Goal: Task Accomplishment & Management: Manage account settings

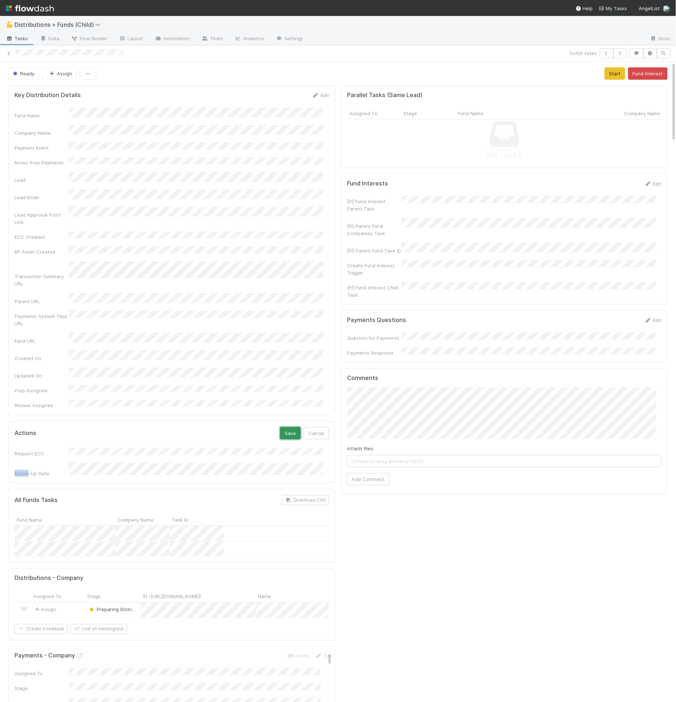
click at [284, 427] on button "Save" at bounding box center [290, 433] width 21 height 12
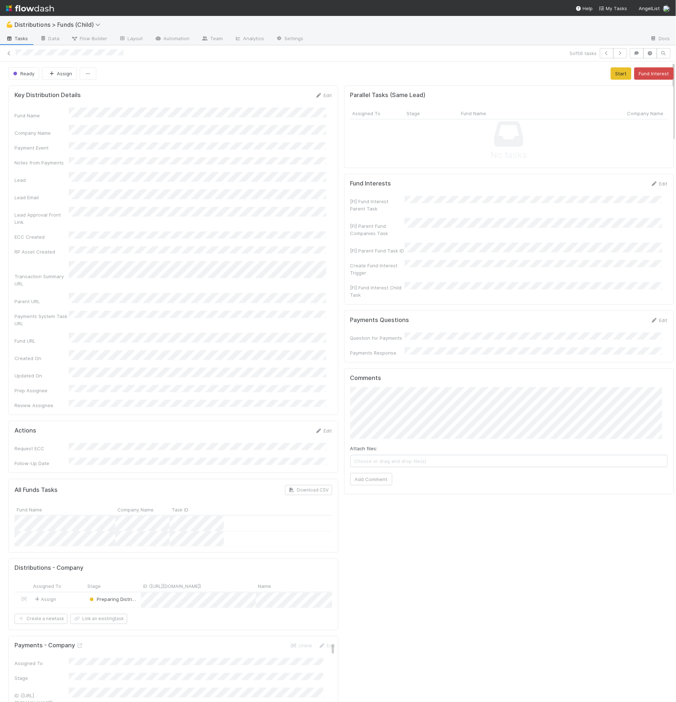
click at [207, 421] on div "Actions Edit Request ECC Follow-Up Date" at bounding box center [173, 447] width 330 height 52
click at [129, 43] on link "Layout" at bounding box center [131, 39] width 36 height 12
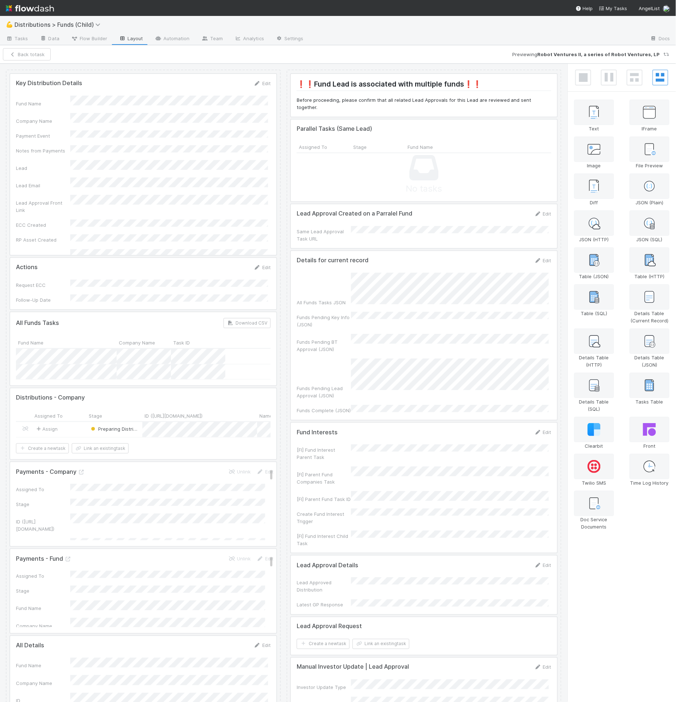
click at [160, 289] on div at bounding box center [143, 283] width 266 height 51
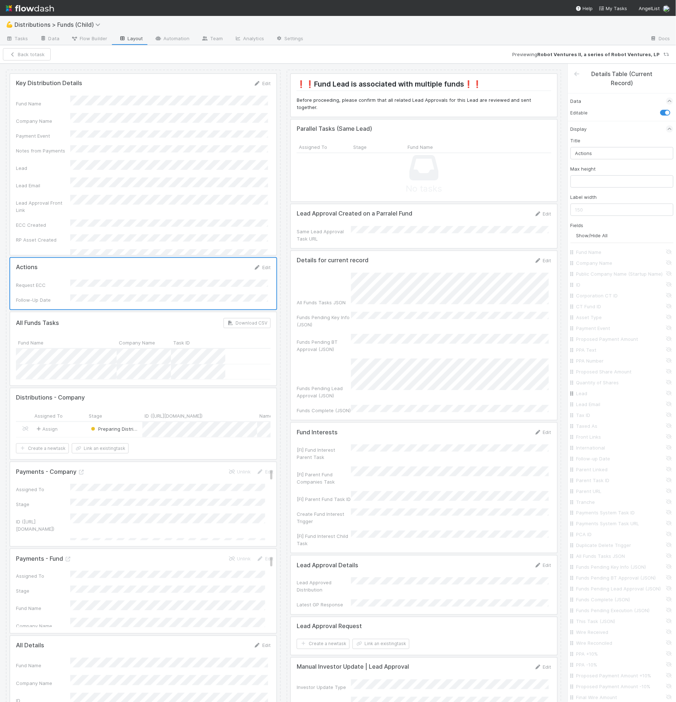
scroll to position [0, 386]
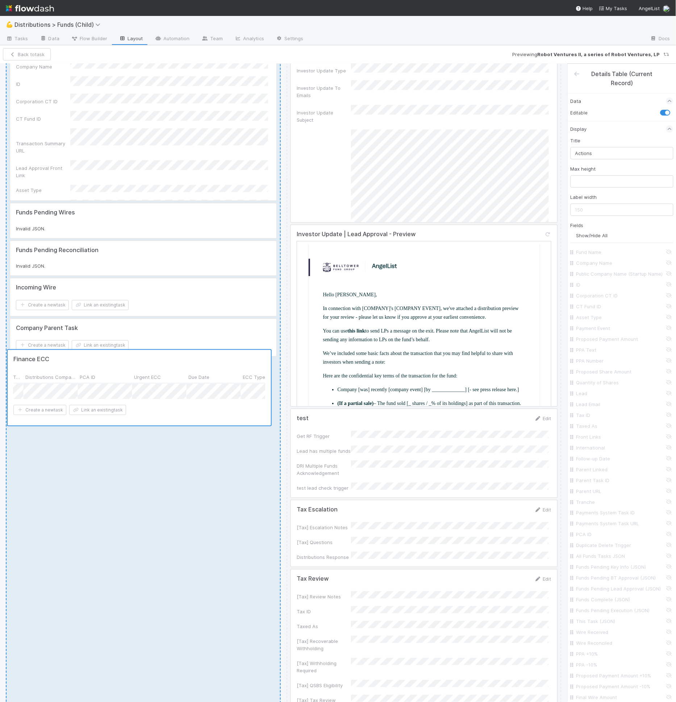
drag, startPoint x: 166, startPoint y: 411, endPoint x: 163, endPoint y: 400, distance: 10.9
click at [163, 400] on div "Key Distribution Details Edit Fund Name Company Name Payment Event Notes from P…" at bounding box center [143, 220] width 275 height 1535
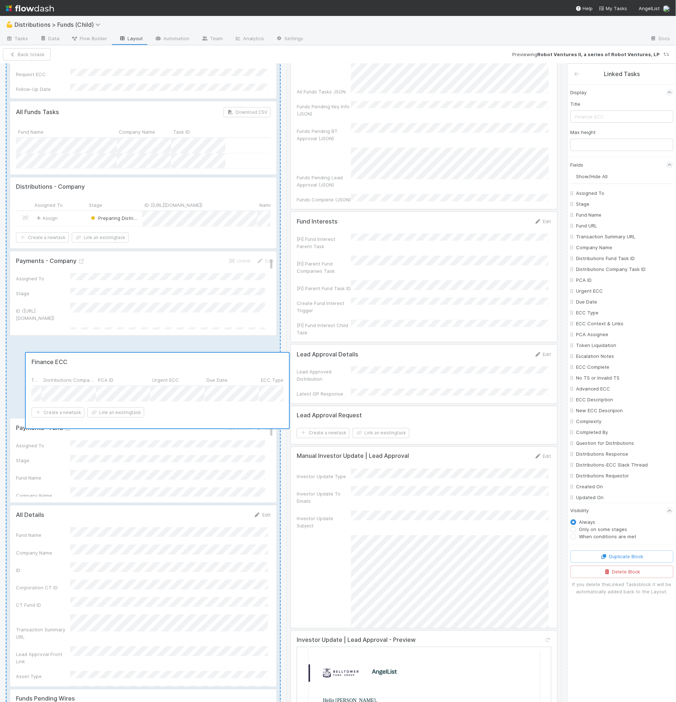
scroll to position [167, 0]
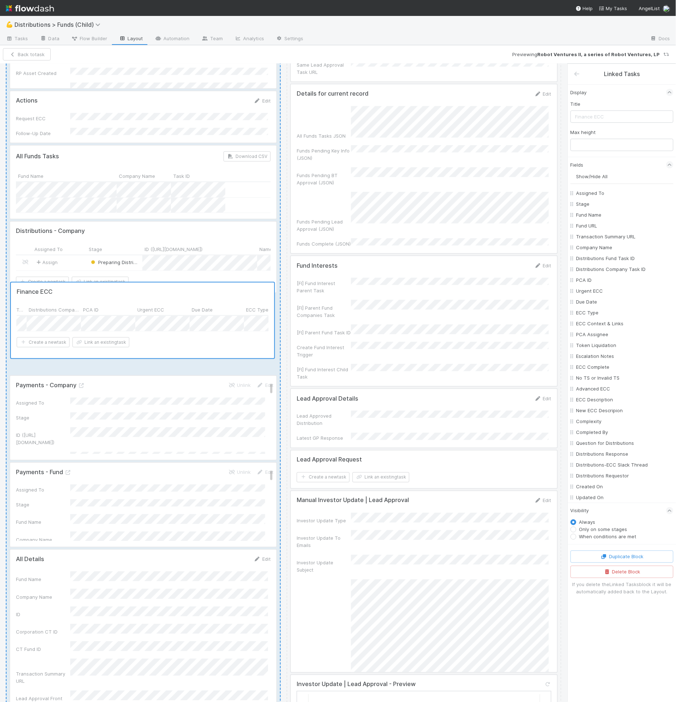
drag, startPoint x: 132, startPoint y: 628, endPoint x: 132, endPoint y: 314, distance: 313.9
click at [132, 314] on div "Key Distribution Details Edit Fund Name Company Name Payment Event Notes from P…" at bounding box center [143, 670] width 275 height 1535
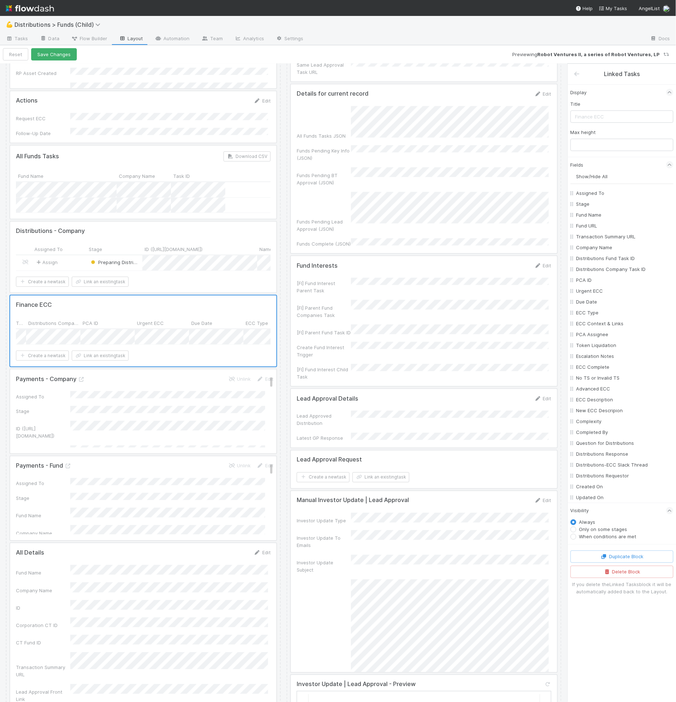
click at [196, 346] on div at bounding box center [143, 330] width 266 height 71
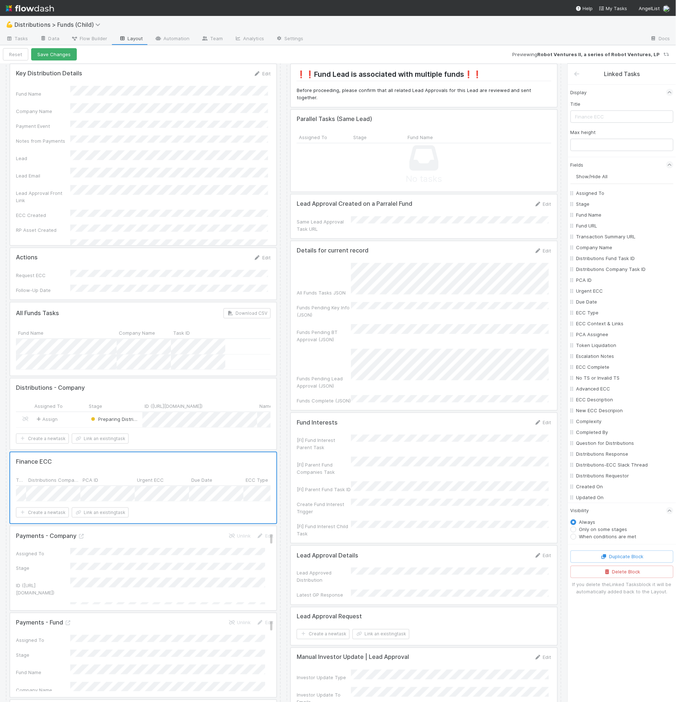
click at [109, 272] on div at bounding box center [143, 273] width 266 height 51
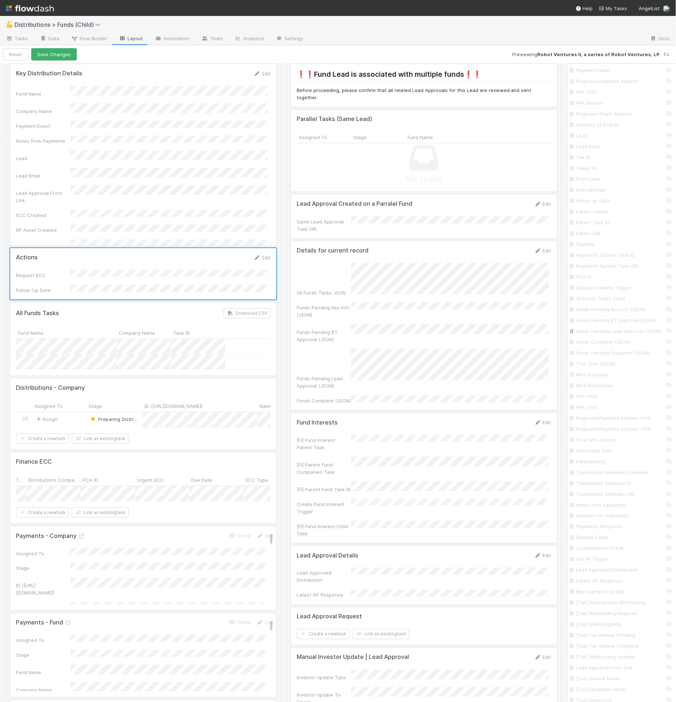
scroll to position [985, 0]
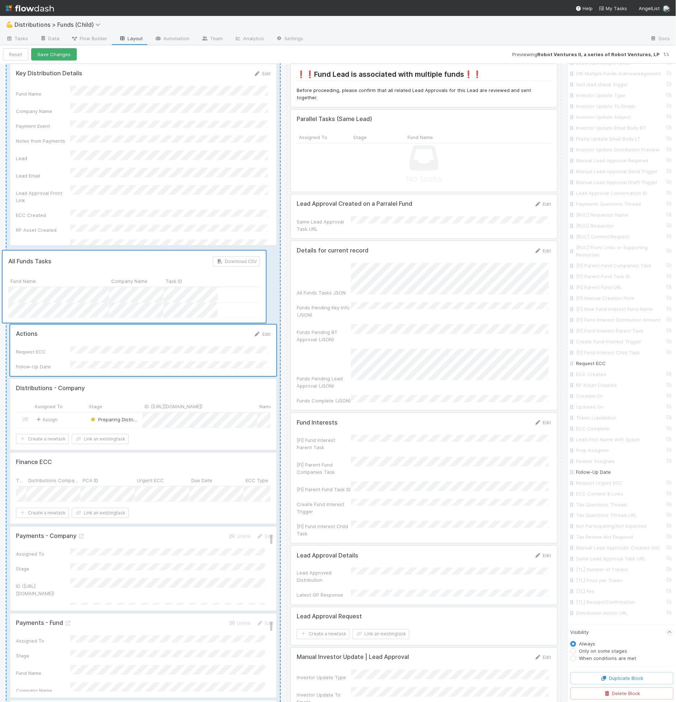
drag, startPoint x: 144, startPoint y: 353, endPoint x: 140, endPoint y: 302, distance: 51.6
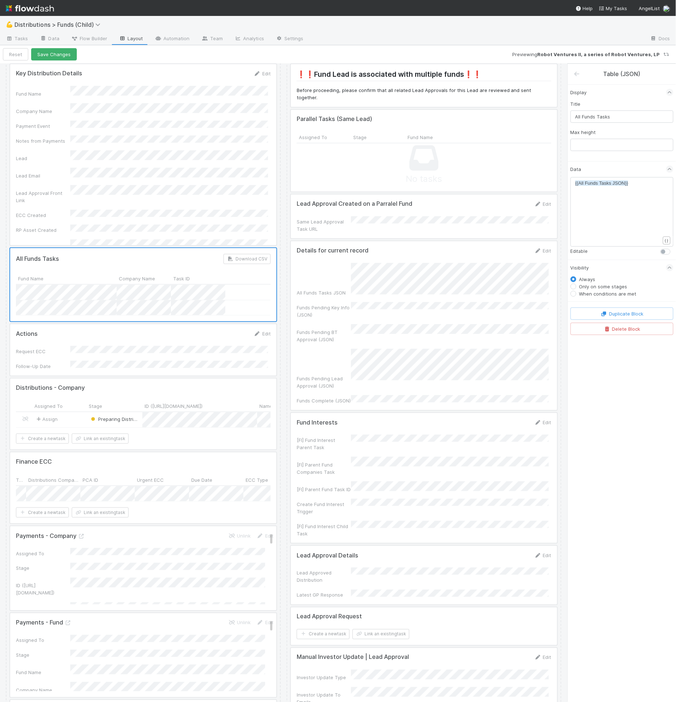
click at [114, 346] on div at bounding box center [143, 349] width 266 height 51
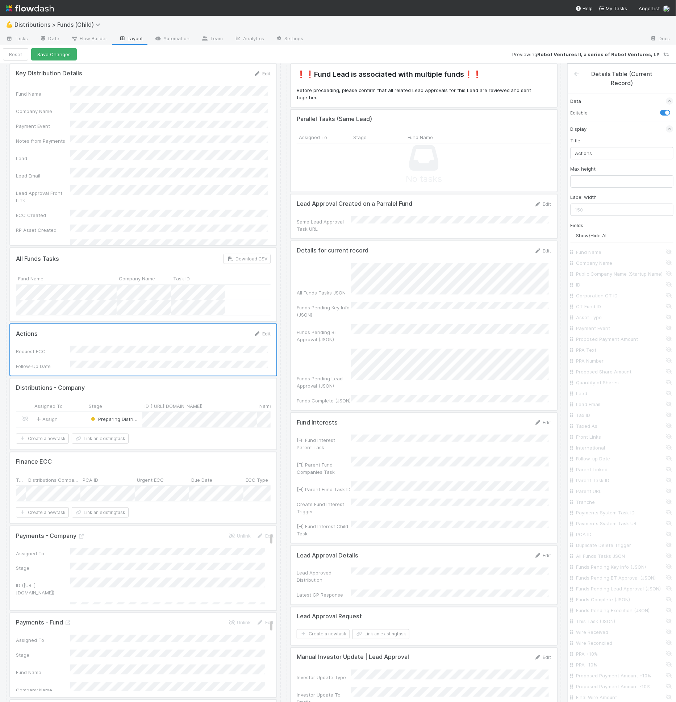
click at [117, 296] on div at bounding box center [143, 284] width 266 height 73
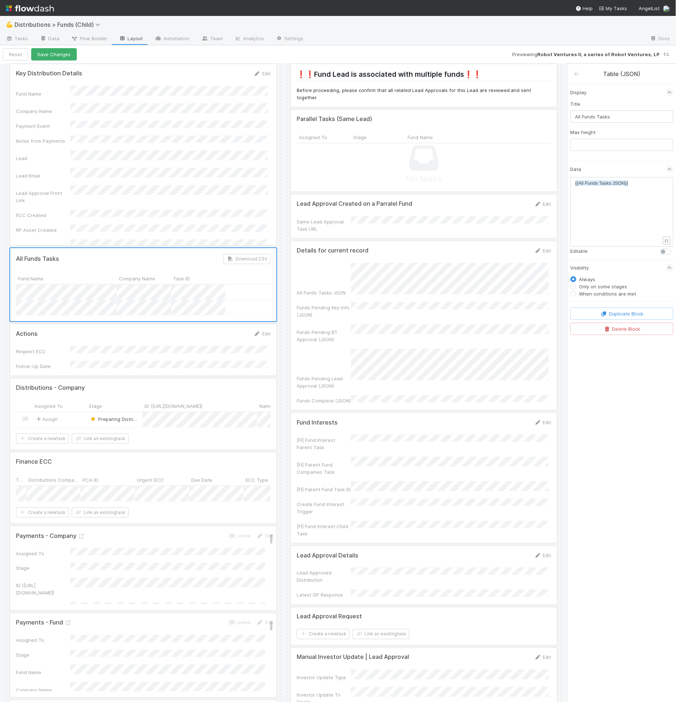
click at [599, 287] on label "Only on some stages" at bounding box center [603, 286] width 48 height 7
click at [576, 287] on input "Only on some stages" at bounding box center [573, 286] width 6 height 7
radio input "true"
radio input "false"
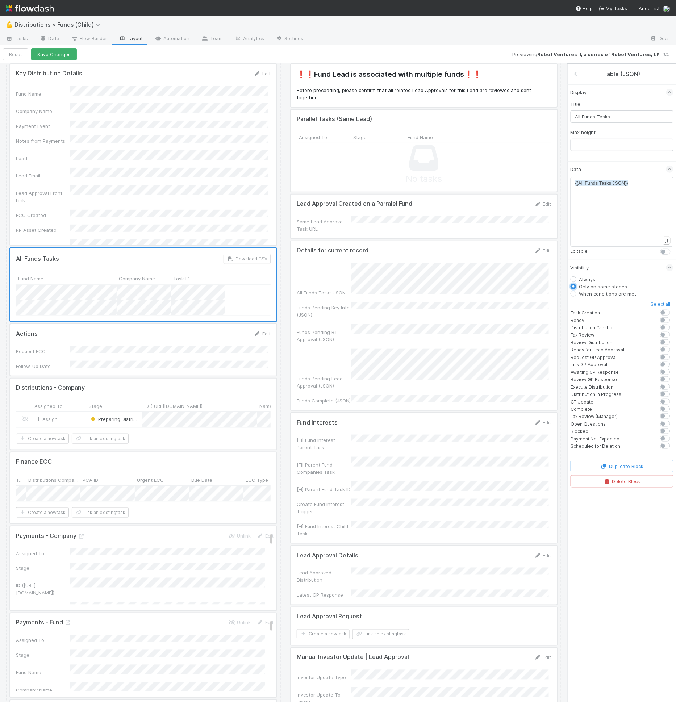
click at [423, 296] on div at bounding box center [424, 325] width 266 height 169
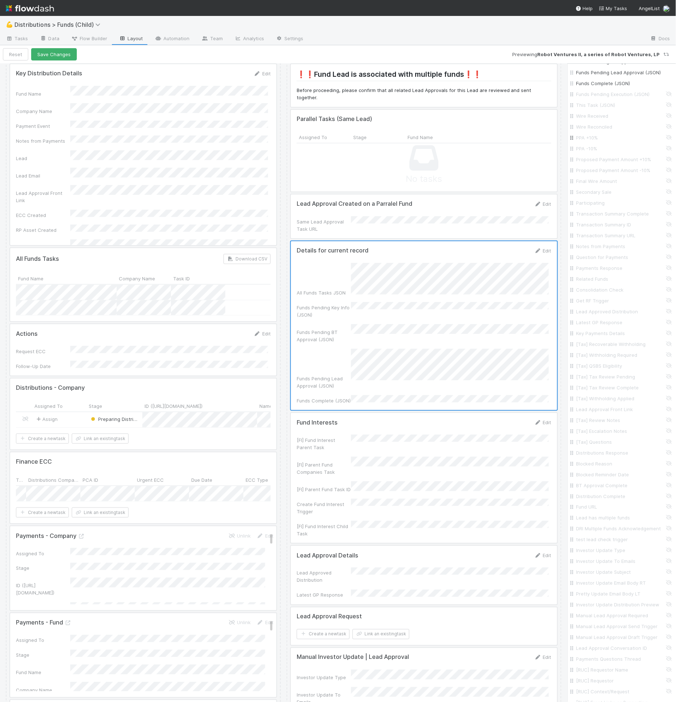
scroll to position [1134, 0]
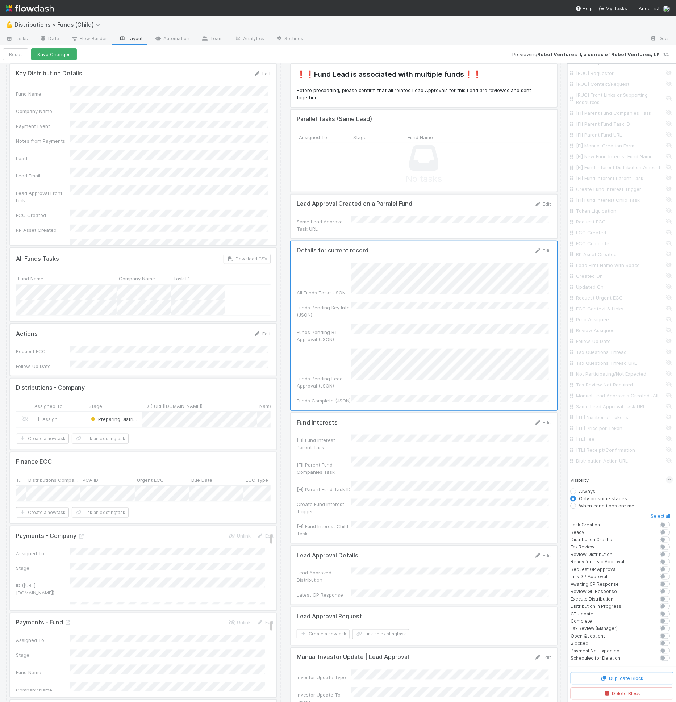
click at [183, 281] on div at bounding box center [143, 284] width 266 height 73
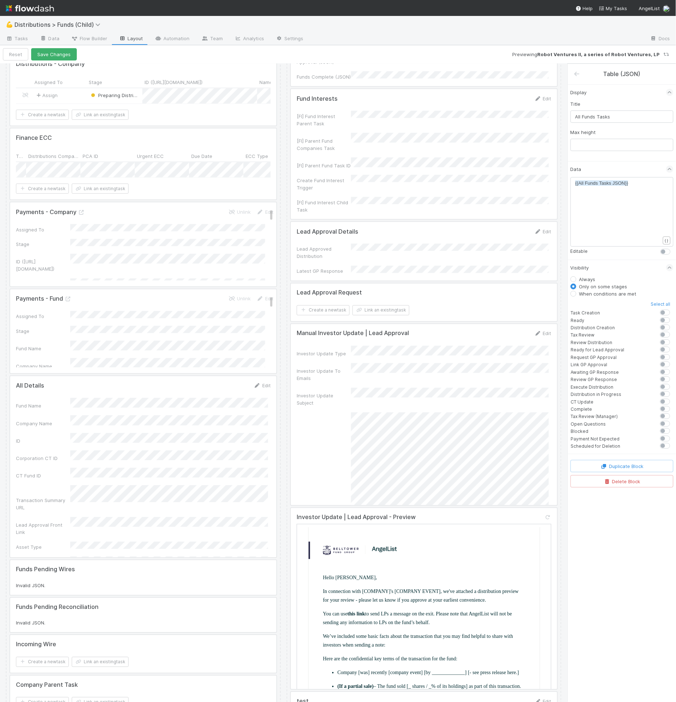
scroll to position [442, 0]
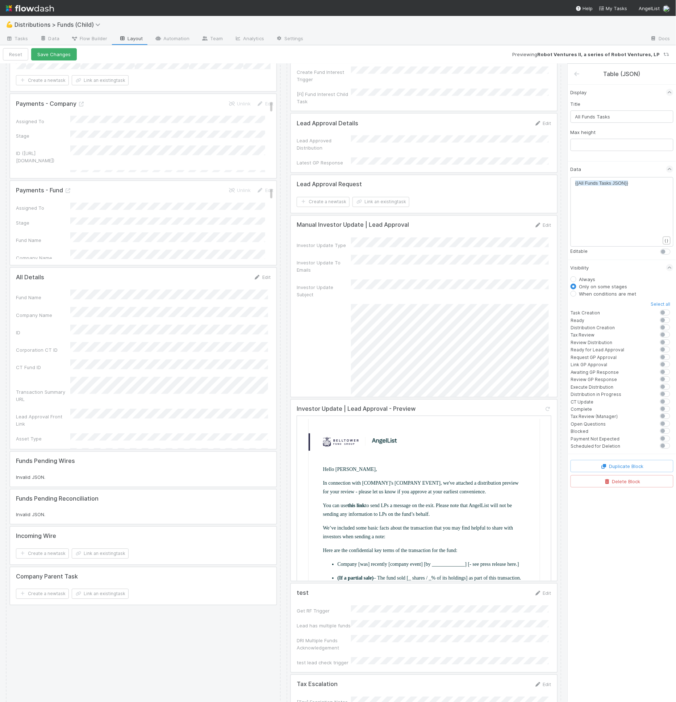
click at [118, 477] on div at bounding box center [143, 469] width 266 height 35
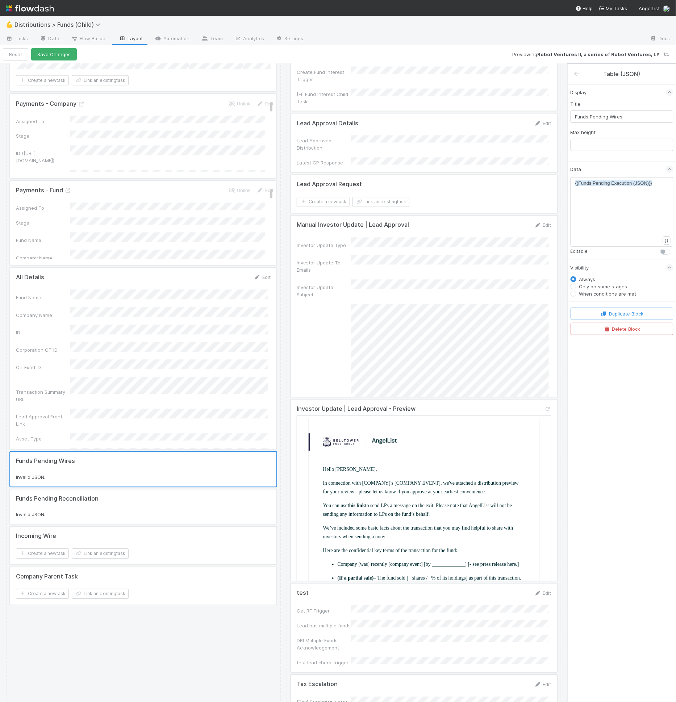
click at [584, 285] on label "Only on some stages" at bounding box center [603, 286] width 48 height 7
click at [576, 285] on input "Only on some stages" at bounding box center [573, 286] width 6 height 7
radio input "true"
radio input "false"
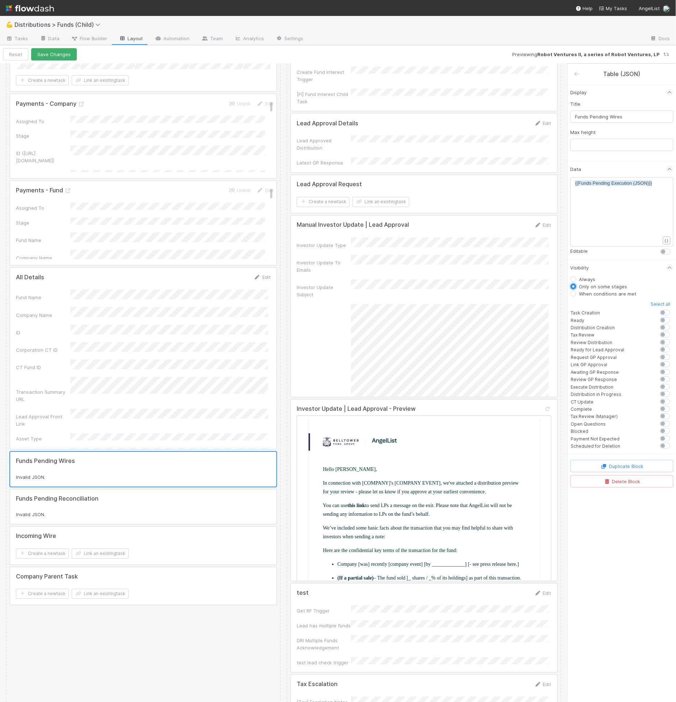
click at [193, 524] on div at bounding box center [143, 506] width 266 height 35
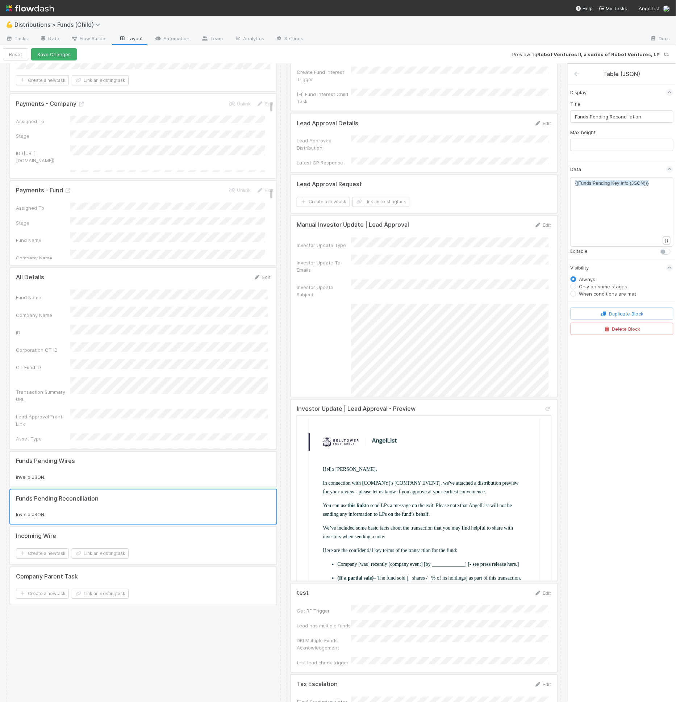
click at [605, 286] on label "Only on some stages" at bounding box center [603, 286] width 48 height 7
click at [576, 286] on input "Only on some stages" at bounding box center [573, 286] width 6 height 7
radio input "true"
radio input "false"
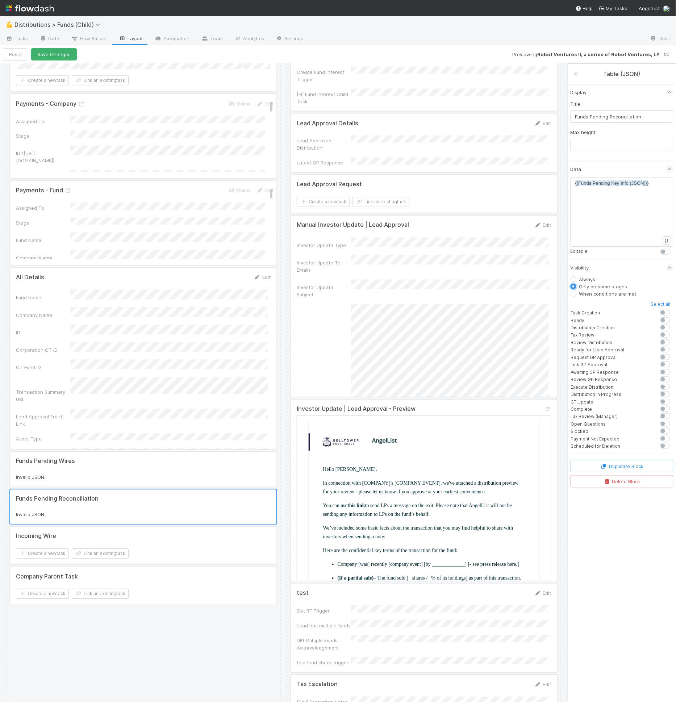
click at [175, 555] on div at bounding box center [143, 546] width 266 height 38
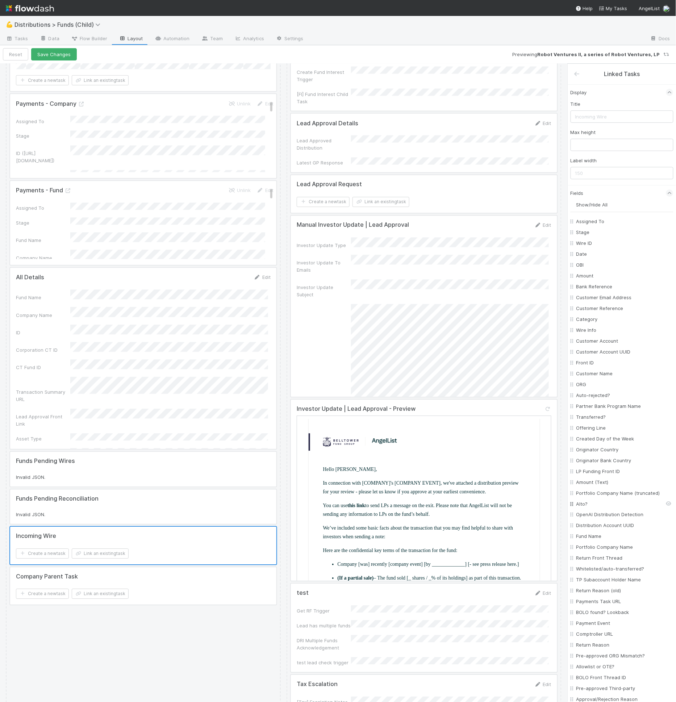
scroll to position [283, 0]
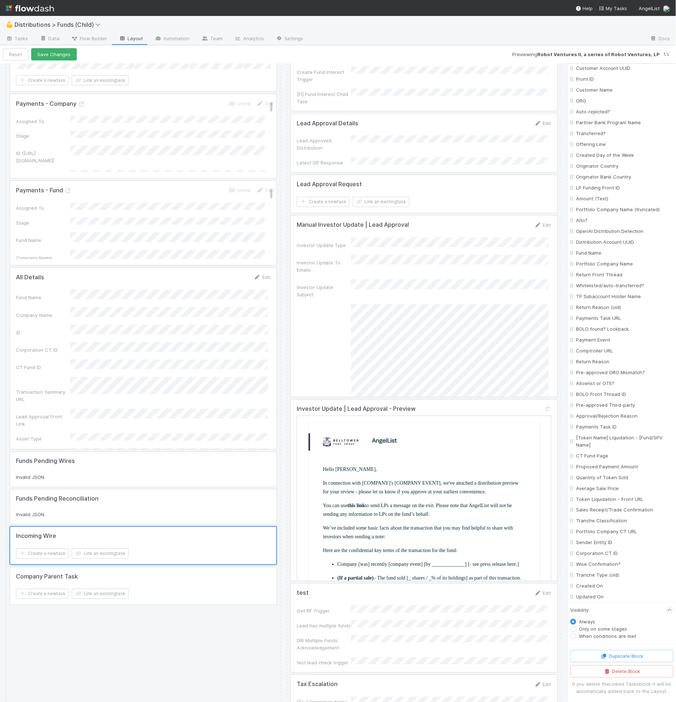
click at [593, 628] on label "Only on some stages" at bounding box center [603, 628] width 48 height 7
click at [576, 628] on input "Only on some stages" at bounding box center [573, 628] width 6 height 7
radio input "true"
radio input "false"
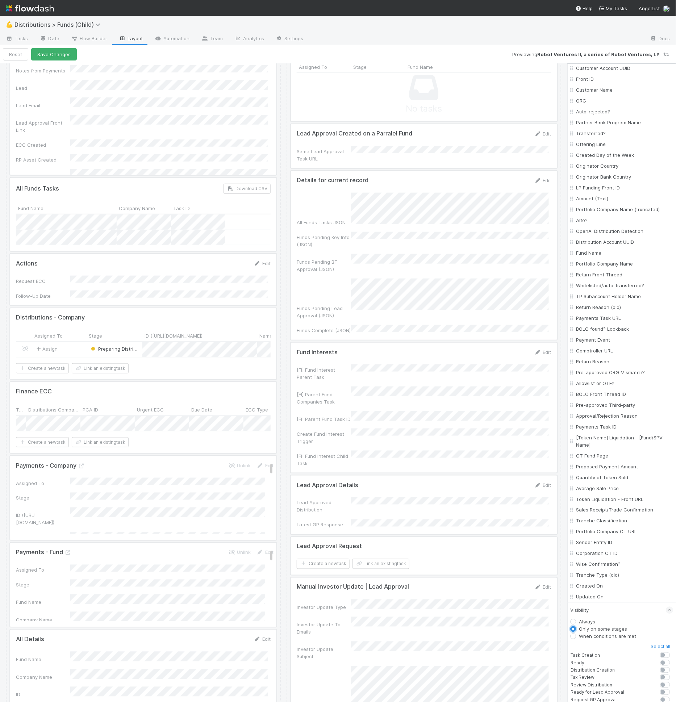
scroll to position [0, 0]
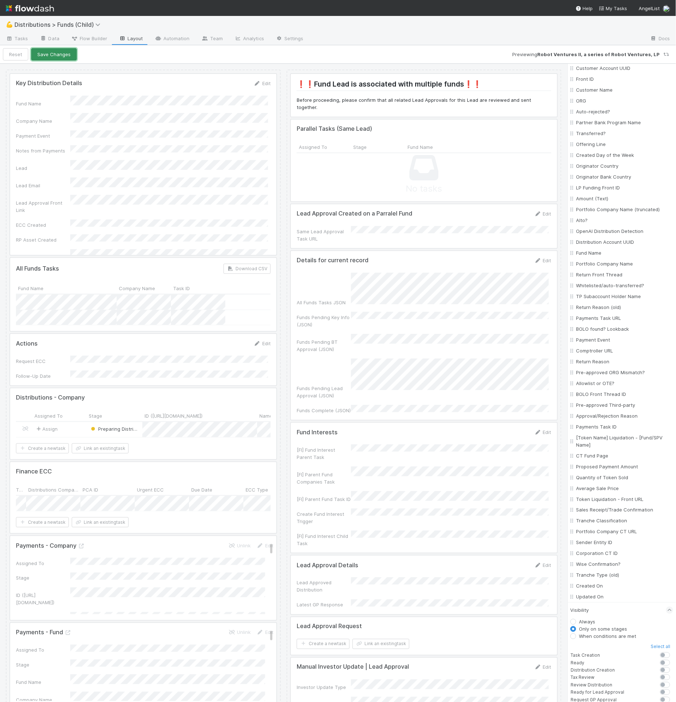
click at [51, 58] on button "Save Changes" at bounding box center [54, 54] width 46 height 12
click at [21, 55] on button "Back to task" at bounding box center [27, 54] width 48 height 12
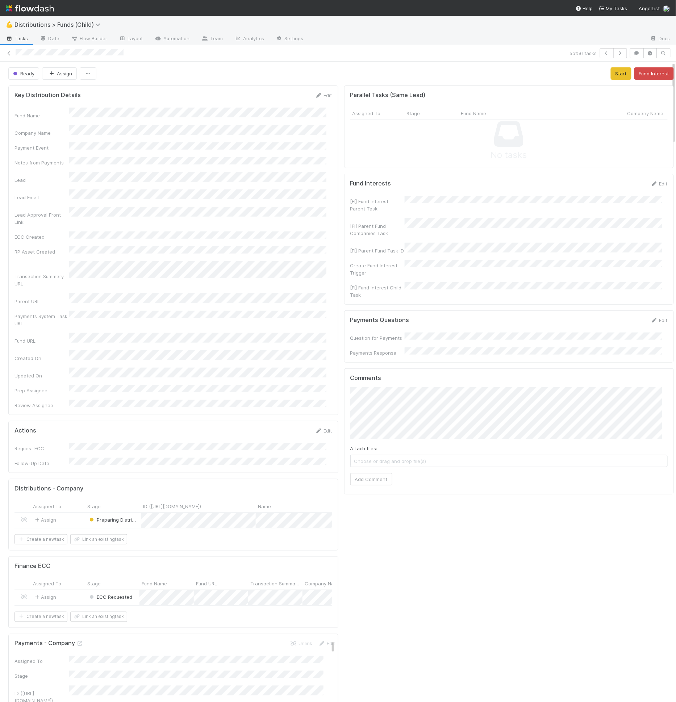
click at [81, 590] on div "Assign" at bounding box center [58, 597] width 54 height 15
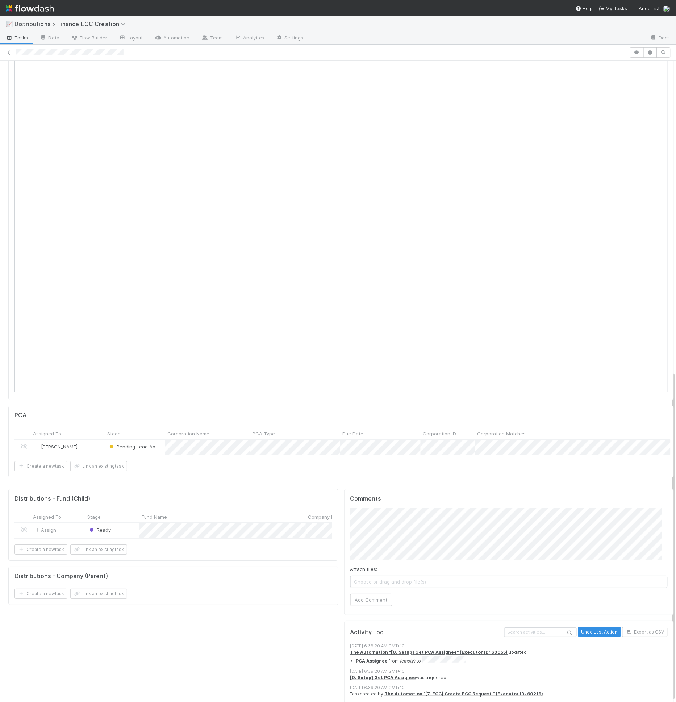
scroll to position [605, 0]
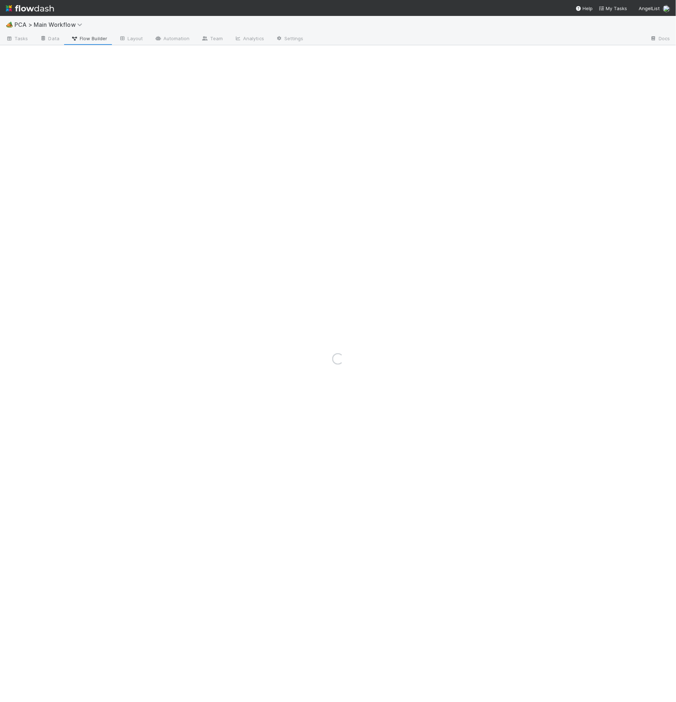
click at [54, 42] on div "Loading..." at bounding box center [338, 359] width 676 height 686
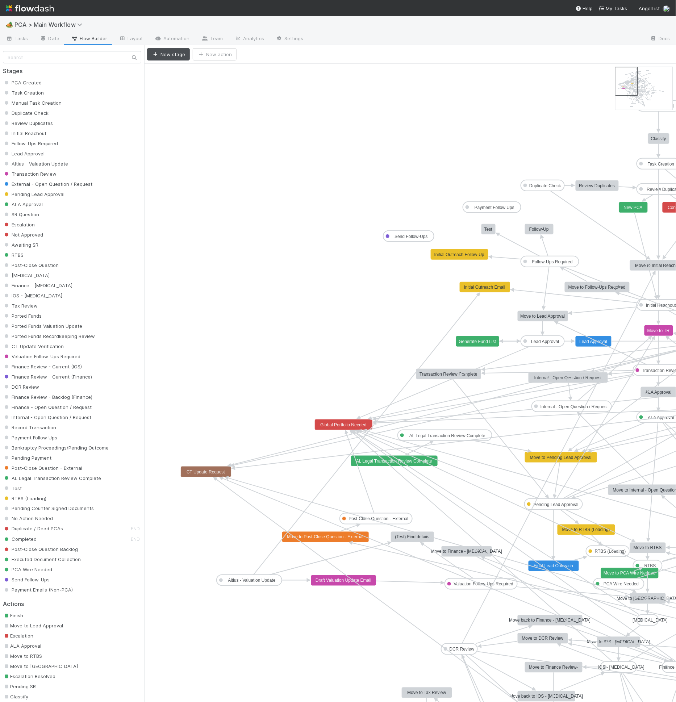
click at [53, 40] on link "Data" at bounding box center [49, 39] width 31 height 12
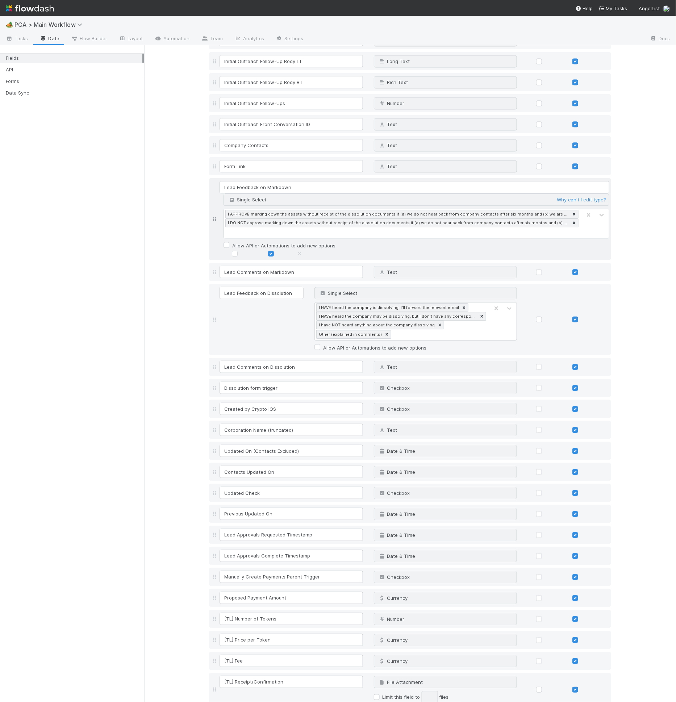
scroll to position [5652, 0]
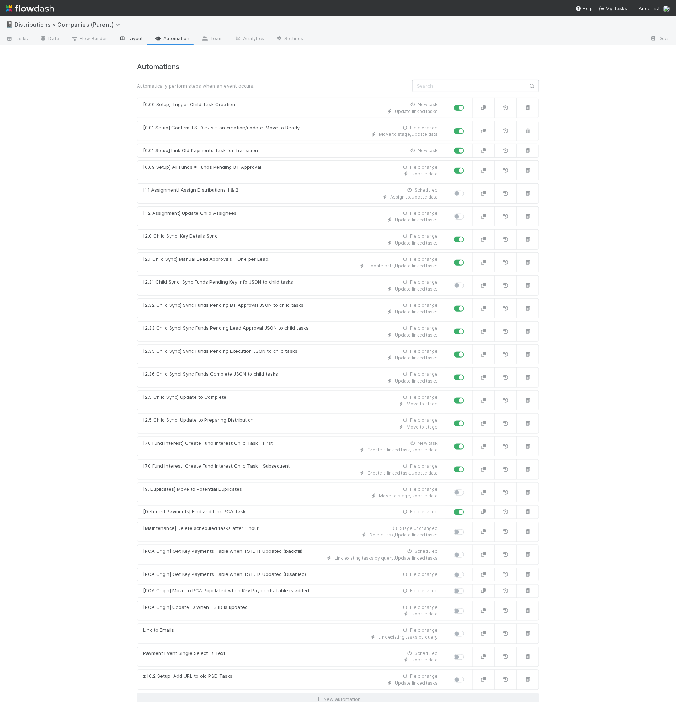
click at [140, 41] on link "Layout" at bounding box center [131, 39] width 36 height 12
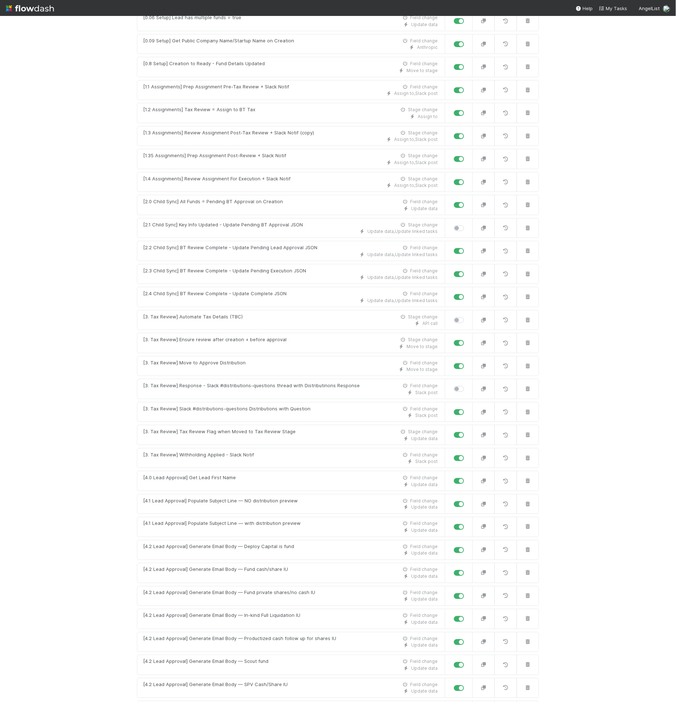
scroll to position [717, 0]
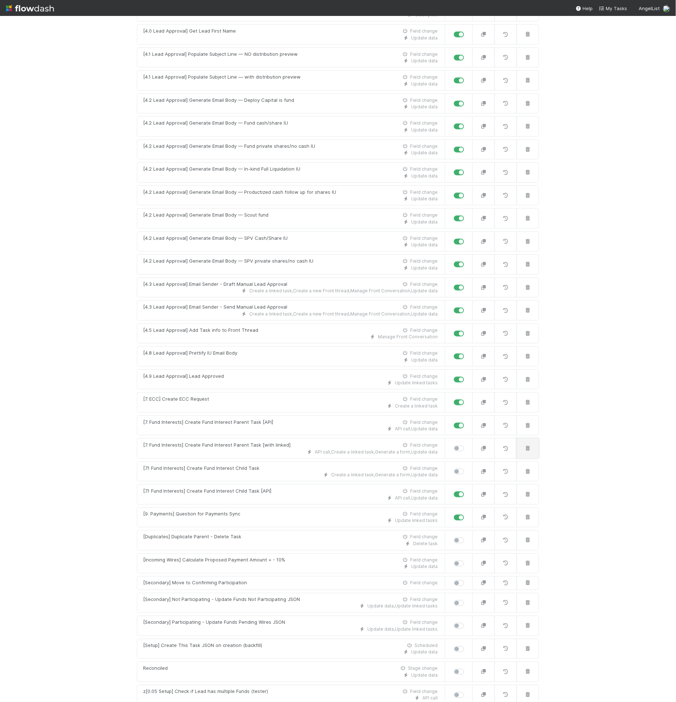
click at [533, 438] on button "button" at bounding box center [527, 448] width 22 height 20
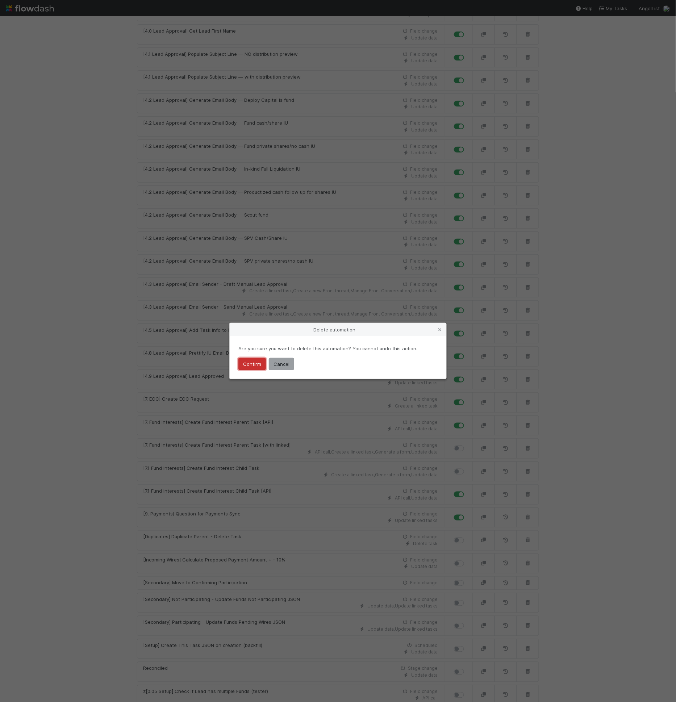
click at [248, 365] on button "Confirm" at bounding box center [252, 364] width 28 height 12
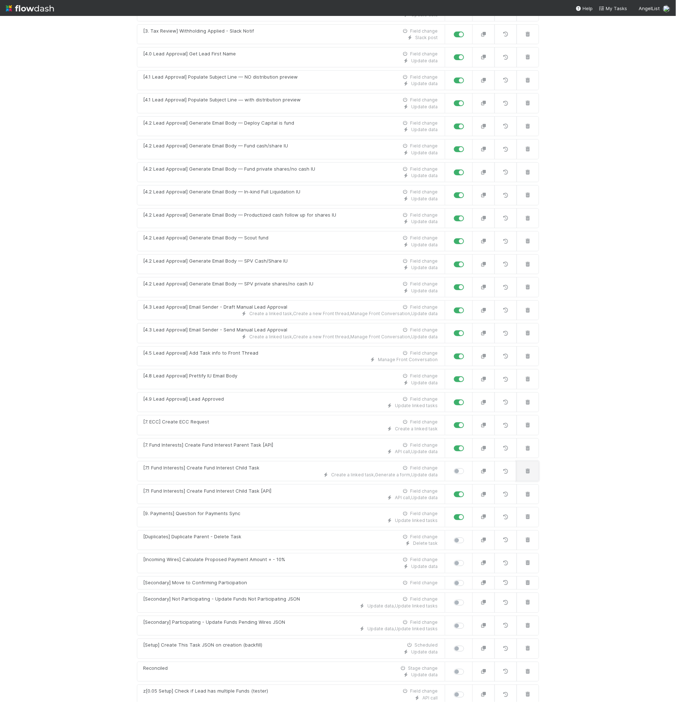
click at [526, 461] on button "button" at bounding box center [527, 471] width 22 height 20
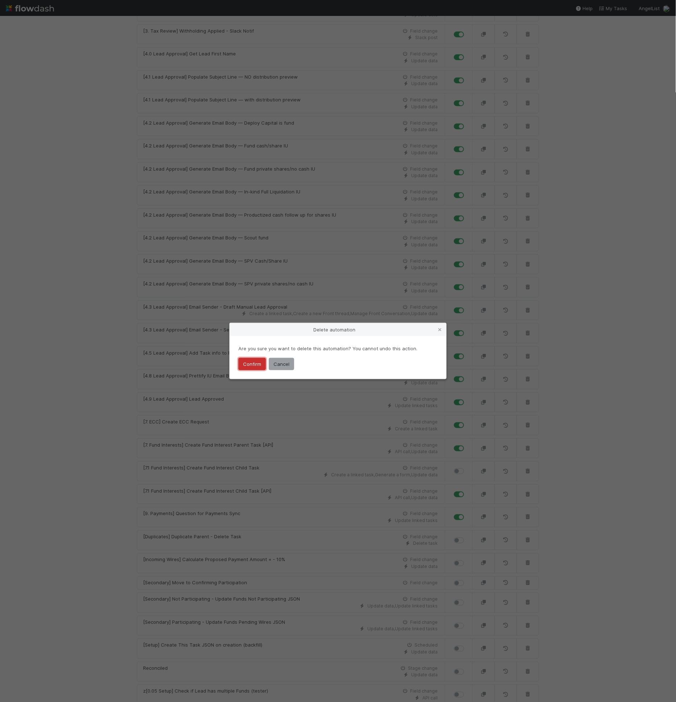
click at [247, 362] on button "Confirm" at bounding box center [252, 364] width 28 height 12
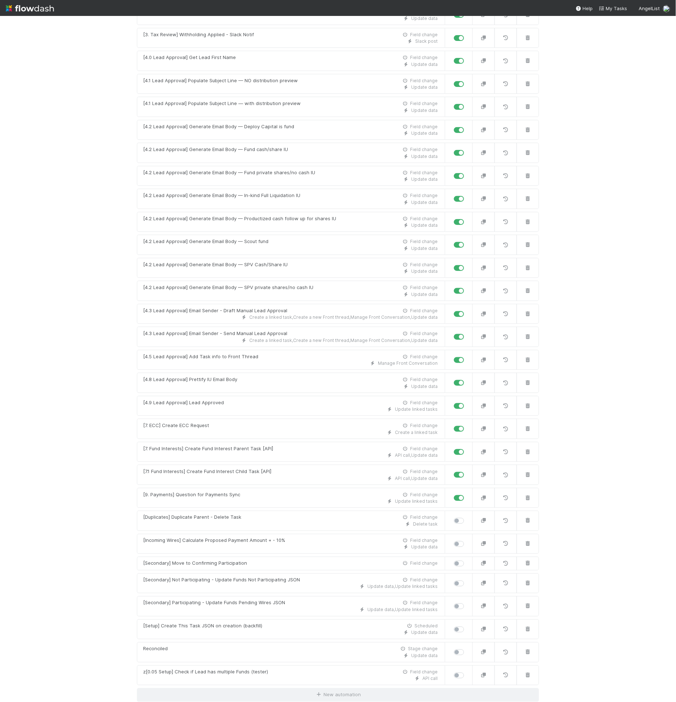
scroll to position [672, 0]
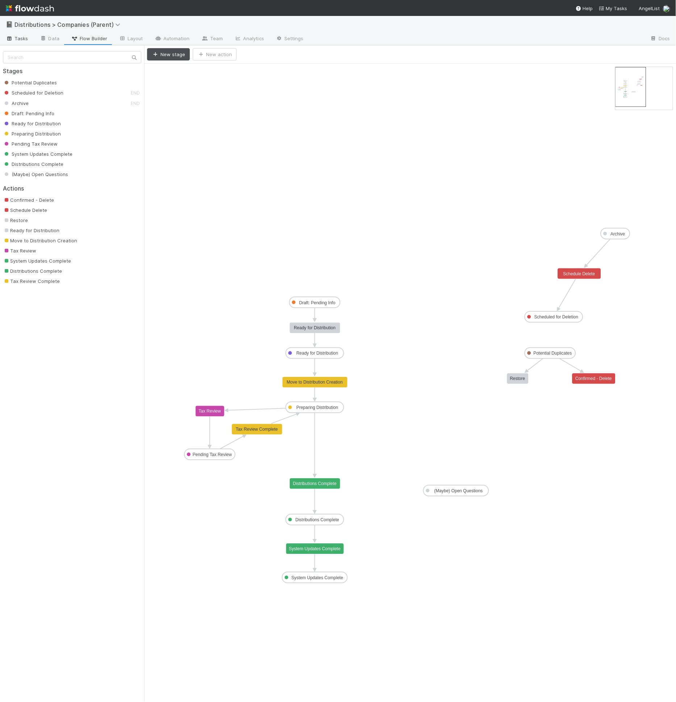
click at [15, 39] on span "Tasks" at bounding box center [17, 38] width 22 height 7
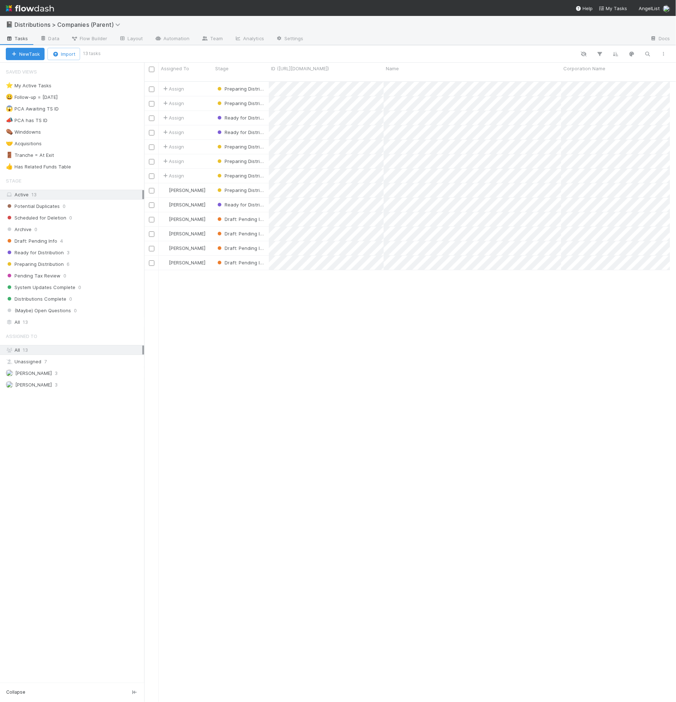
scroll to position [6, 6]
click at [152, 115] on input "checkbox" at bounding box center [151, 117] width 5 height 5
checkbox input "false"
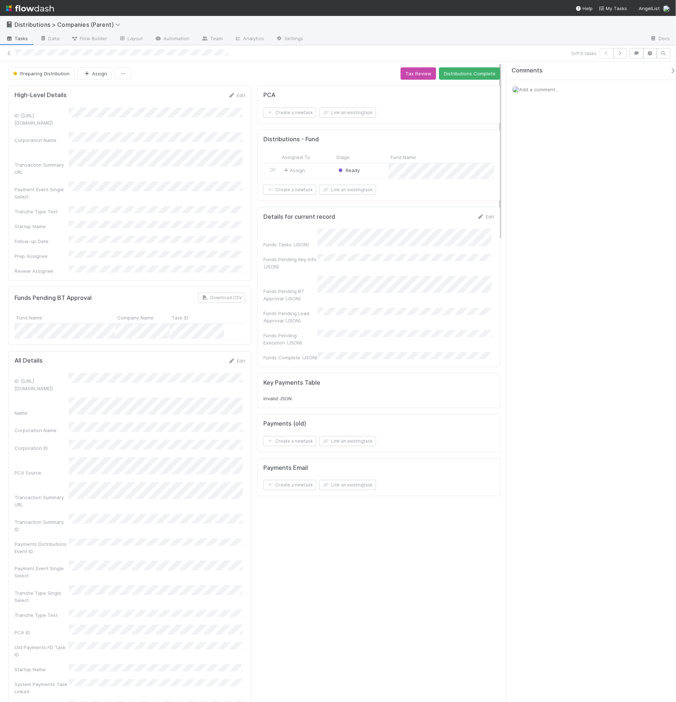
click at [329, 167] on div "Assign" at bounding box center [307, 170] width 54 height 15
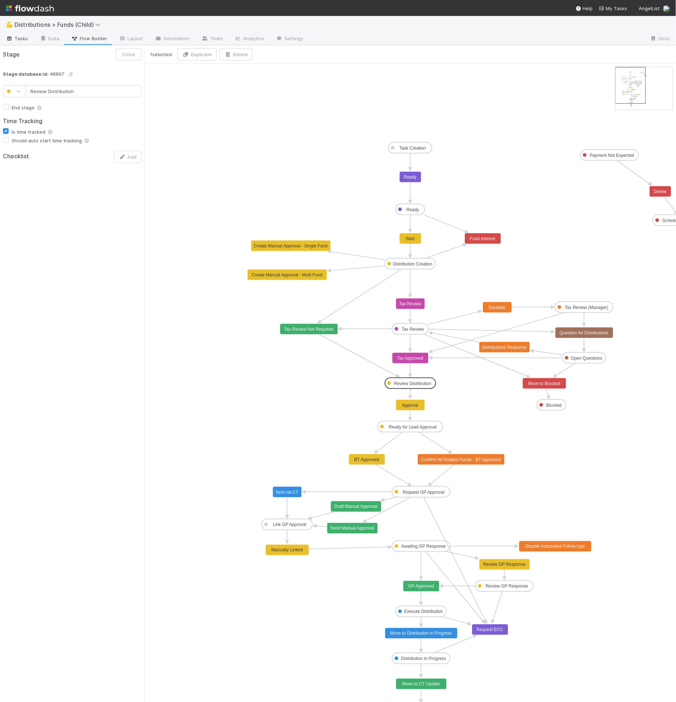
click at [33, 34] on link "Tasks" at bounding box center [17, 39] width 34 height 12
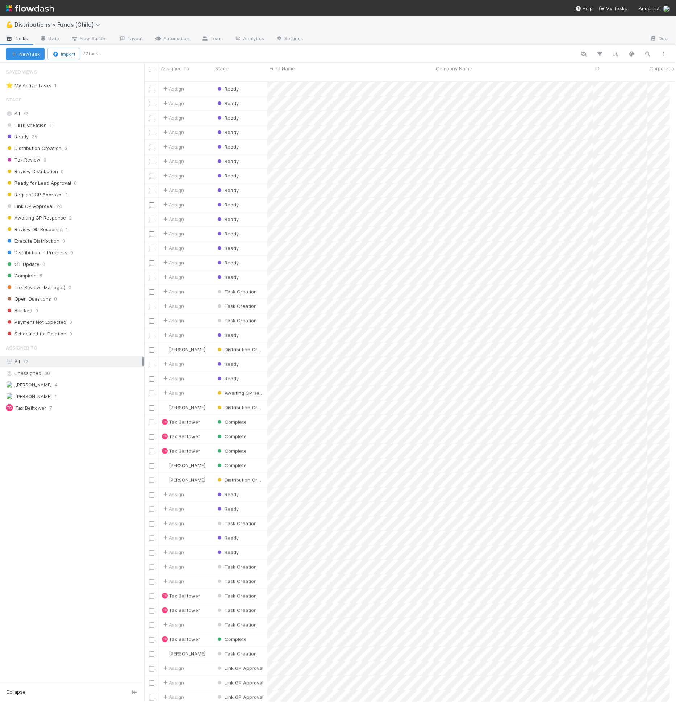
scroll to position [6, 6]
click at [58, 122] on div "Task Creation 11" at bounding box center [75, 125] width 138 height 9
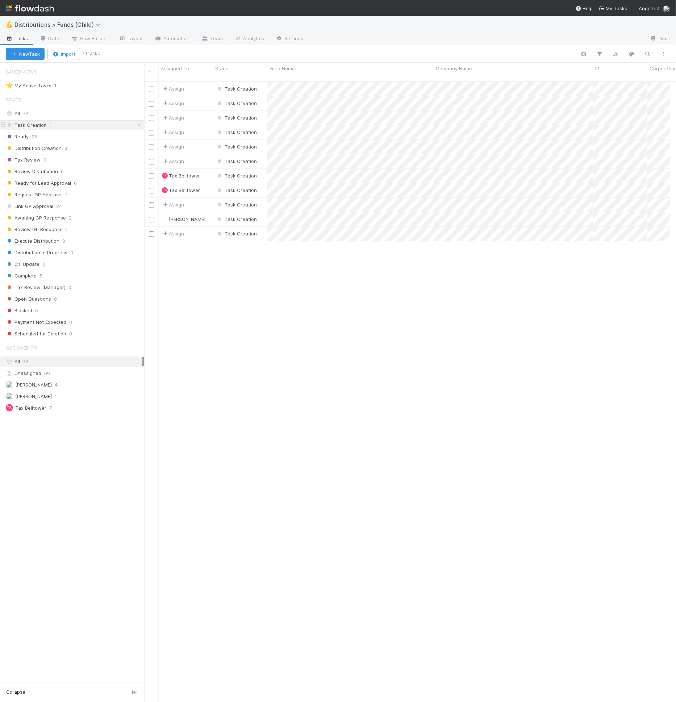
scroll to position [620, 520]
click at [151, 87] on input "checkbox" at bounding box center [151, 89] width 5 height 5
click at [151, 101] on input "checkbox" at bounding box center [151, 103] width 5 height 5
click at [151, 115] on input "checkbox" at bounding box center [151, 117] width 5 height 5
click at [121, 57] on button "Bulk Actions (3)" at bounding box center [107, 54] width 49 height 12
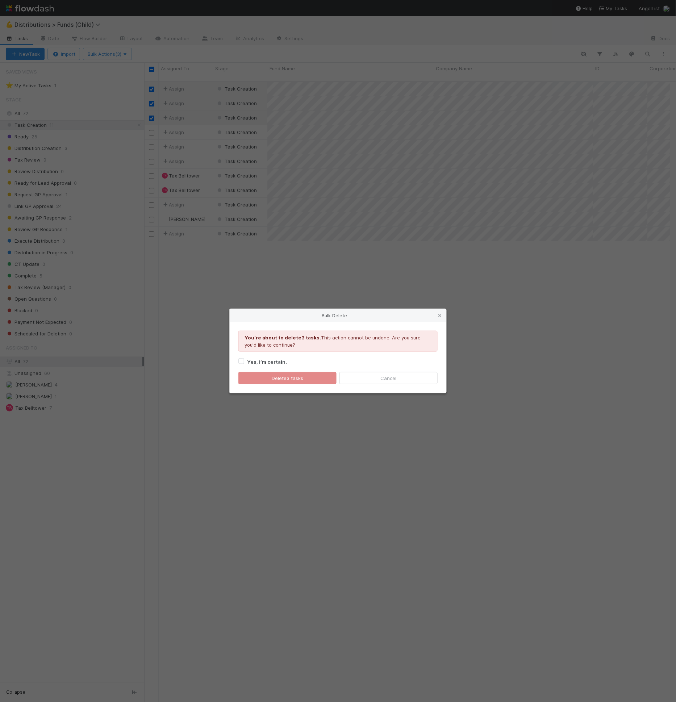
click at [278, 359] on strong "Yes, I’m certain." at bounding box center [267, 362] width 40 height 6
click at [244, 359] on input "Yes, I’m certain." at bounding box center [241, 360] width 6 height 7
checkbox input "true"
click at [280, 382] on button "Delete 3 tasks" at bounding box center [287, 378] width 98 height 12
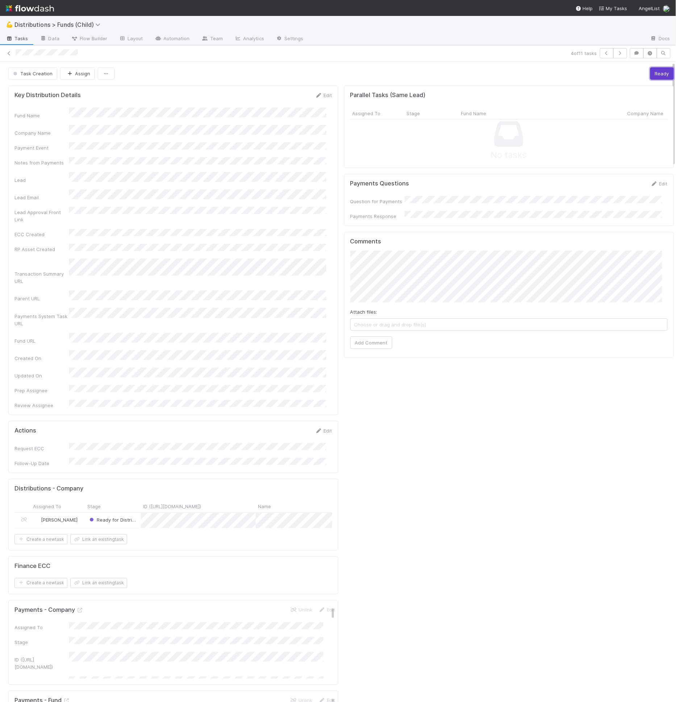
click at [653, 71] on button "Ready" at bounding box center [662, 73] width 24 height 12
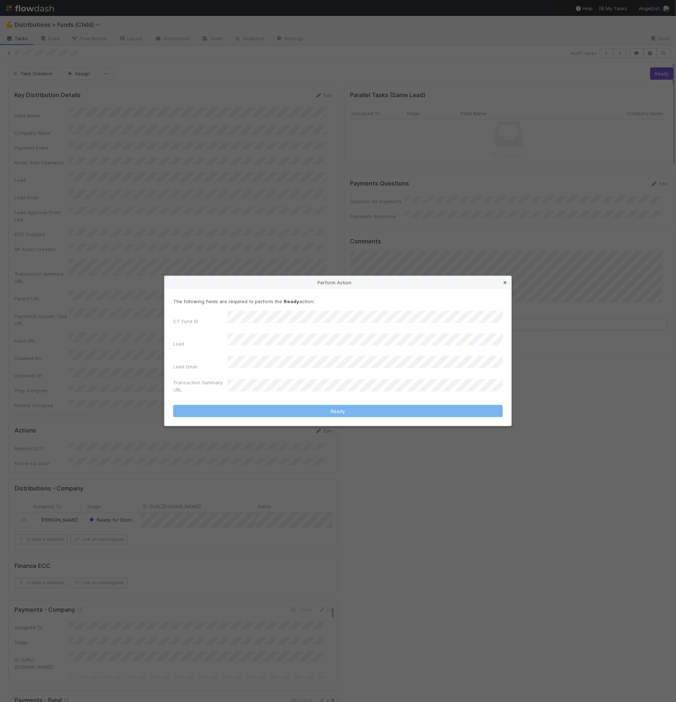
click at [507, 285] on icon at bounding box center [504, 282] width 7 height 5
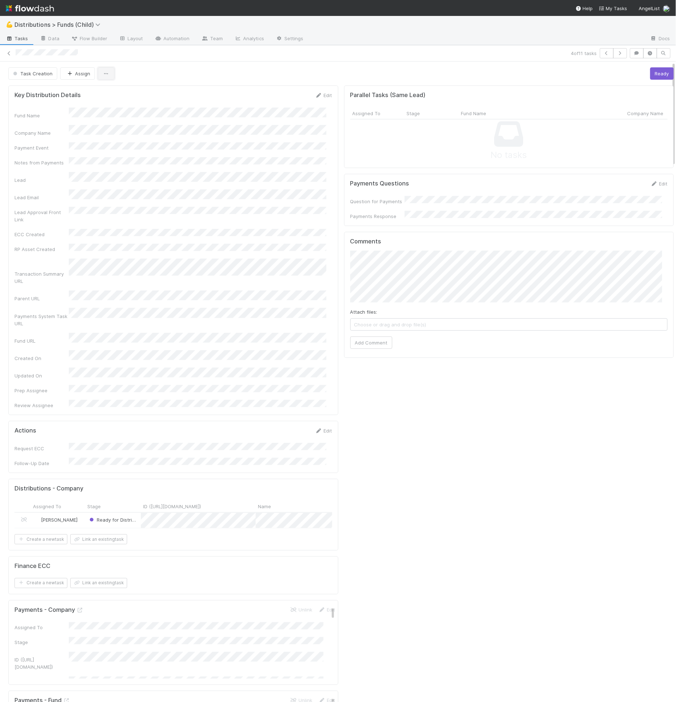
click at [102, 73] on icon "button" at bounding box center [105, 73] width 7 height 5
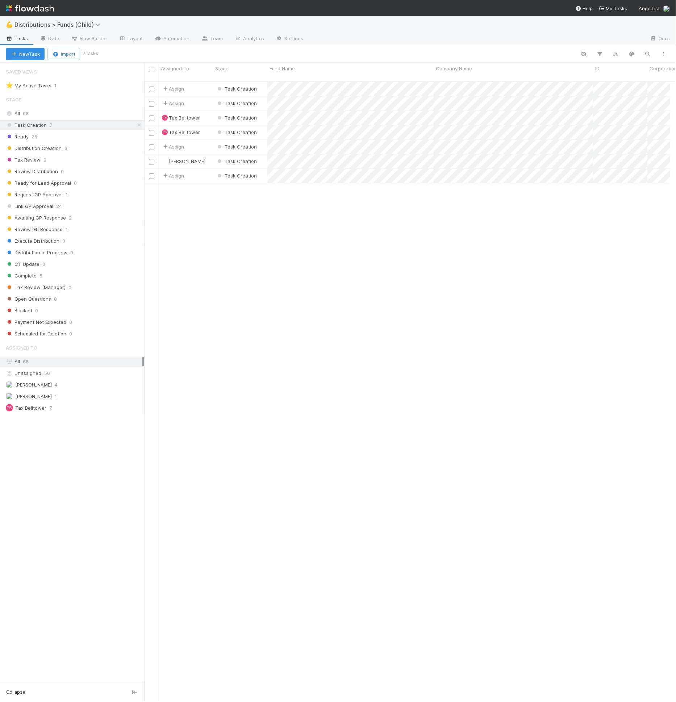
scroll to position [620, 520]
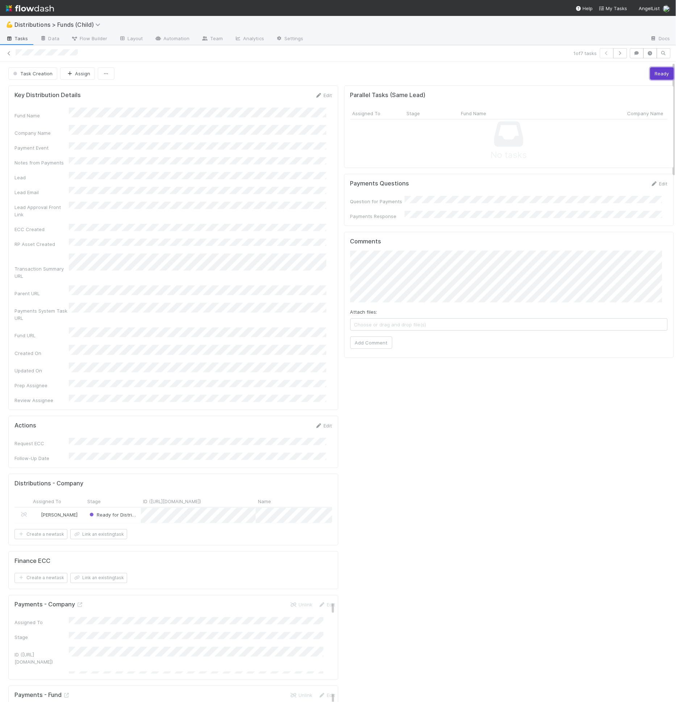
click at [650, 77] on button "Ready" at bounding box center [662, 73] width 24 height 12
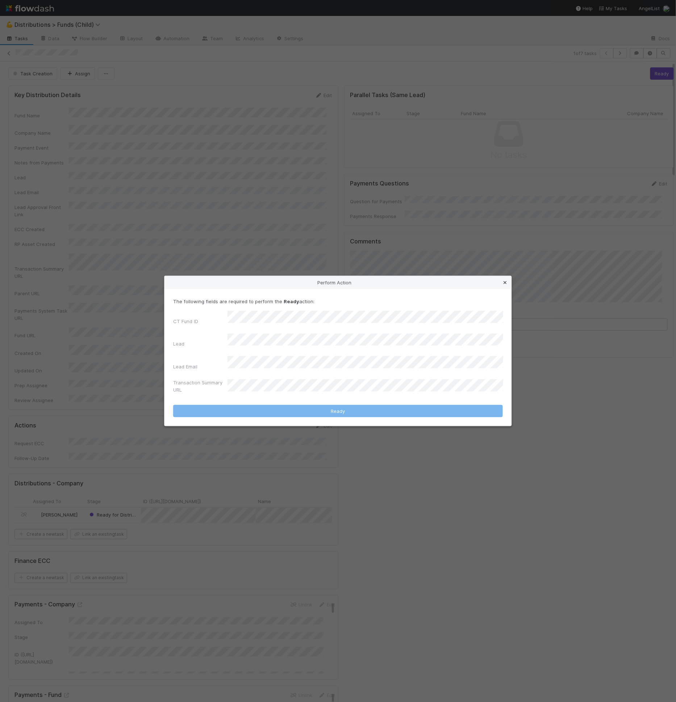
click at [506, 285] on icon at bounding box center [504, 282] width 7 height 5
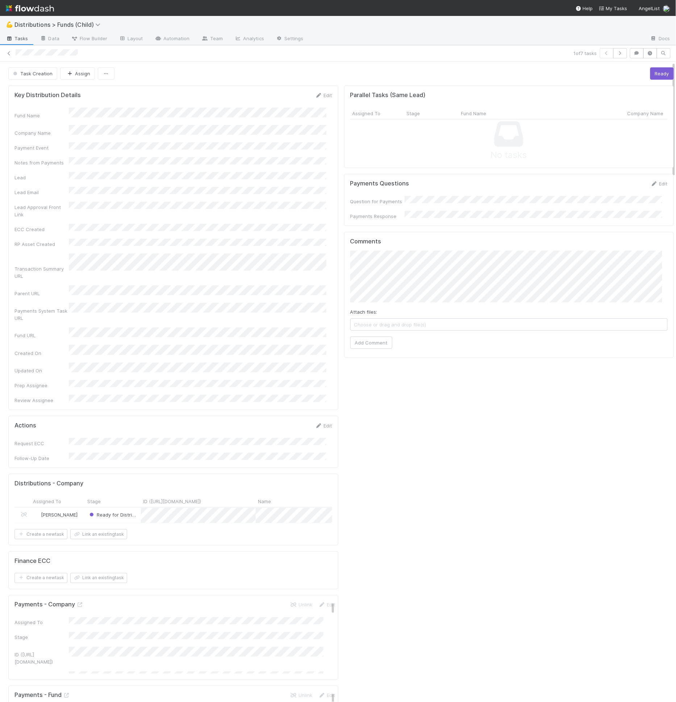
click at [61, 109] on div "Fund Name" at bounding box center [173, 114] width 318 height 12
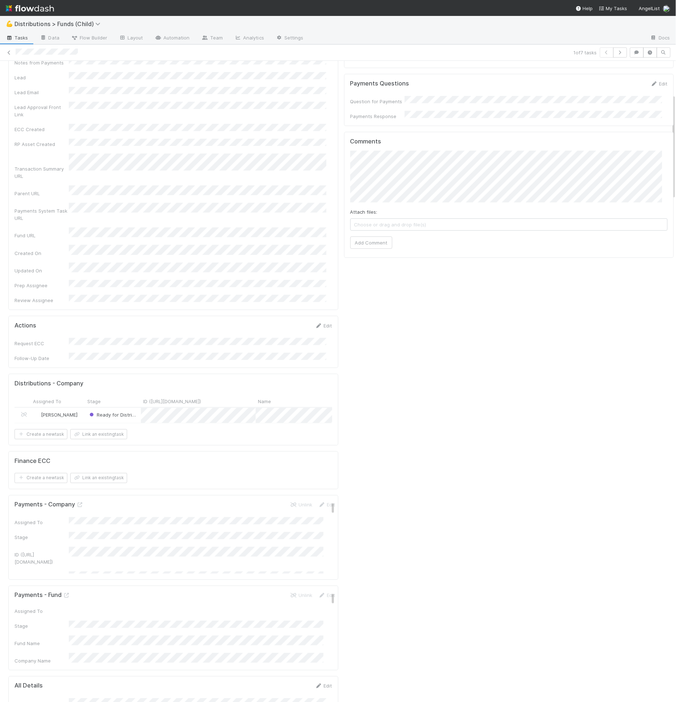
scroll to position [250, 0]
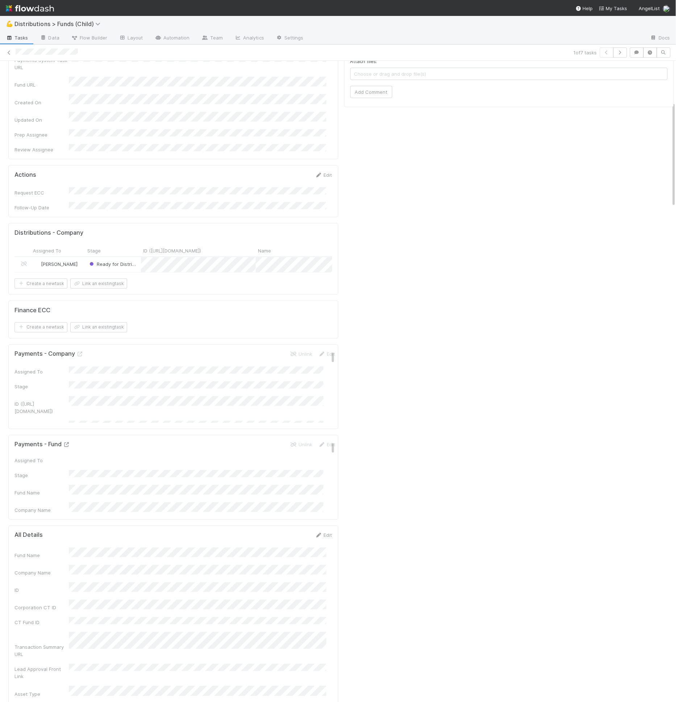
click at [68, 442] on icon at bounding box center [66, 444] width 7 height 5
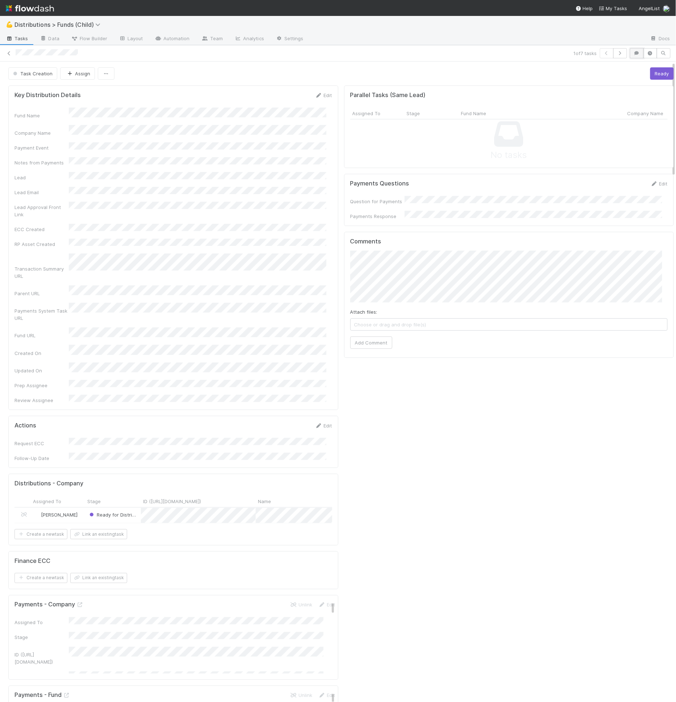
click at [634, 55] on icon "button" at bounding box center [636, 53] width 7 height 4
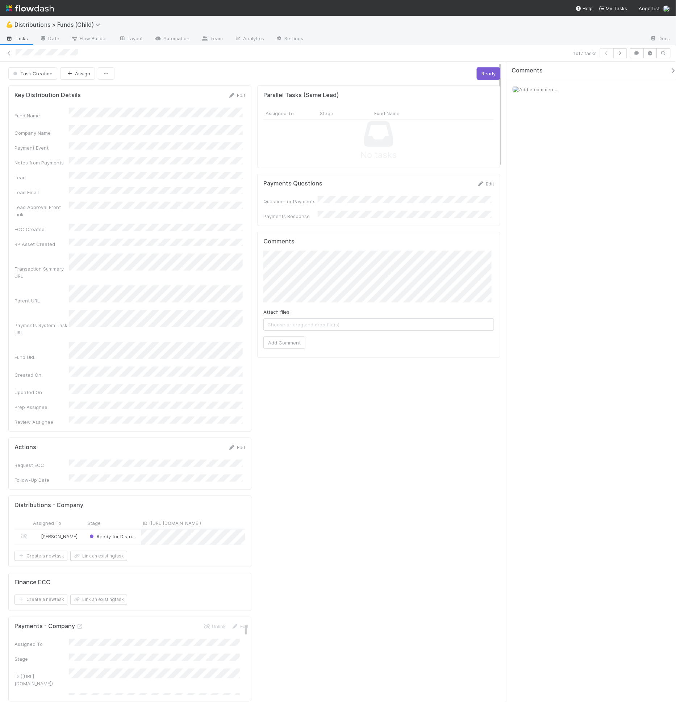
click at [563, 91] on div "Add a comment..." at bounding box center [594, 89] width 176 height 19
click at [548, 88] on span "Add a comment..." at bounding box center [538, 90] width 39 height 6
click at [549, 203] on button "Add Comment" at bounding box center [539, 200] width 42 height 12
click at [20, 42] on link "Tasks" at bounding box center [17, 39] width 34 height 12
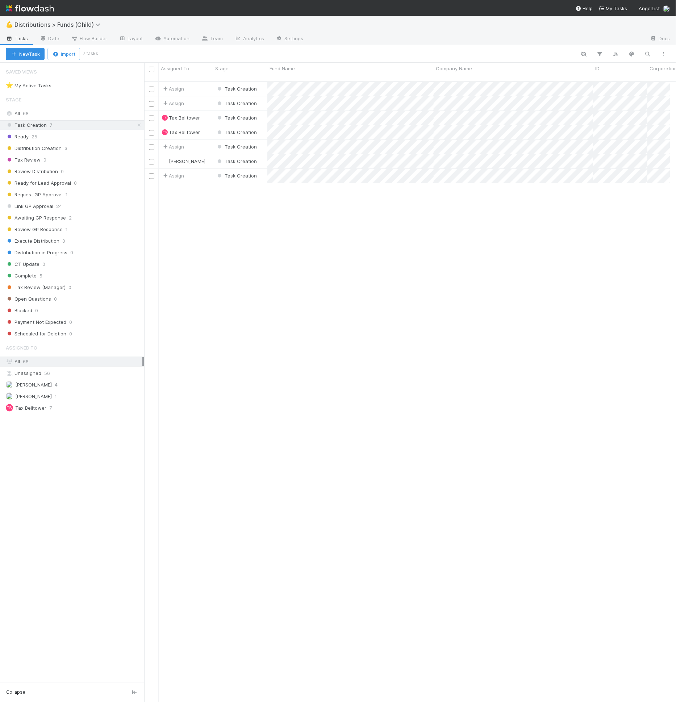
scroll to position [620, 520]
click at [245, 86] on span "Task Creation" at bounding box center [236, 89] width 41 height 6
click at [151, 39] on div at bounding box center [338, 351] width 676 height 702
click at [231, 86] on span "Task Creation" at bounding box center [236, 89] width 41 height 6
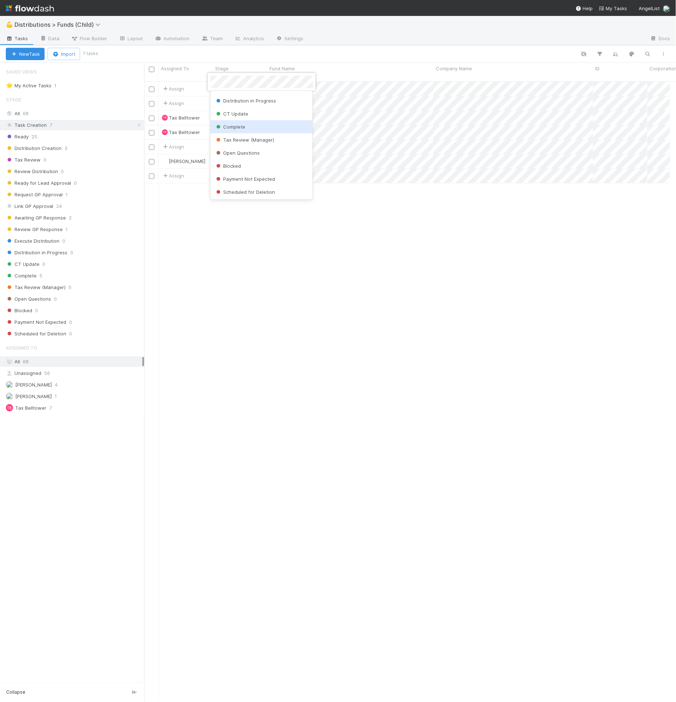
click at [403, 228] on div at bounding box center [338, 351] width 676 height 702
click at [101, 37] on span "Flow Builder" at bounding box center [89, 38] width 36 height 7
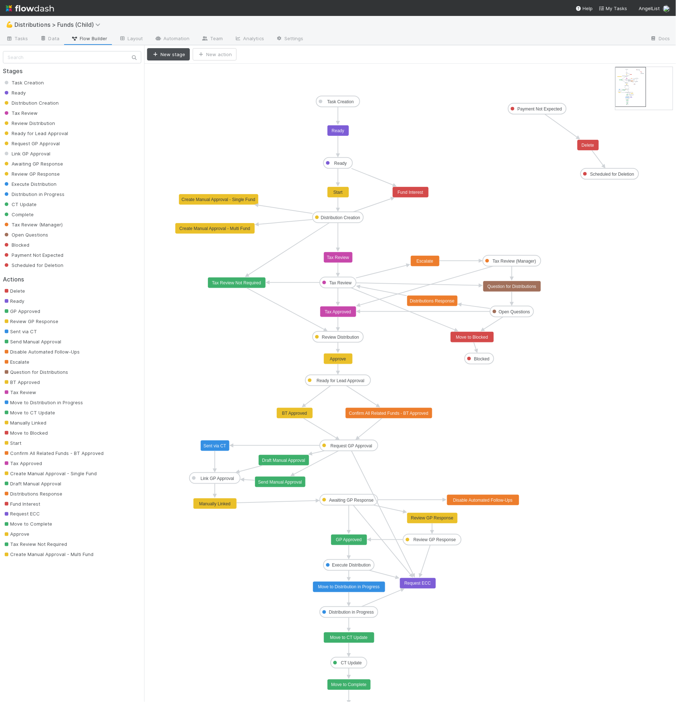
click at [268, 102] on icon "Task Creation Ready Distribution Creation Tax Review Review Distribution Ready …" at bounding box center [409, 390] width 531 height 652
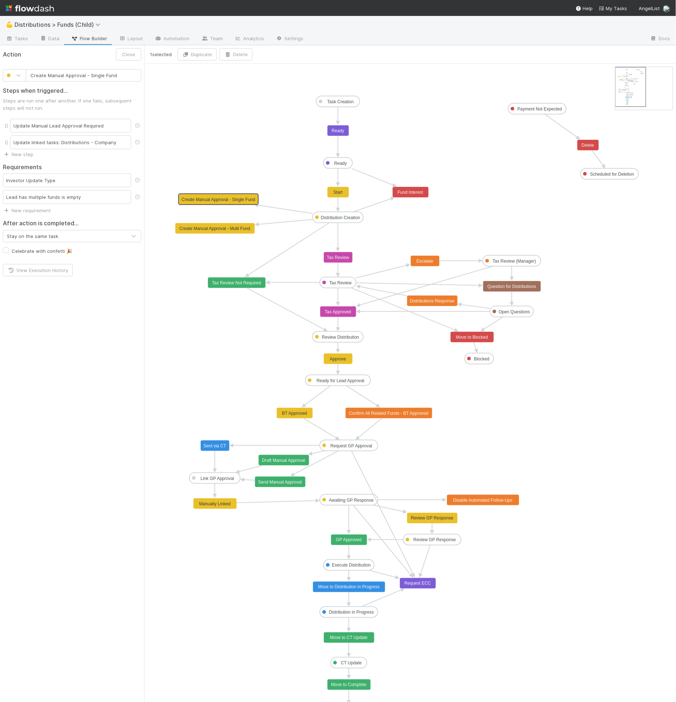
click at [238, 200] on text "Create Manual Approval - Single Fund" at bounding box center [217, 199] width 73 height 5
click at [228, 230] on text "Create Manual Approval - Multi Fund" at bounding box center [214, 228] width 71 height 5
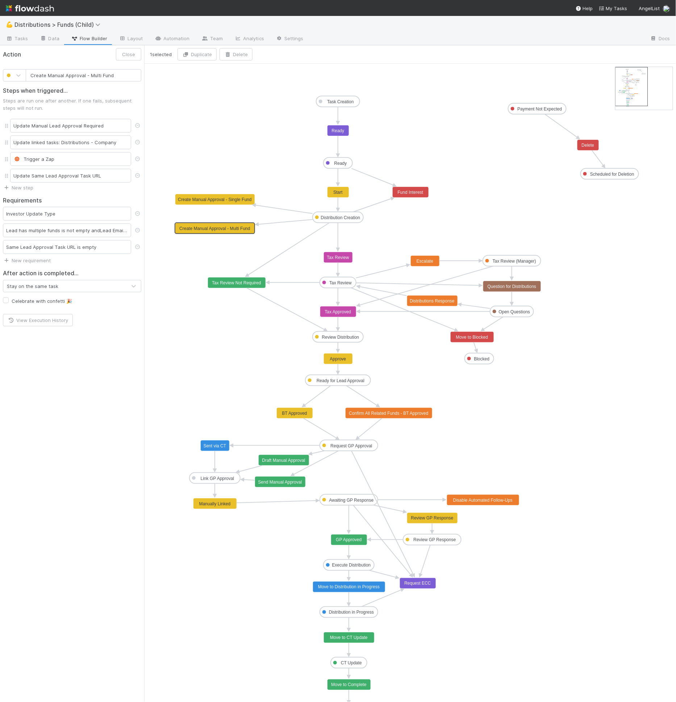
type input "Fund Interest"
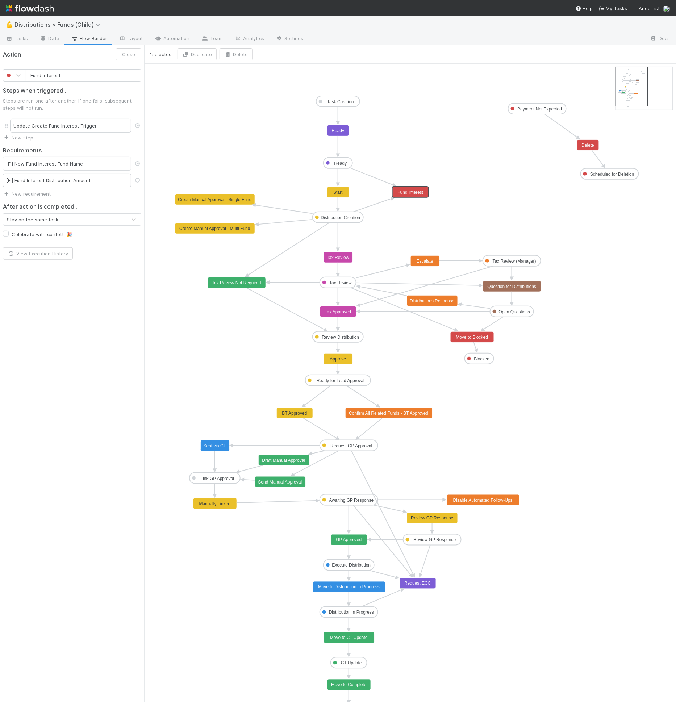
click at [421, 197] on rect at bounding box center [410, 192] width 36 height 11
drag, startPoint x: 33, startPoint y: 162, endPoint x: 85, endPoint y: 164, distance: 52.5
click at [85, 164] on div "[FI] New Fund Interest Fund Name" at bounding box center [67, 164] width 128 height 14
drag, startPoint x: 32, startPoint y: 163, endPoint x: 79, endPoint y: 163, distance: 47.1
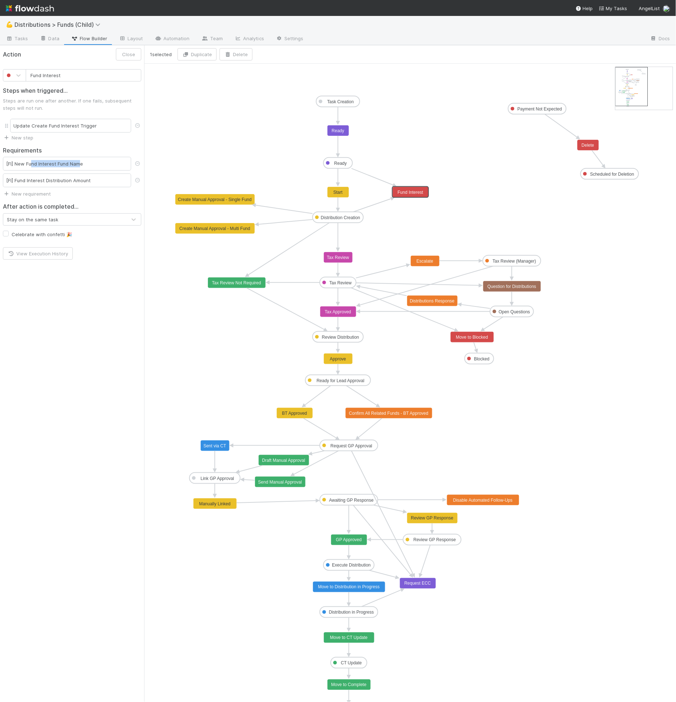
click at [79, 163] on div "[FI] New Fund Interest Fund Name" at bounding box center [67, 164] width 128 height 14
click at [114, 148] on h2 "Requirements" at bounding box center [72, 150] width 138 height 7
click at [404, 214] on icon "Task Creation Ready Distribution Creation Tax Review Review Distribution Ready …" at bounding box center [409, 390] width 531 height 652
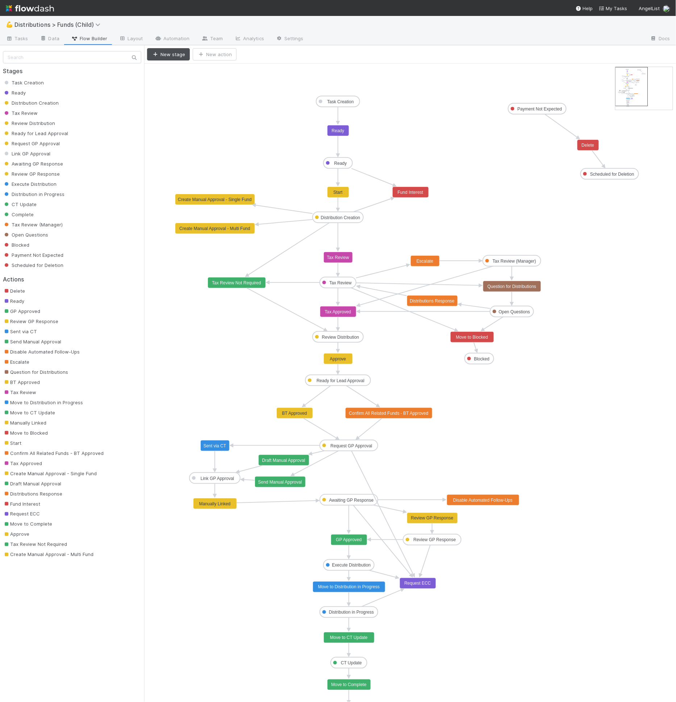
click at [395, 189] on rect at bounding box center [410, 192] width 36 height 11
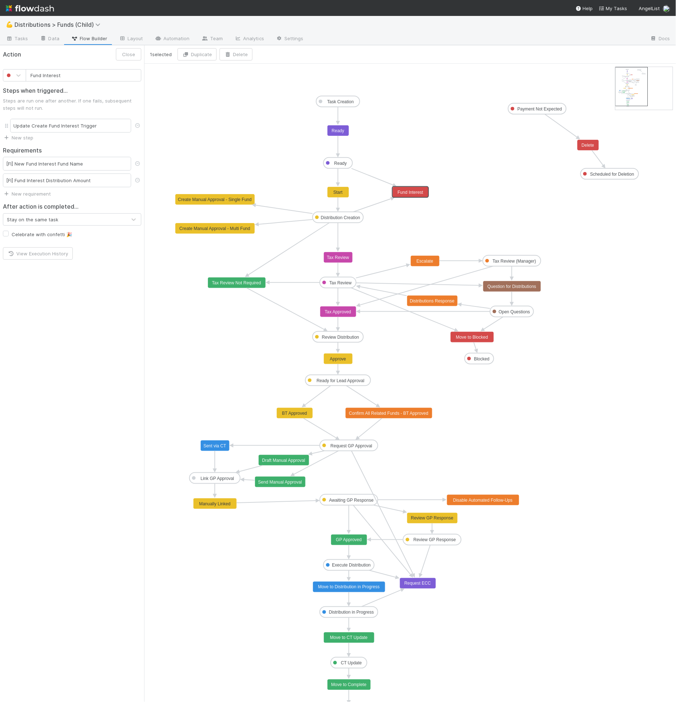
type input "Ready"
click at [335, 126] on rect at bounding box center [338, 130] width 22 height 11
click at [417, 142] on icon "Task Creation Ready Distribution Creation Tax Review Review Distribution Ready …" at bounding box center [409, 390] width 531 height 652
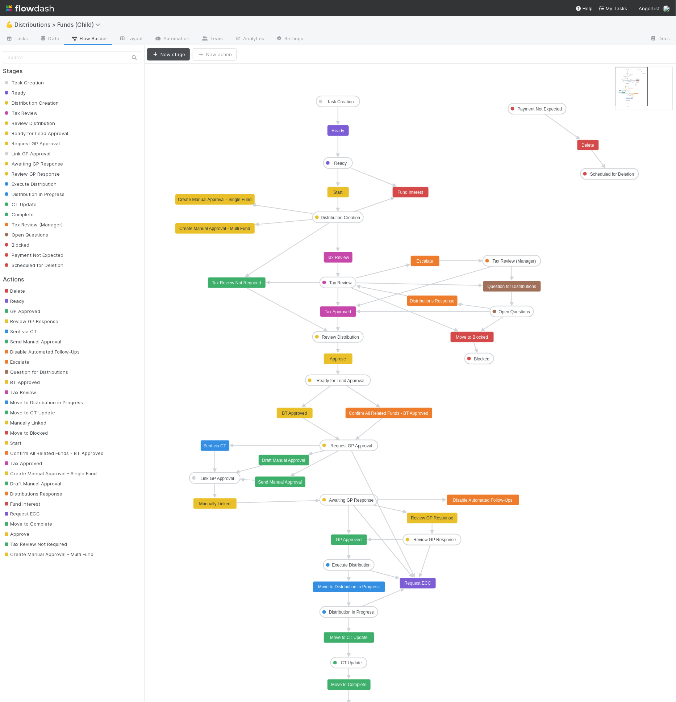
click at [240, 228] on text "Create Manual Approval - Multi Fund" at bounding box center [214, 228] width 71 height 5
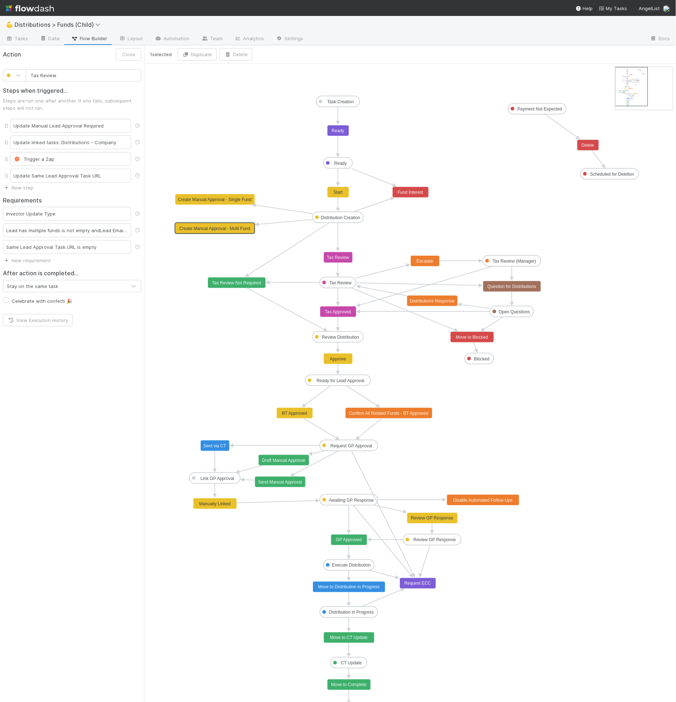
click at [334, 255] on text "Tax Review" at bounding box center [338, 257] width 22 height 5
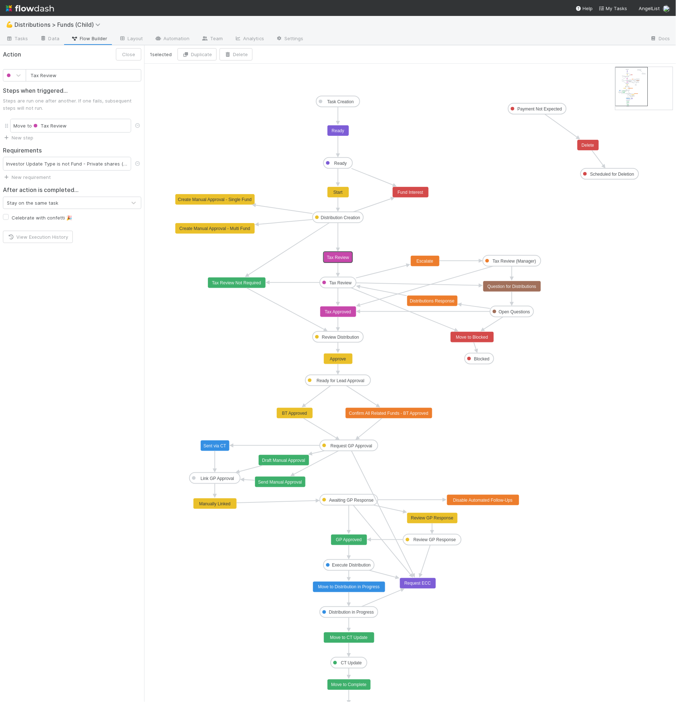
type input "Tax Review Not Required"
click at [230, 282] on text "Tax Review Not Required" at bounding box center [236, 282] width 49 height 5
click at [336, 335] on text "Review Distribution" at bounding box center [340, 337] width 37 height 5
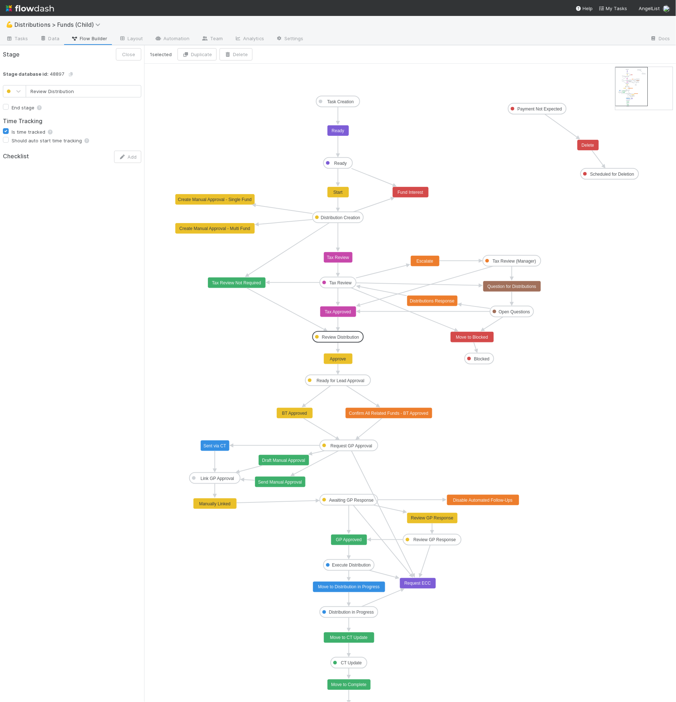
click at [308, 340] on icon "Task Creation Ready Distribution Creation Tax Review Review Distribution Ready …" at bounding box center [409, 390] width 531 height 652
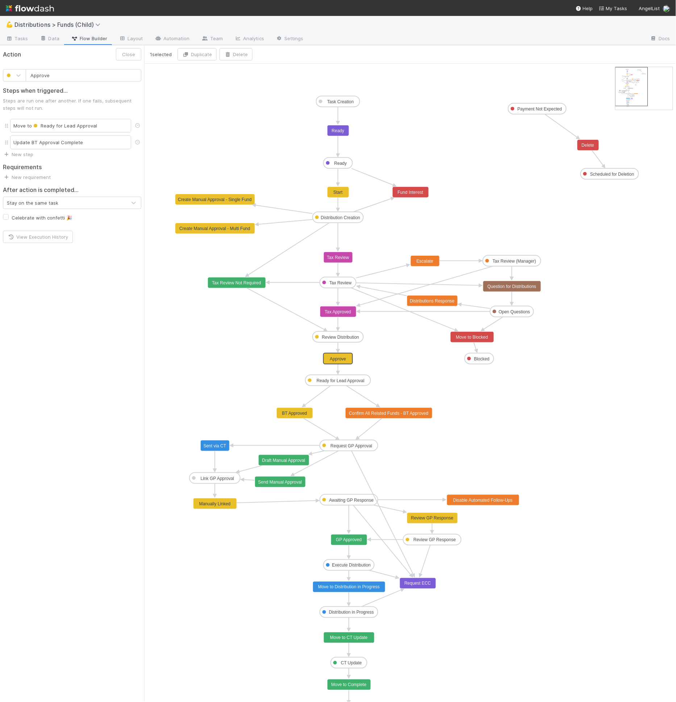
click at [348, 361] on rect at bounding box center [338, 358] width 29 height 11
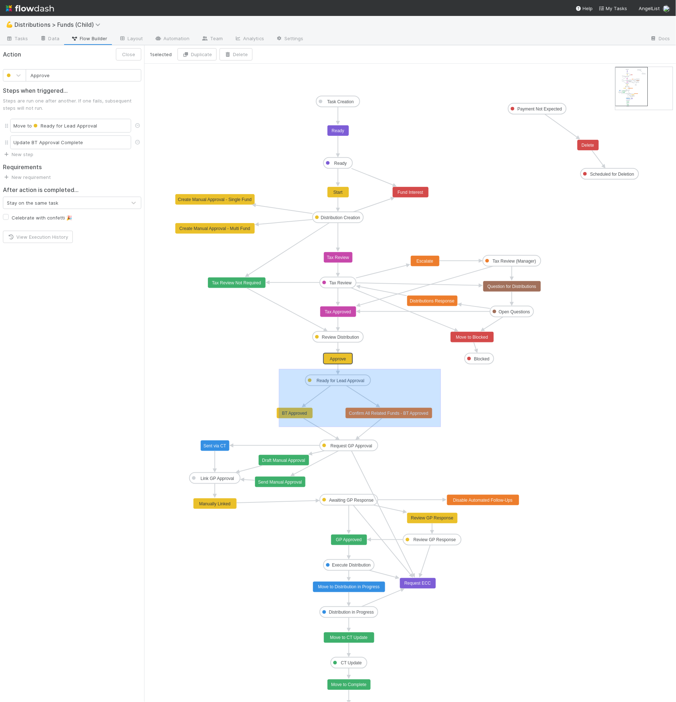
drag, startPoint x: 279, startPoint y: 368, endPoint x: 441, endPoint y: 426, distance: 171.9
click at [441, 426] on icon "Task Creation Ready Distribution Creation Tax Review Review Distribution Ready …" at bounding box center [409, 390] width 531 height 652
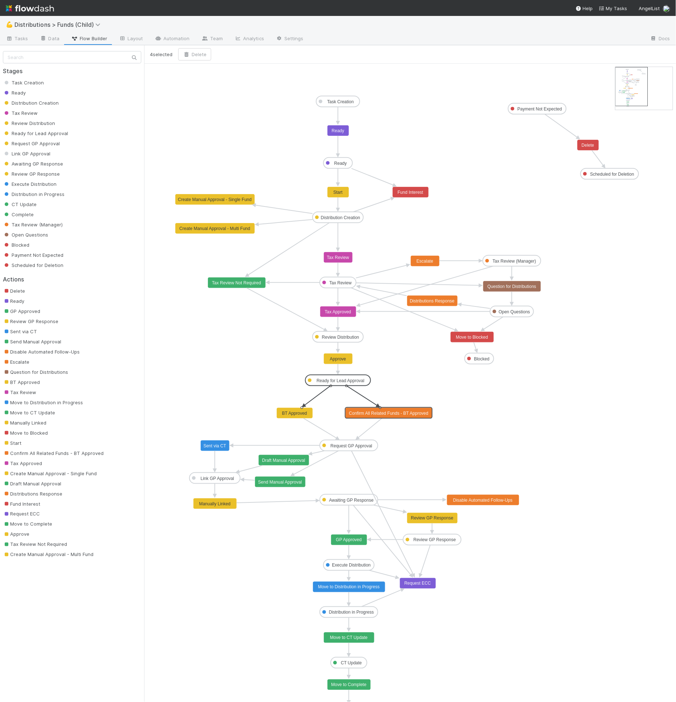
click at [277, 387] on icon "Task Creation Ready Distribution Creation Tax Review Review Distribution Ready …" at bounding box center [409, 390] width 531 height 652
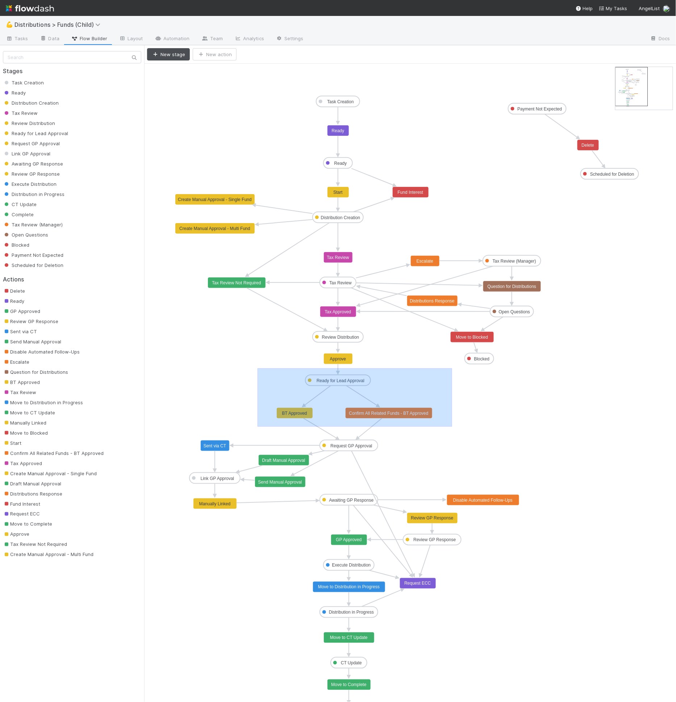
drag, startPoint x: 257, startPoint y: 367, endPoint x: 452, endPoint y: 426, distance: 203.0
click at [452, 426] on icon "Task Creation Ready Distribution Creation Tax Review Review Distribution Ready …" at bounding box center [409, 390] width 531 height 652
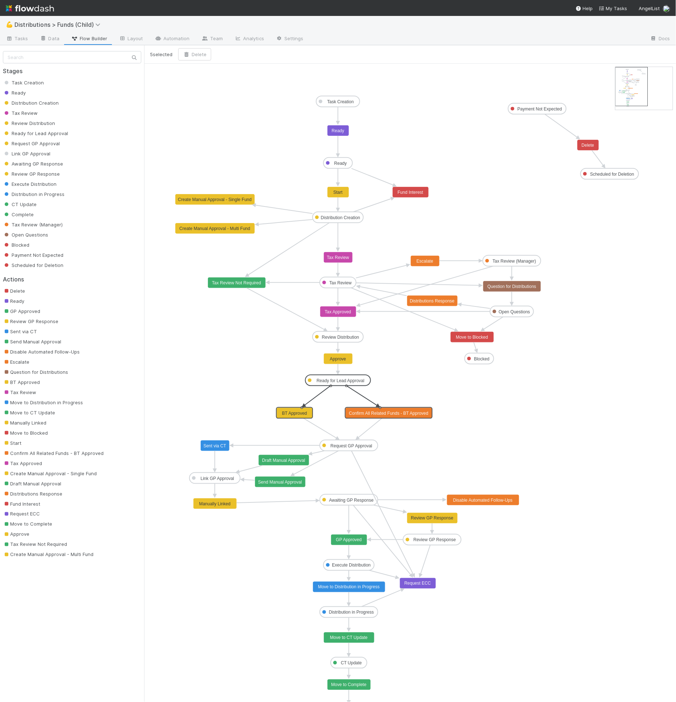
click at [256, 390] on icon "Task Creation Ready Distribution Creation Tax Review Review Distribution Ready …" at bounding box center [409, 390] width 531 height 652
click at [288, 413] on text "BT Approved" at bounding box center [294, 413] width 25 height 5
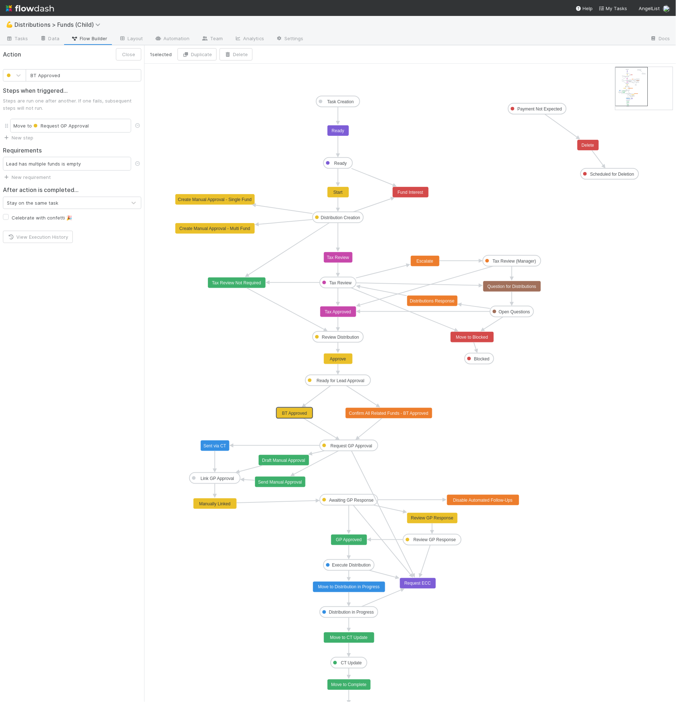
type input "Confirm All Related Funds - BT Approved"
click at [384, 412] on text "Confirm All Related Funds - BT Approved" at bounding box center [388, 413] width 79 height 5
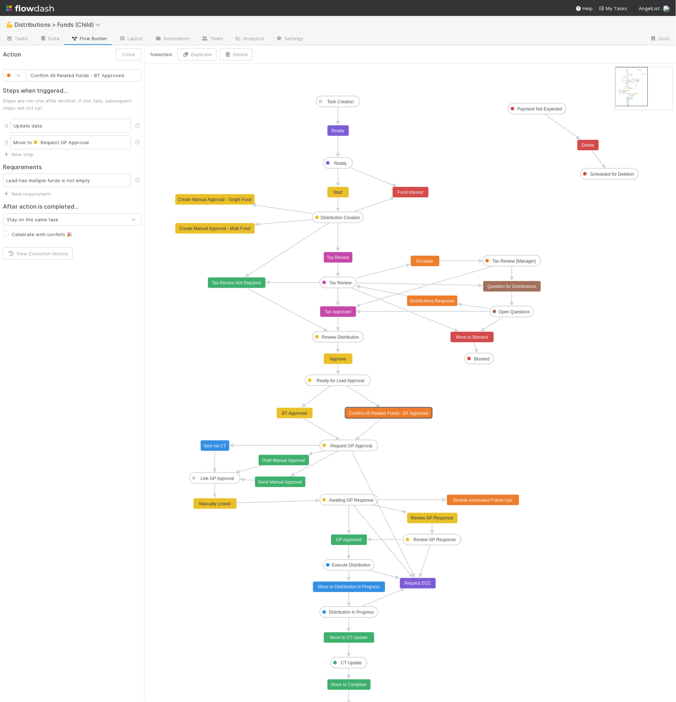
click at [395, 398] on icon "Task Creation Ready Distribution Creation Tax Review Review Distribution Ready …" at bounding box center [409, 390] width 531 height 652
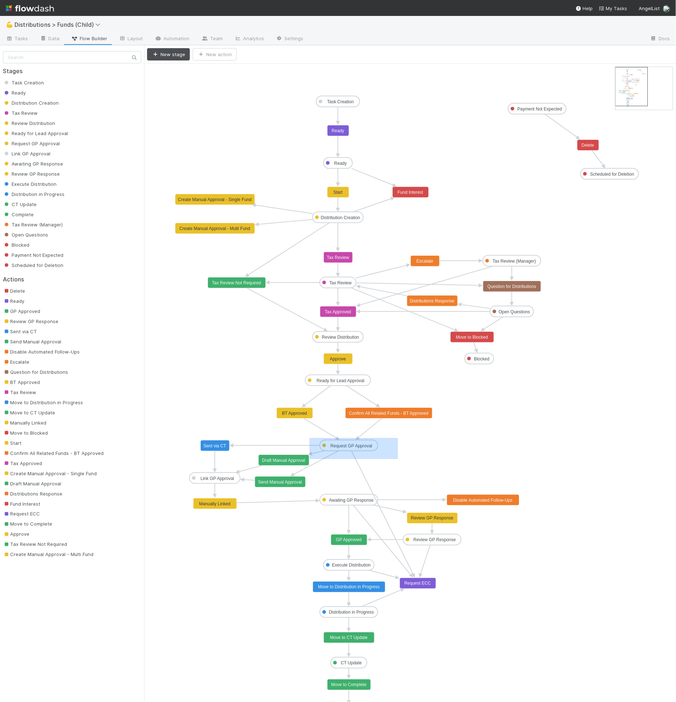
drag, startPoint x: 310, startPoint y: 437, endPoint x: 398, endPoint y: 458, distance: 90.4
click at [398, 458] on icon "Task Creation Ready Distribution Creation Tax Review Review Distribution Ready …" at bounding box center [409, 390] width 531 height 652
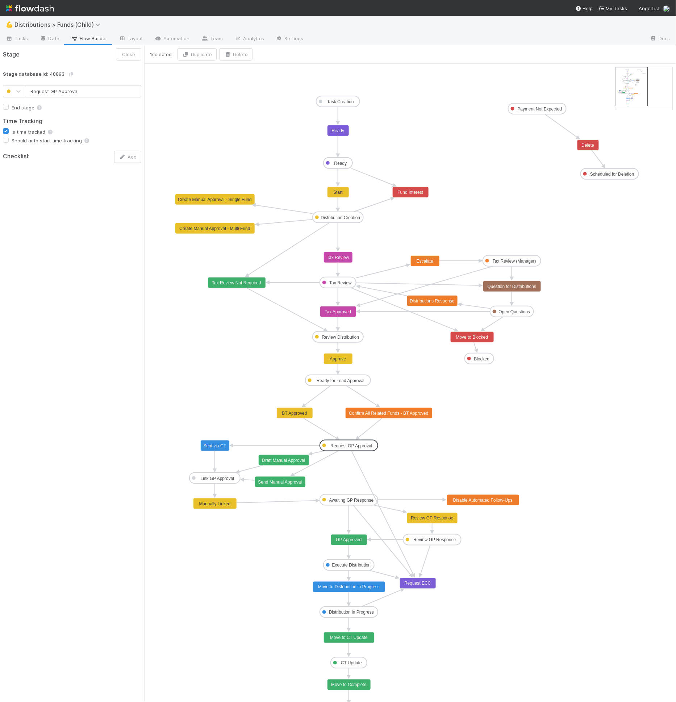
click at [398, 457] on icon "Task Creation Ready Distribution Creation Tax Review Review Distribution Ready …" at bounding box center [409, 390] width 531 height 652
click at [353, 561] on rect at bounding box center [348, 564] width 51 height 11
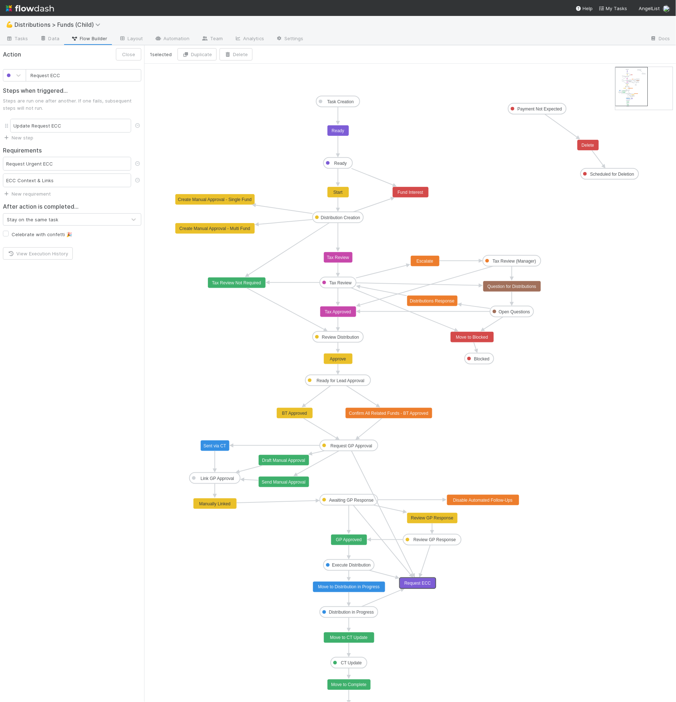
click at [421, 584] on text "Request ECC" at bounding box center [417, 583] width 27 height 5
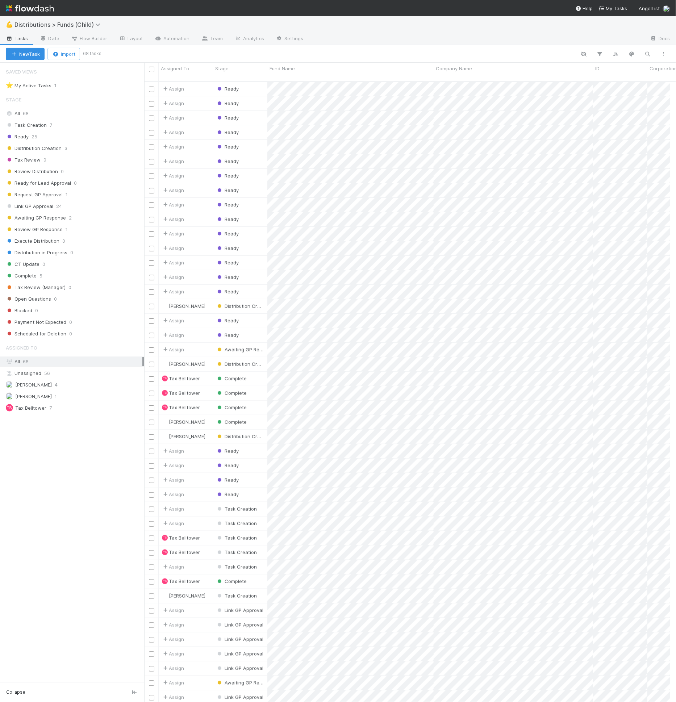
scroll to position [6, 6]
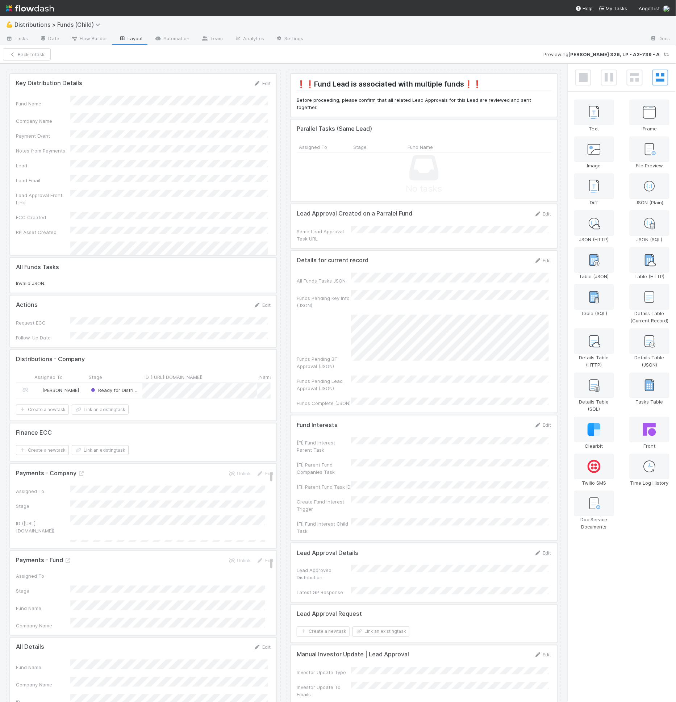
click at [386, 227] on div at bounding box center [424, 226] width 266 height 44
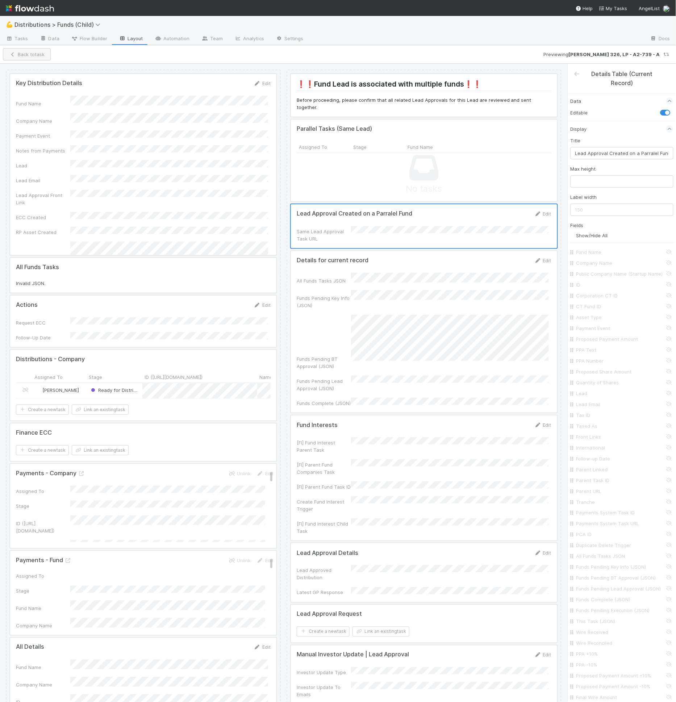
click at [35, 64] on div "Key Distribution Details Edit Fund Name Company Name Payment Event Notes from P…" at bounding box center [283, 383] width 567 height 639
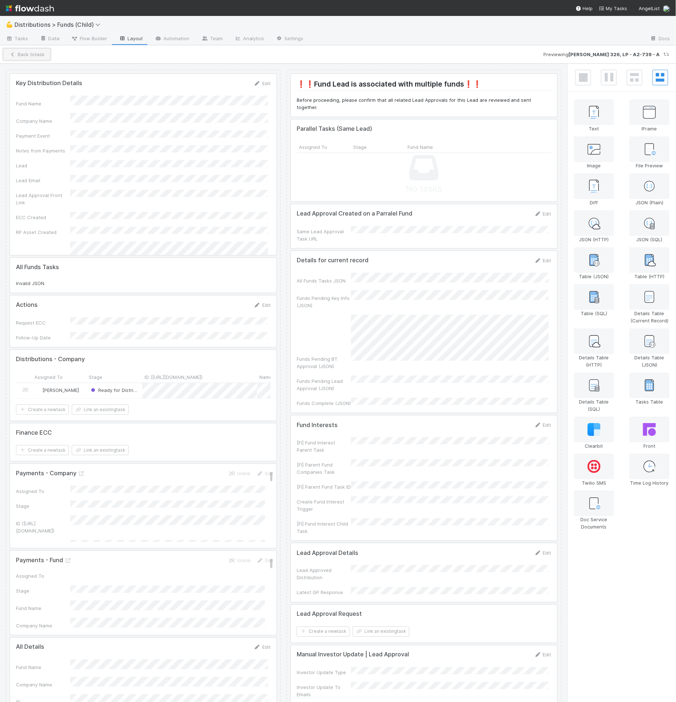
click at [37, 55] on button "Back to task" at bounding box center [27, 54] width 48 height 12
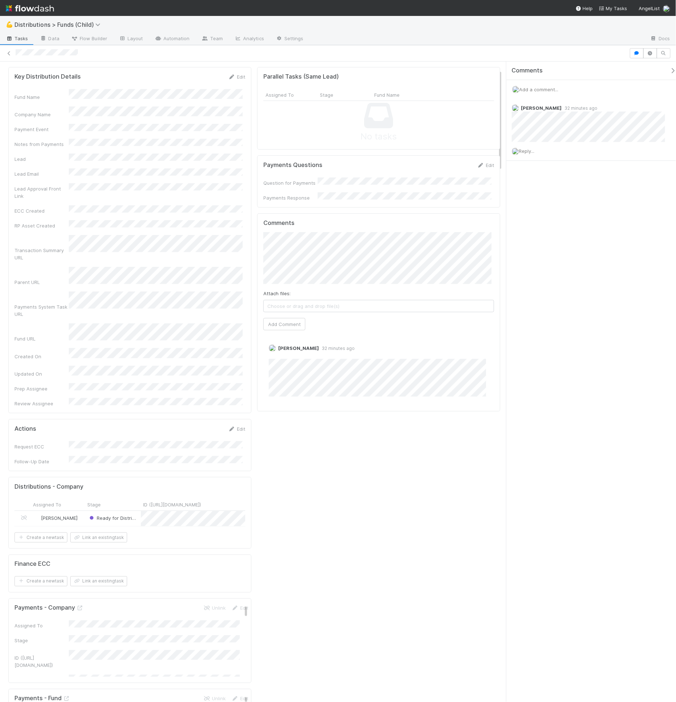
scroll to position [52, 0]
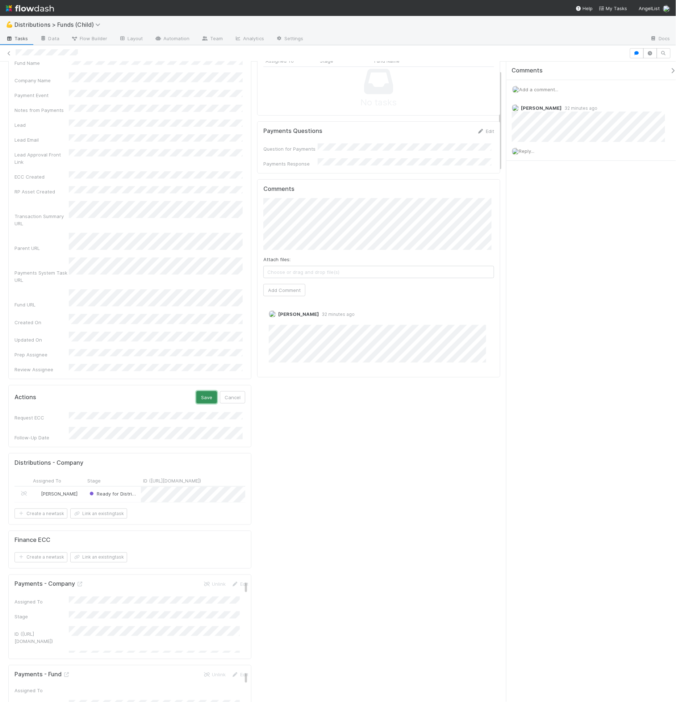
click at [201, 391] on button "Save" at bounding box center [206, 397] width 21 height 12
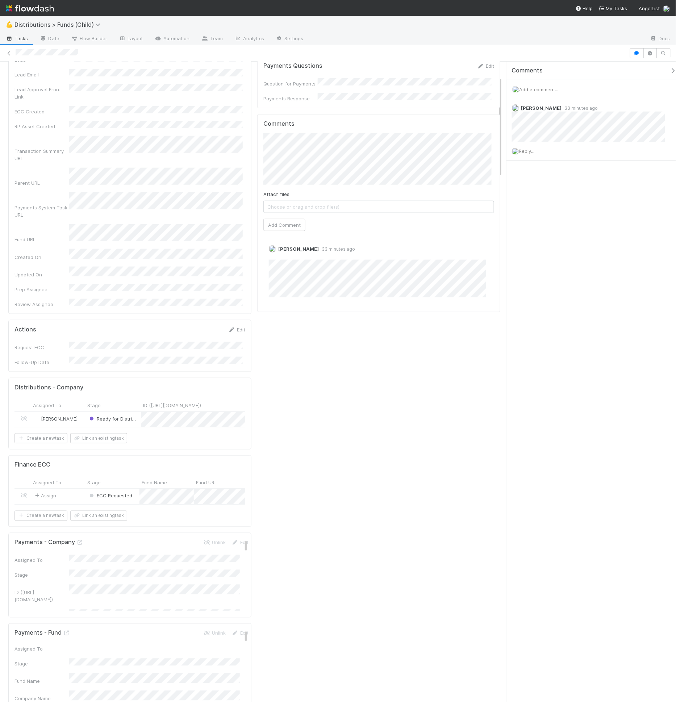
scroll to position [0, 0]
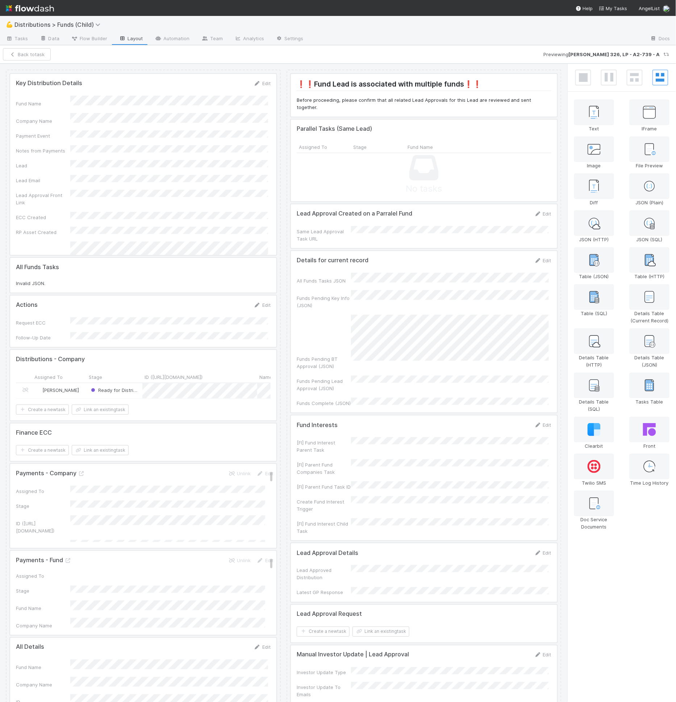
click at [140, 189] on div at bounding box center [143, 164] width 266 height 181
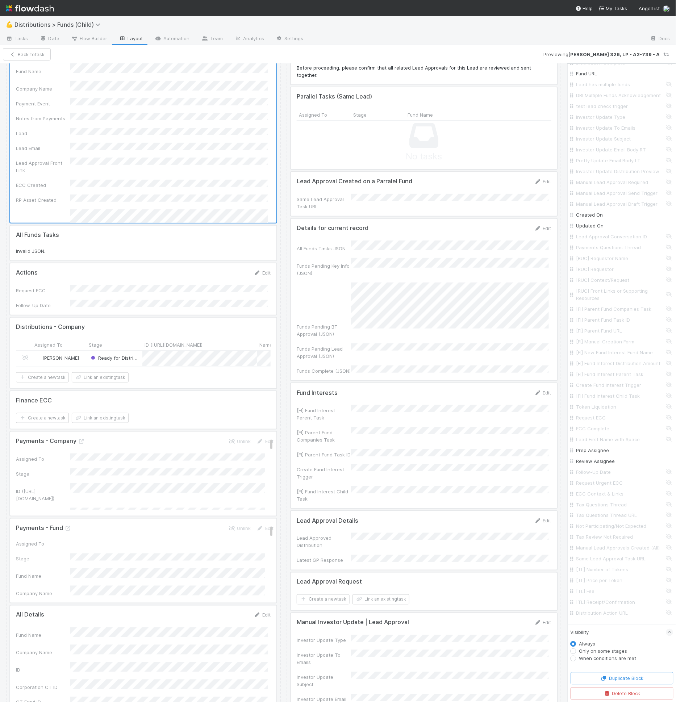
scroll to position [162, 0]
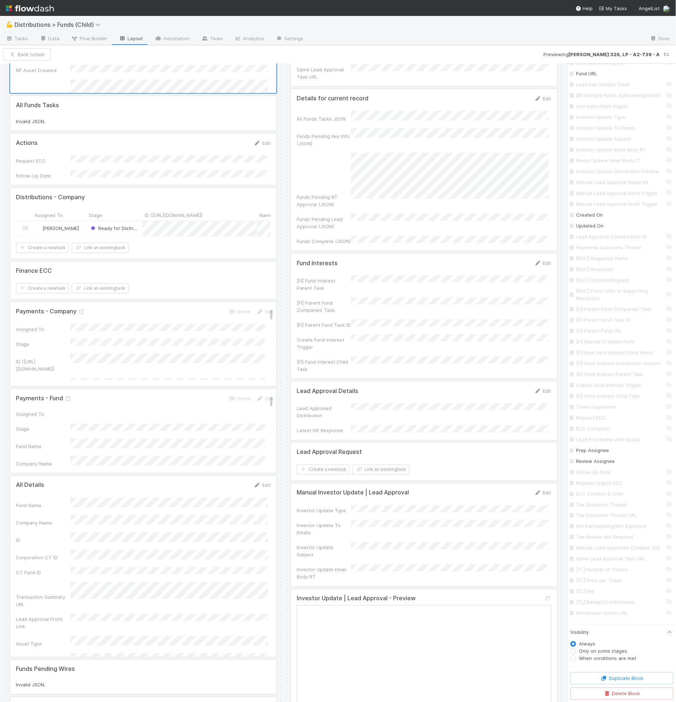
click at [402, 483] on div at bounding box center [424, 534] width 266 height 103
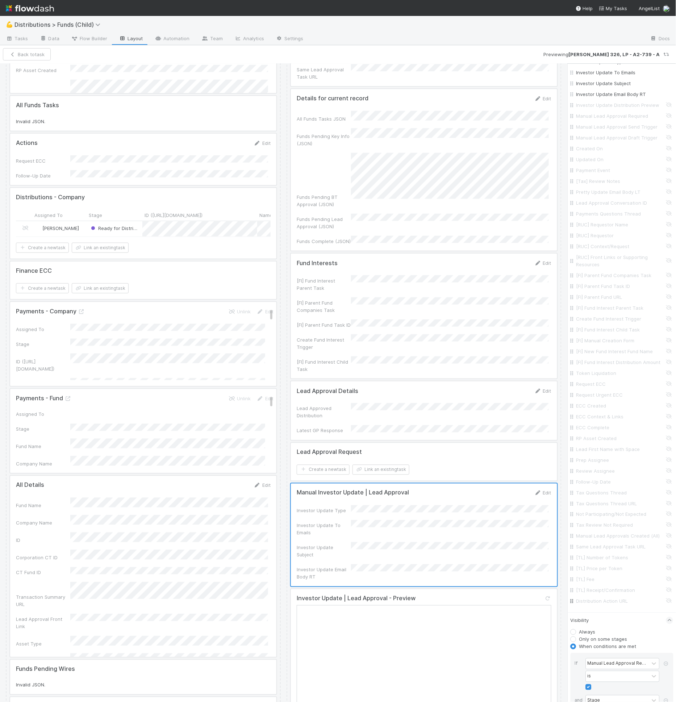
click at [613, 605] on input "Distribution Action URL" at bounding box center [623, 600] width 95 height 7
checkbox input "true"
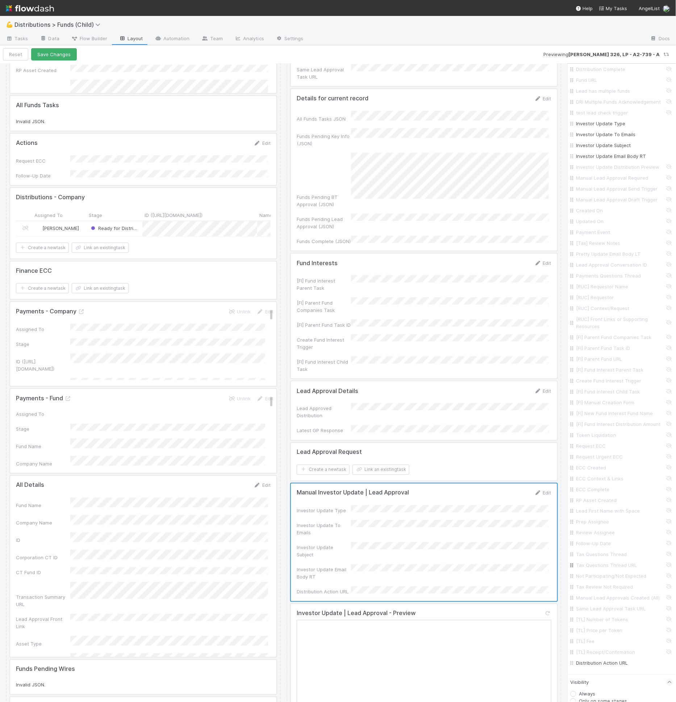
scroll to position [921, 0]
click at [610, 171] on input "Investor Update Distribution Preview" at bounding box center [623, 167] width 95 height 7
checkbox input "true"
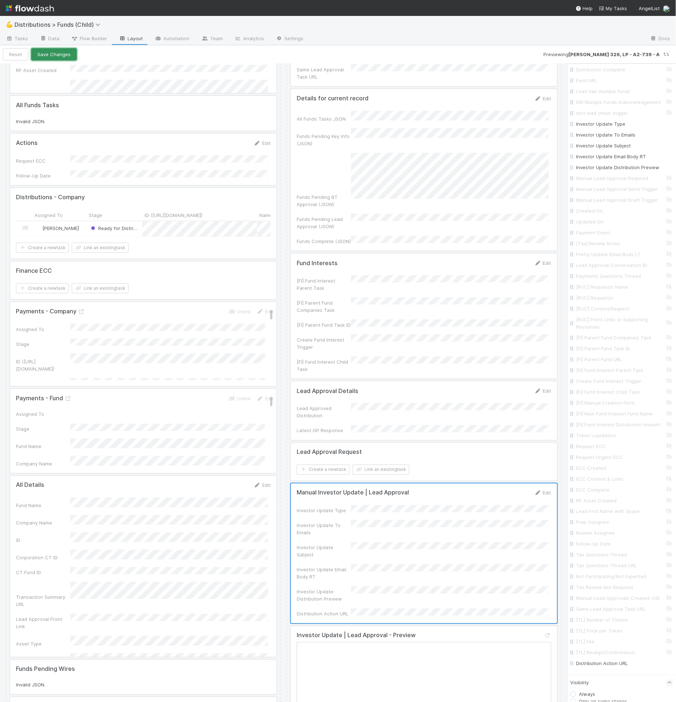
click at [46, 51] on button "Save Changes" at bounding box center [54, 54] width 46 height 12
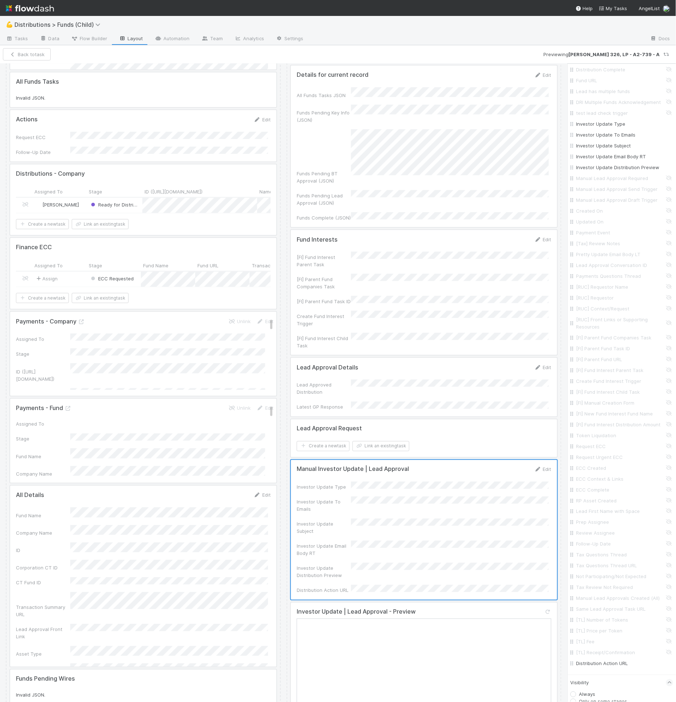
scroll to position [222, 0]
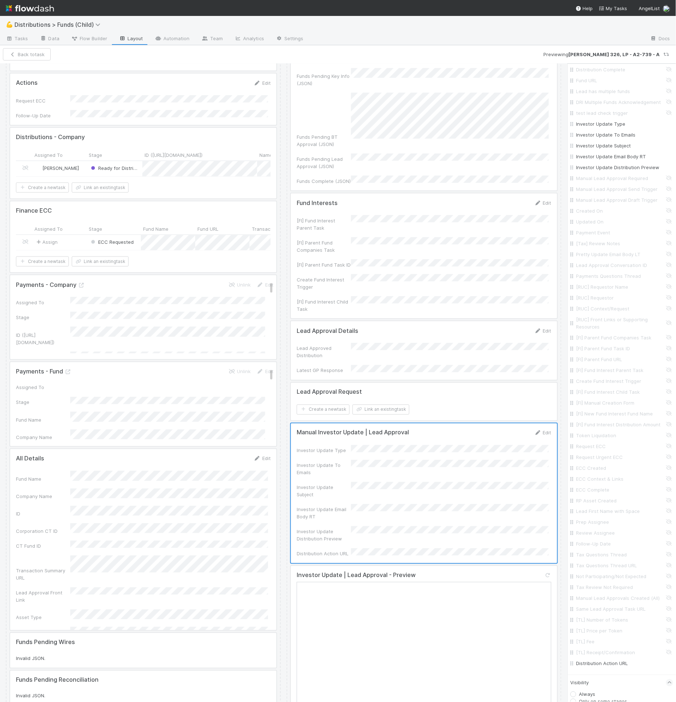
click at [114, 229] on div at bounding box center [143, 236] width 266 height 71
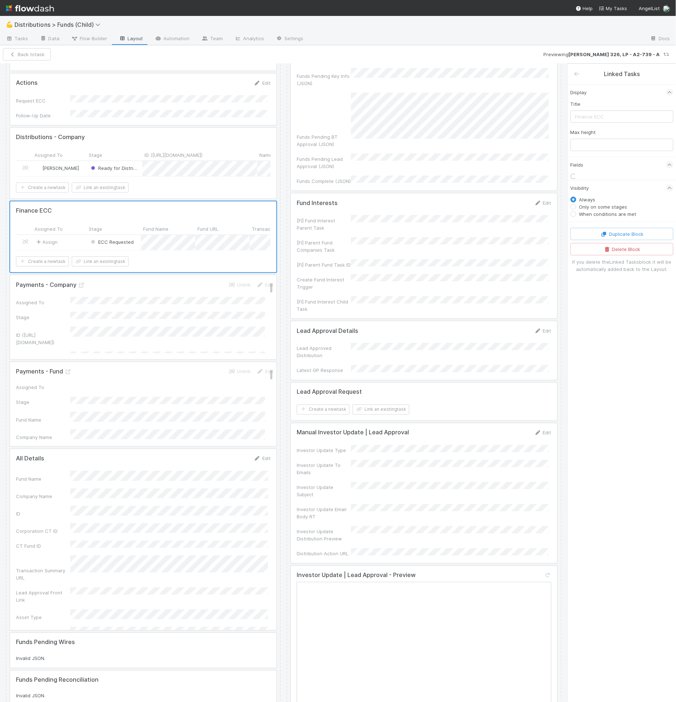
scroll to position [0, 0]
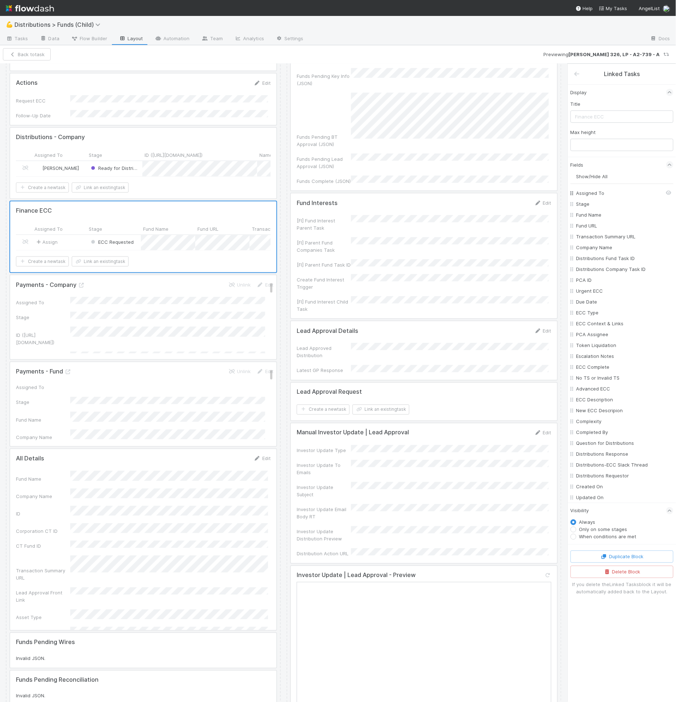
click at [601, 192] on To "Assigned To" at bounding box center [623, 192] width 95 height 7
click at [600, 193] on To "Assigned To" at bounding box center [623, 192] width 95 height 7
checkbox To "true"
click at [64, 54] on button "Save Changes" at bounding box center [54, 54] width 46 height 12
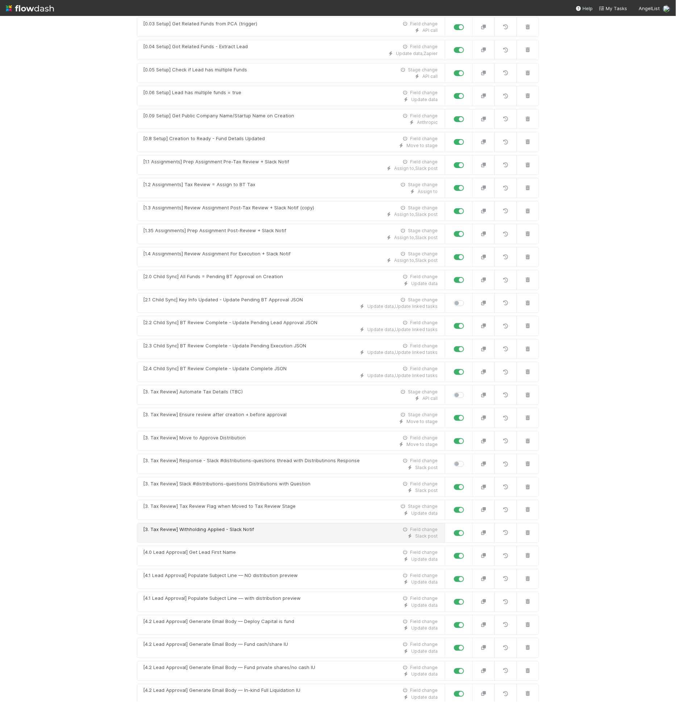
scroll to position [215, 0]
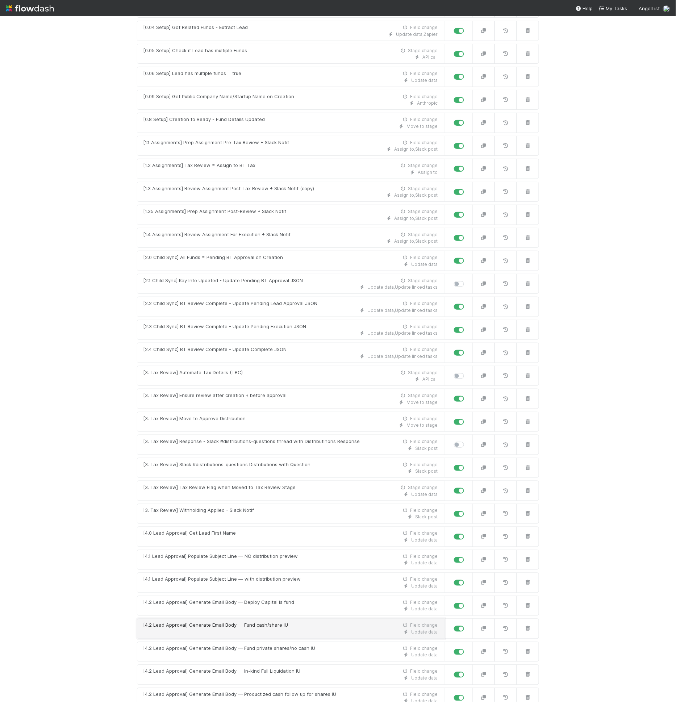
click at [245, 622] on div "[4.2 Lead Approval] Generate Email Body — Fund cash/share IU" at bounding box center [215, 625] width 145 height 7
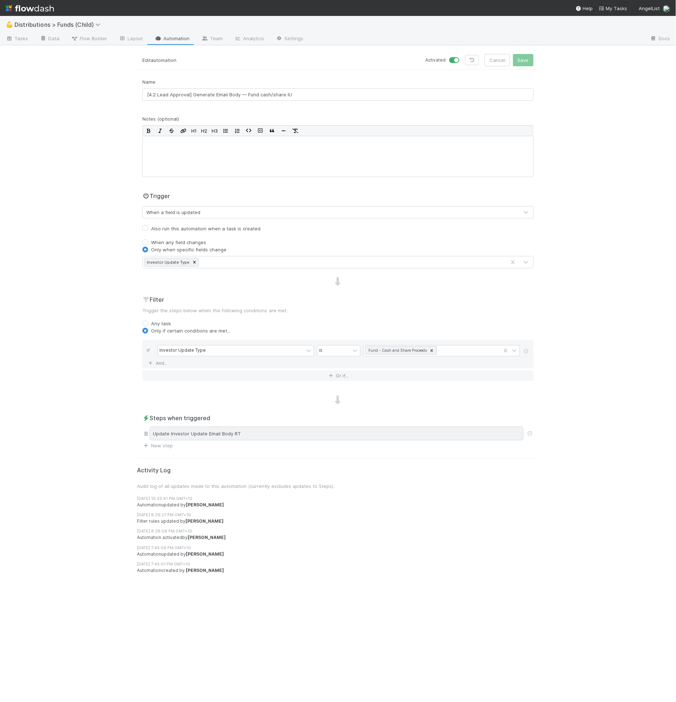
click at [253, 432] on div "Update Investor Update Email Body RT" at bounding box center [337, 433] width 374 height 14
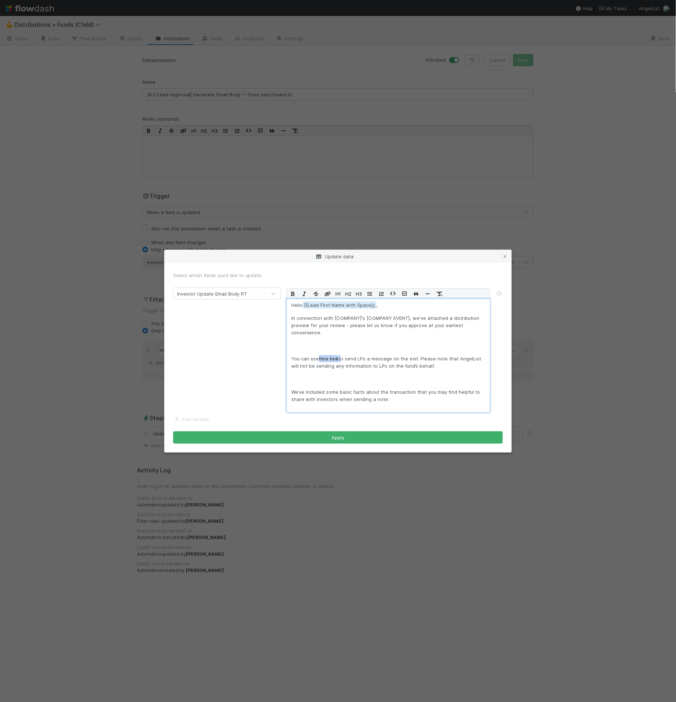
drag, startPoint x: 339, startPoint y: 359, endPoint x: 319, endPoint y: 360, distance: 19.6
click at [319, 360] on p "You can use this link to send LPs a message on the exit. Please note that Angel…" at bounding box center [388, 362] width 194 height 14
drag, startPoint x: 319, startPoint y: 358, endPoint x: 323, endPoint y: 359, distance: 4.9
click at [323, 359] on p "You can use this link to send LPs a message on the exit. Please note that Angel…" at bounding box center [388, 362] width 194 height 14
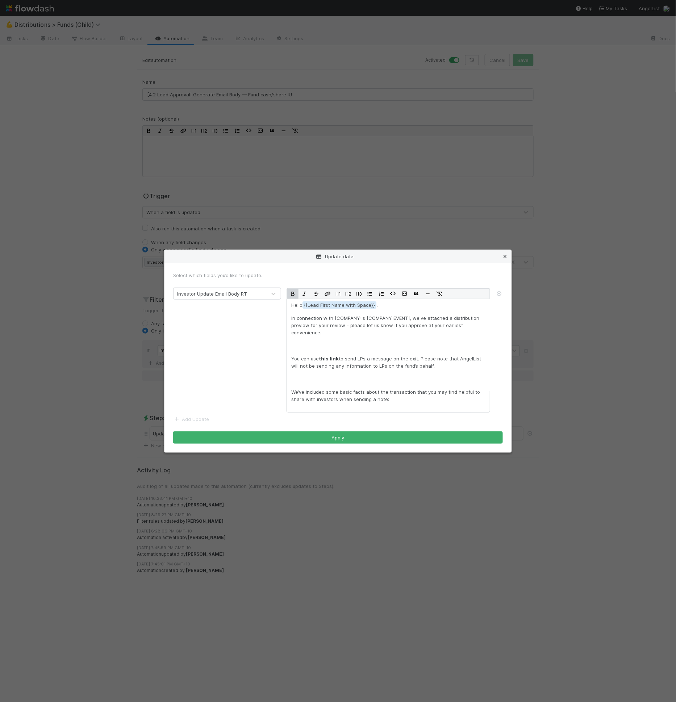
click at [505, 257] on icon at bounding box center [504, 256] width 7 height 5
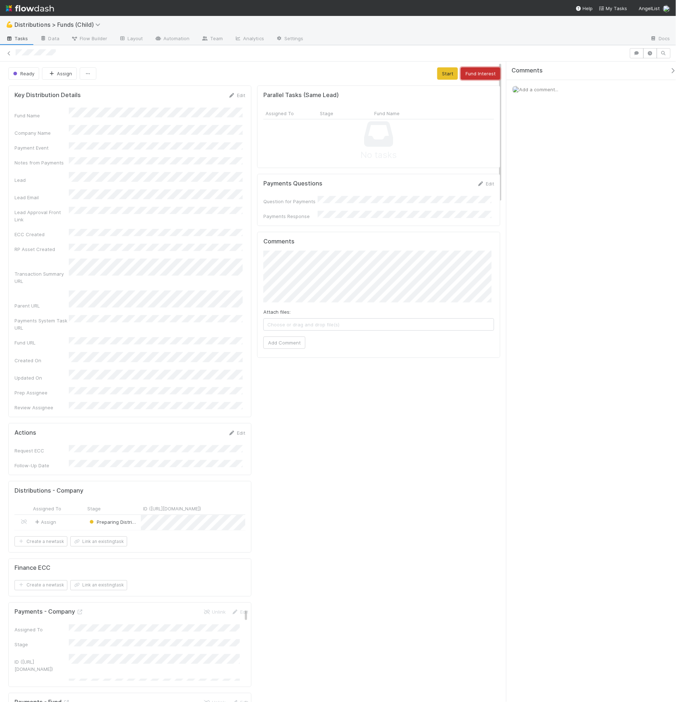
click at [474, 75] on button "Fund Interest" at bounding box center [480, 73] width 39 height 12
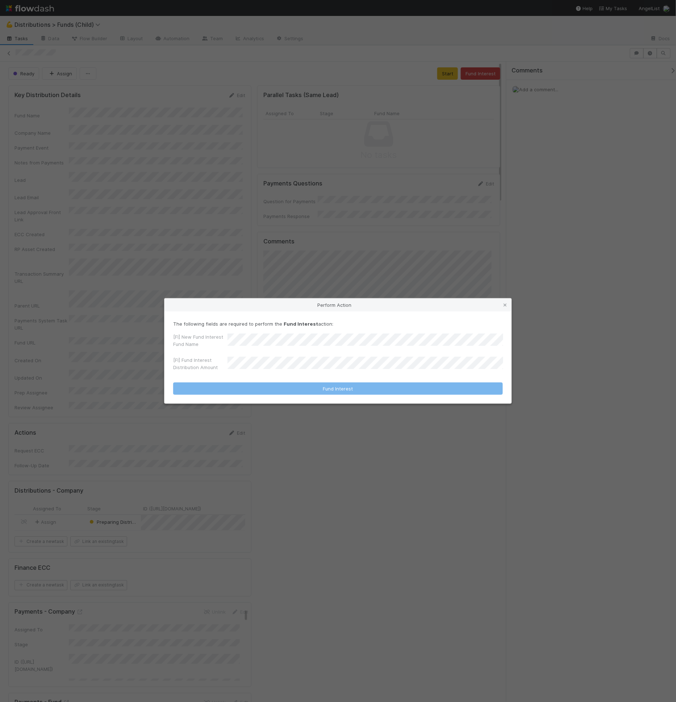
click at [281, 351] on div "[FI] New Fund Interest Fund Name [FI] Fund Interest Distribution Amount" at bounding box center [337, 353] width 329 height 41
click at [281, 360] on div "[FI] Fund Interest Distribution Amount" at bounding box center [337, 364] width 329 height 17
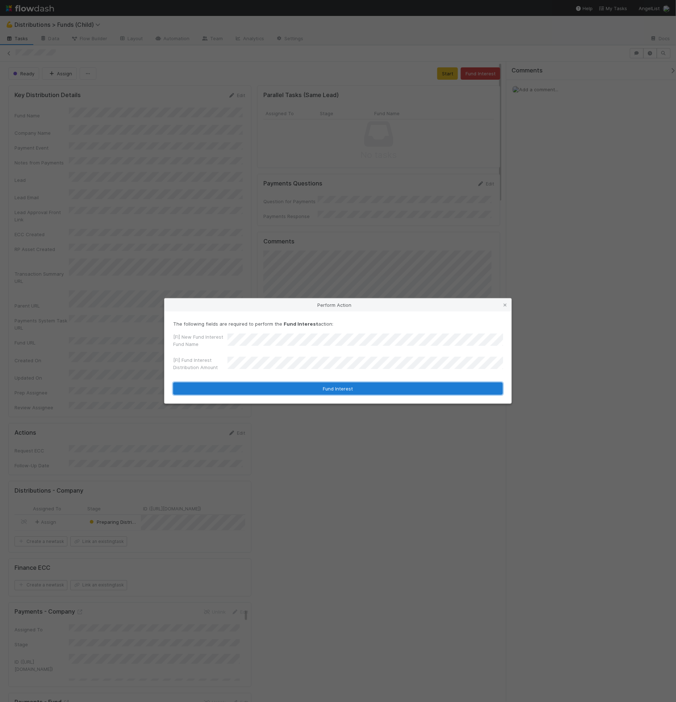
click at [328, 388] on button "Fund Interest" at bounding box center [337, 388] width 329 height 12
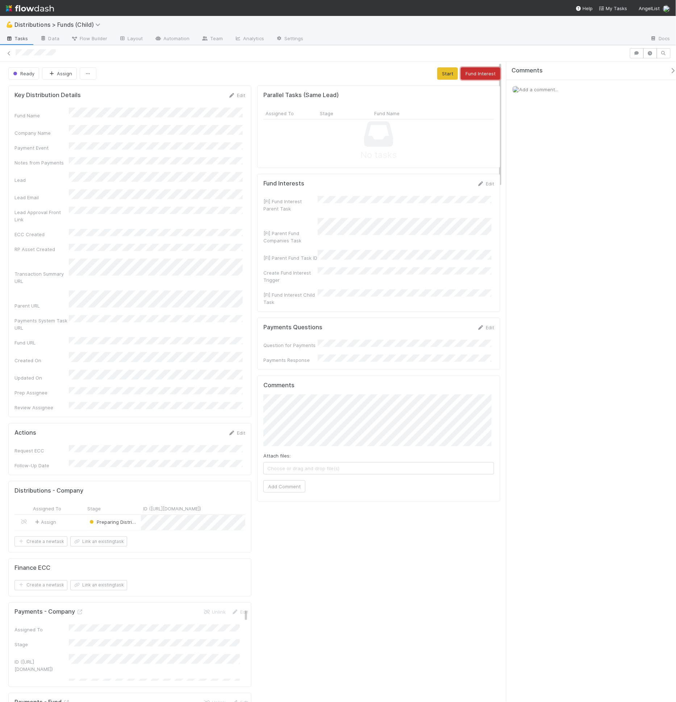
click at [472, 73] on button "Fund Interest" at bounding box center [480, 73] width 39 height 12
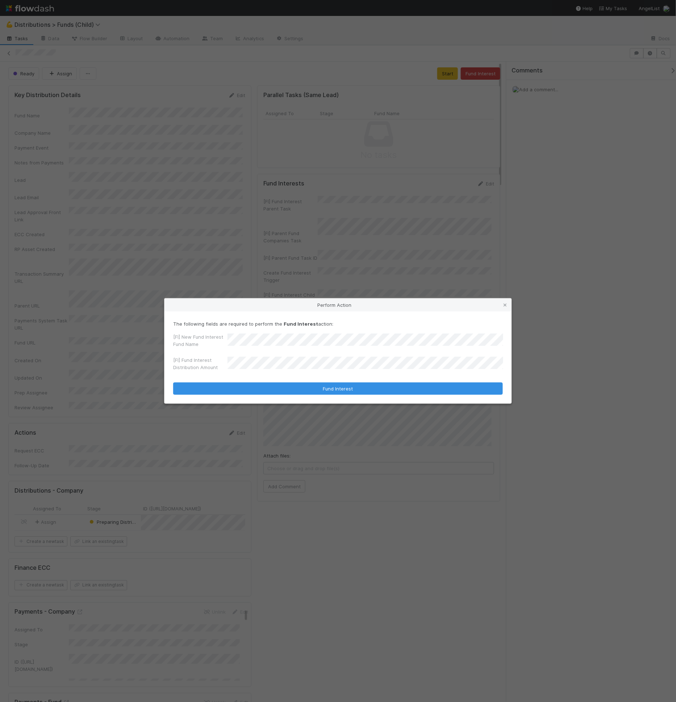
click at [271, 374] on form "The following fields are required to perform the Fund Interest action: [FI] New…" at bounding box center [337, 357] width 329 height 75
click at [295, 335] on div "[FI] New Fund Interest Fund Name" at bounding box center [337, 341] width 329 height 17
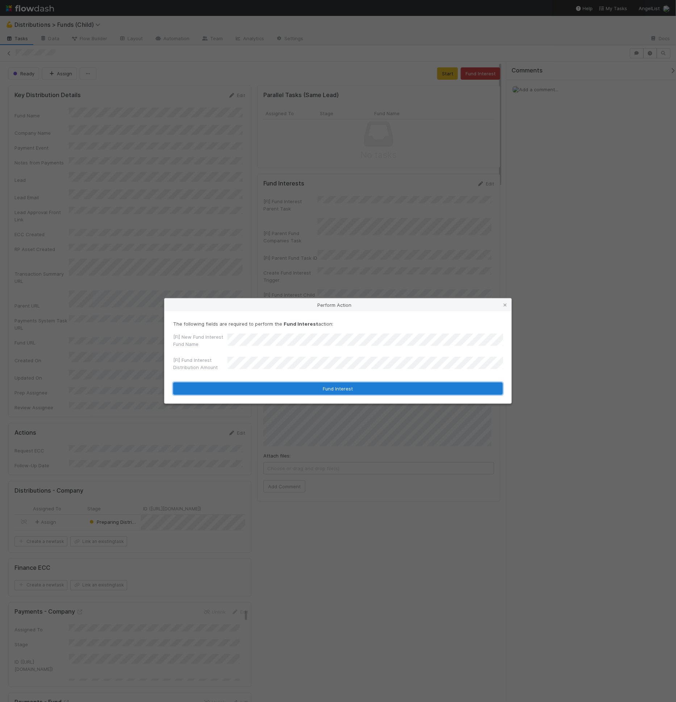
click at [273, 387] on button "Fund Interest" at bounding box center [337, 388] width 329 height 12
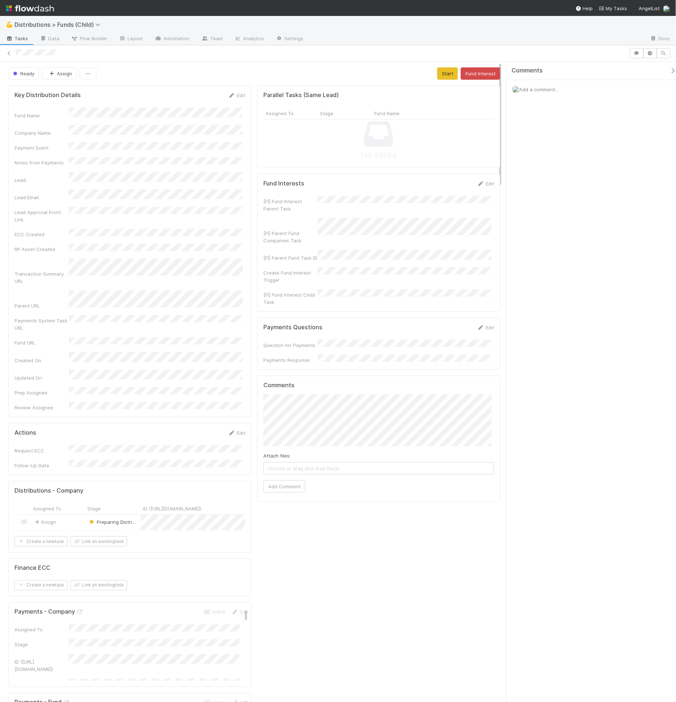
click at [386, 75] on div "Ready Assign Start Fund Interest" at bounding box center [254, 73] width 492 height 12
click at [440, 75] on button "Start" at bounding box center [447, 73] width 21 height 12
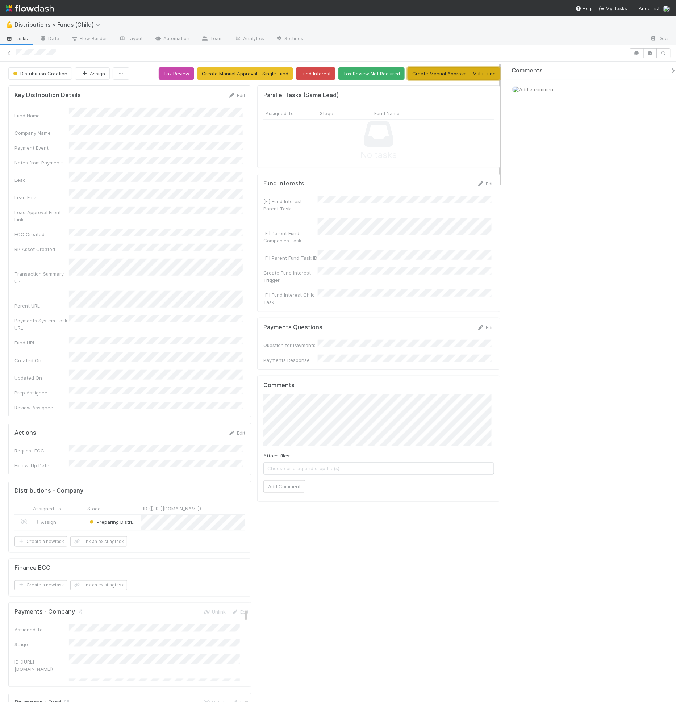
click at [449, 75] on button "Create Manual Approval - Multi Fund" at bounding box center [453, 73] width 93 height 12
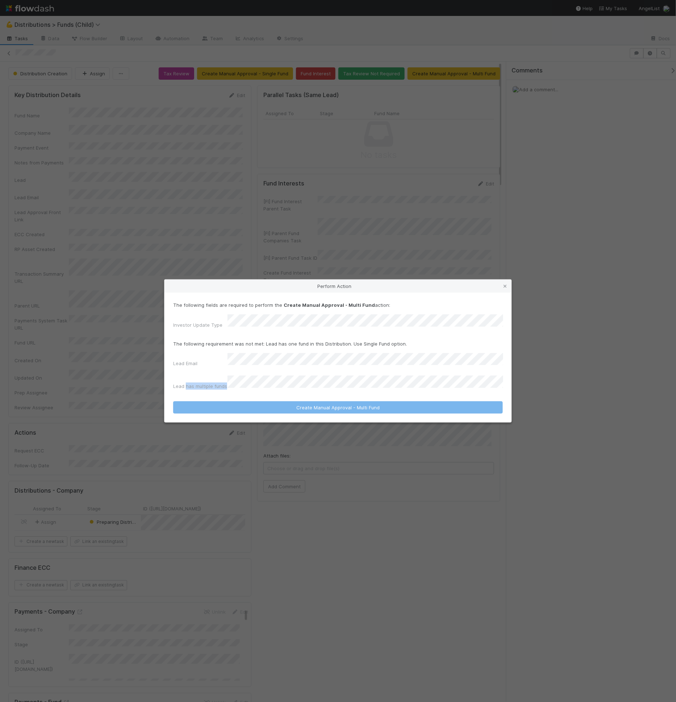
click at [236, 377] on div "Lead has multiple funds" at bounding box center [337, 383] width 329 height 17
click at [504, 289] on icon at bounding box center [504, 286] width 7 height 5
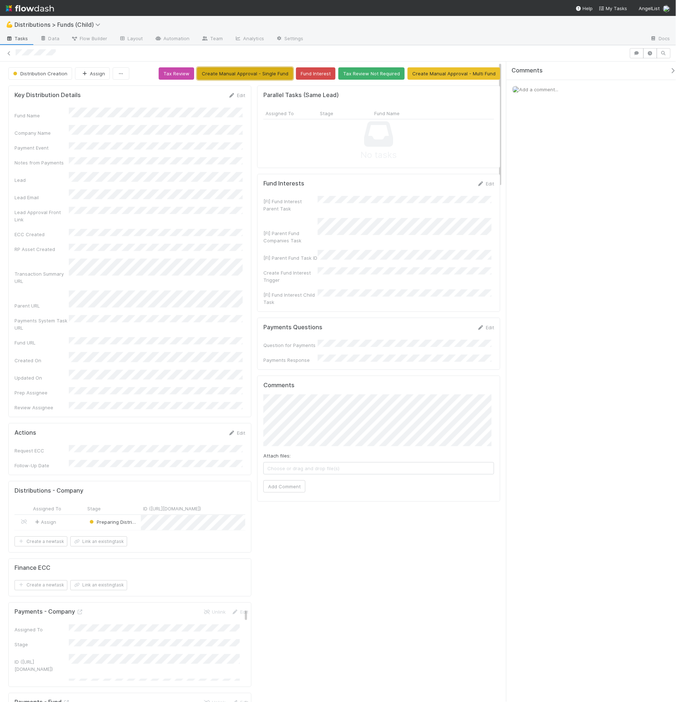
click at [248, 74] on button "Create Manual Approval - Single Fund" at bounding box center [245, 73] width 96 height 12
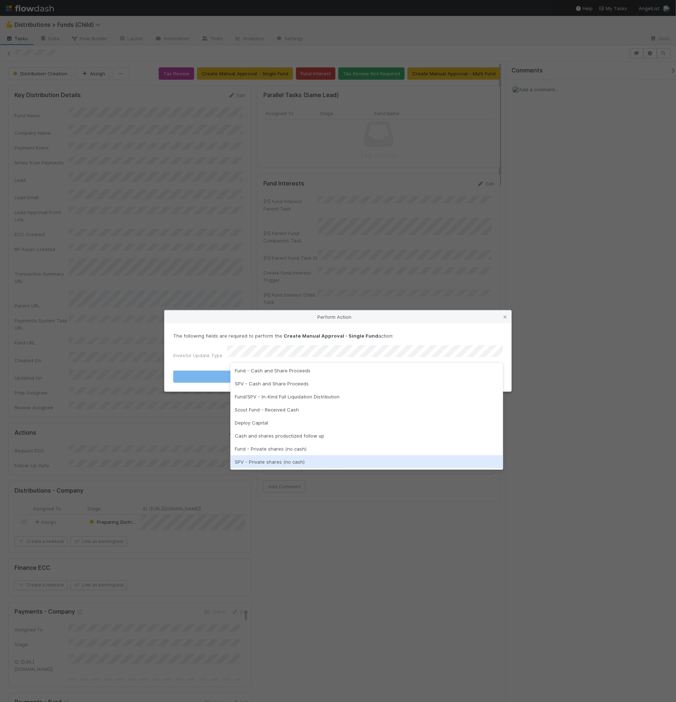
click at [294, 462] on div "SPV - Private shares (no cash)" at bounding box center [366, 461] width 273 height 13
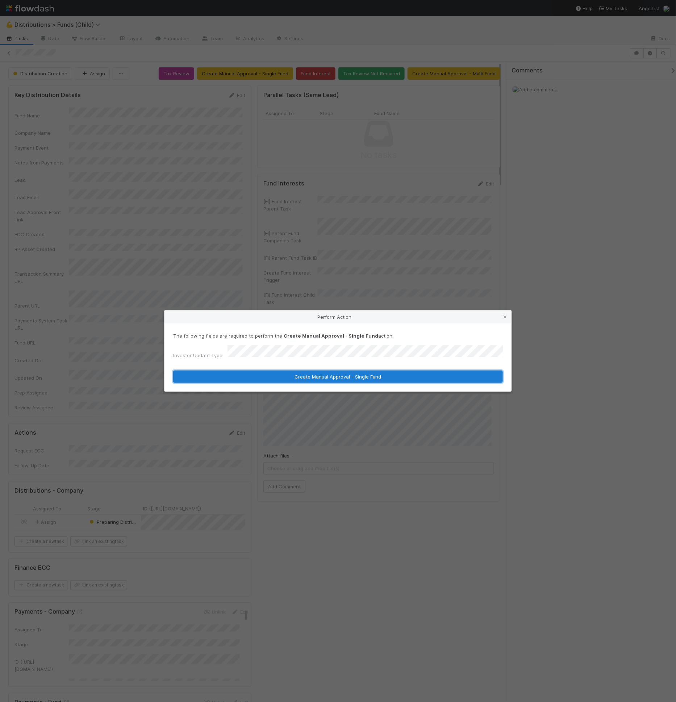
click at [304, 374] on button "Create Manual Approval - Single Fund" at bounding box center [337, 376] width 329 height 12
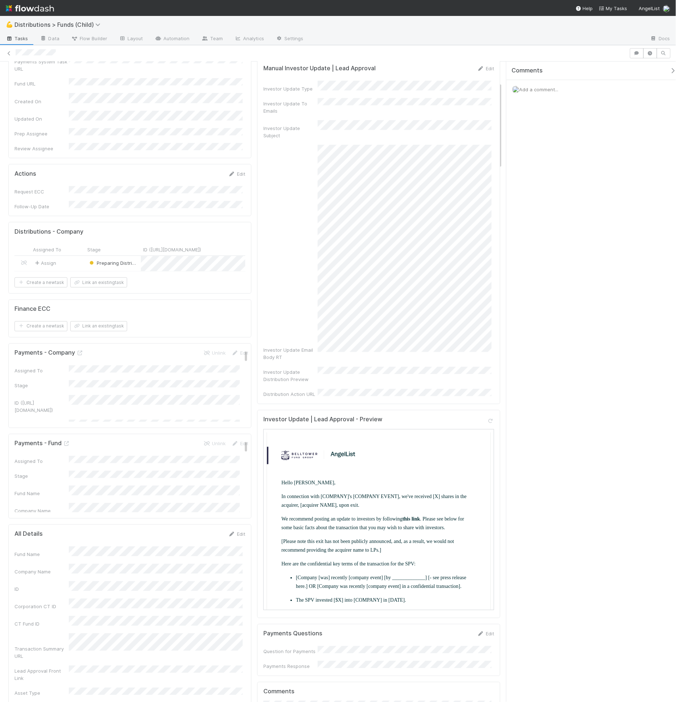
scroll to position [151, 0]
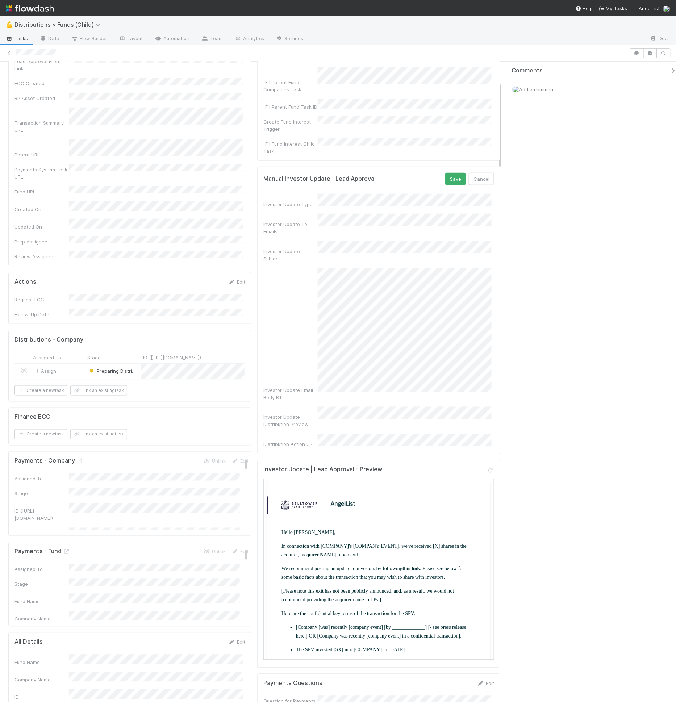
click at [444, 173] on form "Manual Investor Update | Lead Approval Save Cancel Investor Update Type Investo…" at bounding box center [378, 310] width 231 height 275
click at [445, 173] on button "Save" at bounding box center [455, 179] width 21 height 12
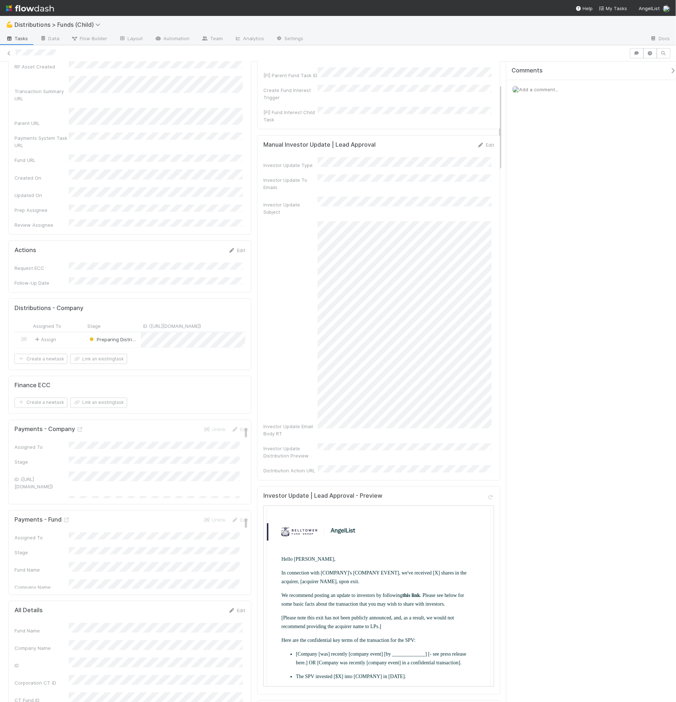
scroll to position [194, 0]
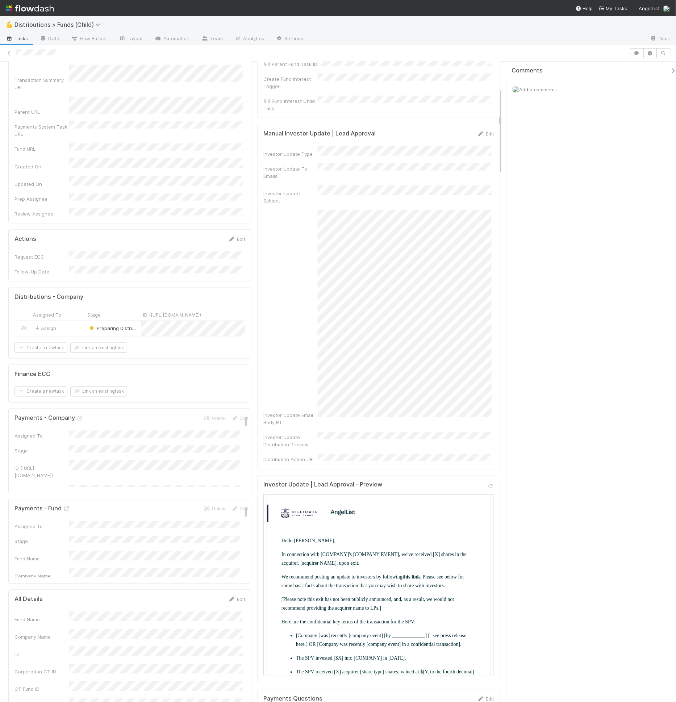
click at [377, 573] on td "Hello Prasanna, In connection with [COMPANY]'s [COMPANY EVENT], we've received …" at bounding box center [378, 650] width 194 height 228
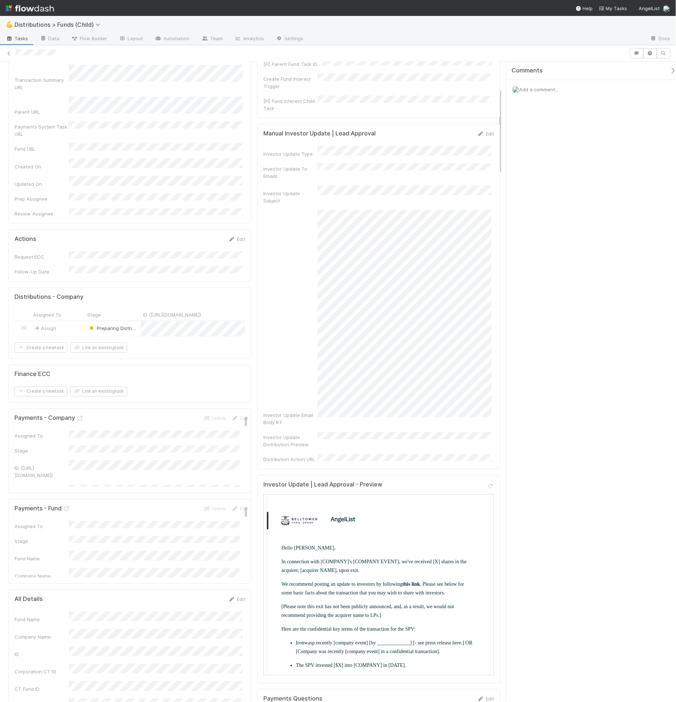
scroll to position [0, 0]
click at [341, 645] on p "Ironwasp recently [company event] [by _____________] [- see press release here.…" at bounding box center [385, 646] width 180 height 17
drag, startPoint x: 312, startPoint y: 648, endPoint x: 286, endPoint y: 650, distance: 26.2
click at [286, 650] on ul "Ironwasp recently [company event] [by _____________] [- see press release here.…" at bounding box center [378, 683] width 194 height 90
click at [320, 651] on p "Ironwasp recently [company event] [by _____________] [- see press release here.…" at bounding box center [385, 646] width 180 height 17
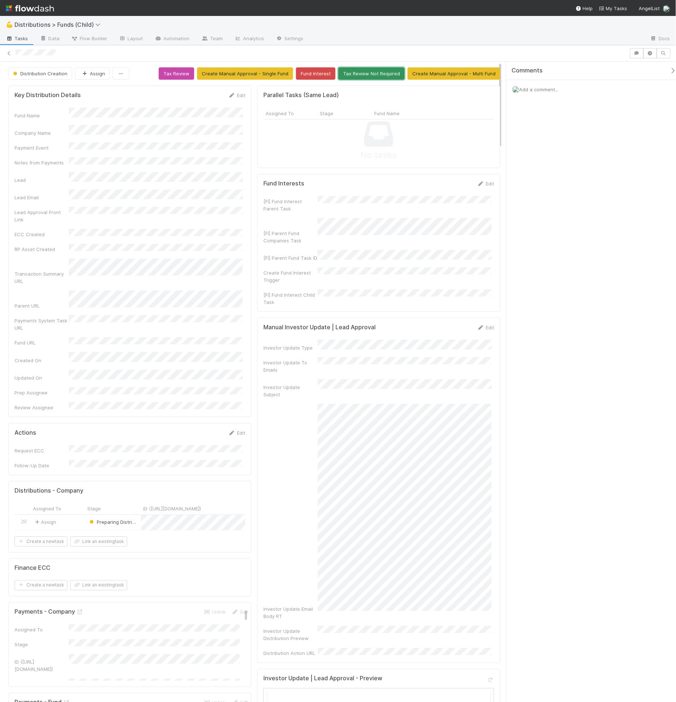
click at [354, 72] on button "Tax Review Not Required" at bounding box center [371, 73] width 66 height 12
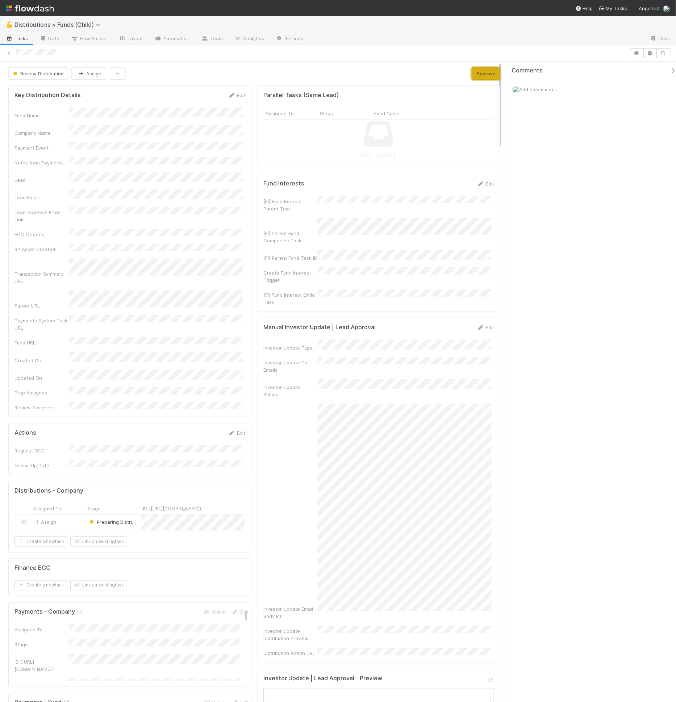
click at [474, 75] on button "Approve" at bounding box center [485, 73] width 29 height 12
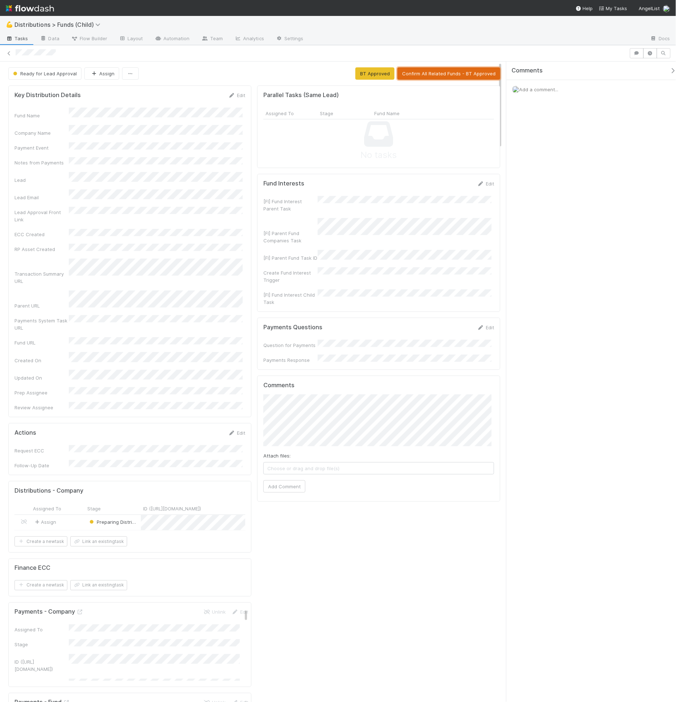
click at [429, 70] on button "Confirm All Related Funds - BT Approved" at bounding box center [448, 73] width 103 height 12
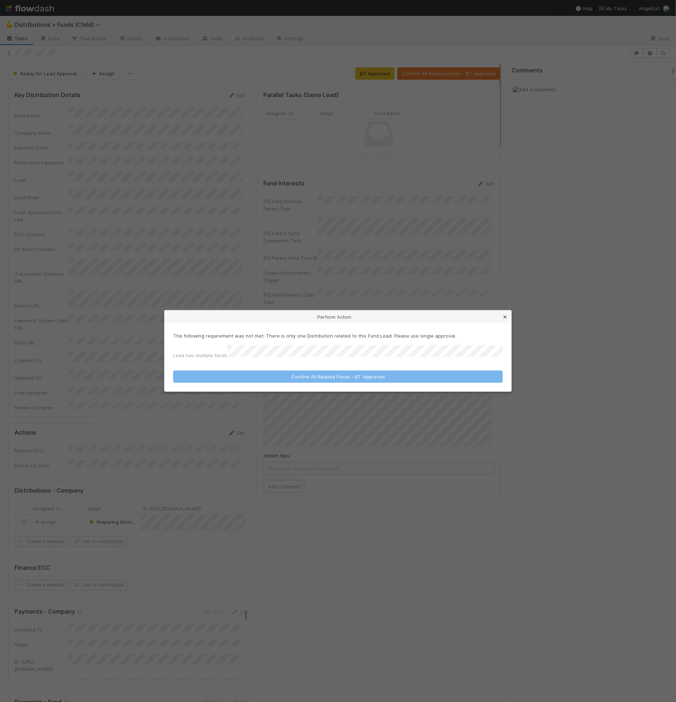
click at [505, 318] on icon at bounding box center [504, 317] width 7 height 5
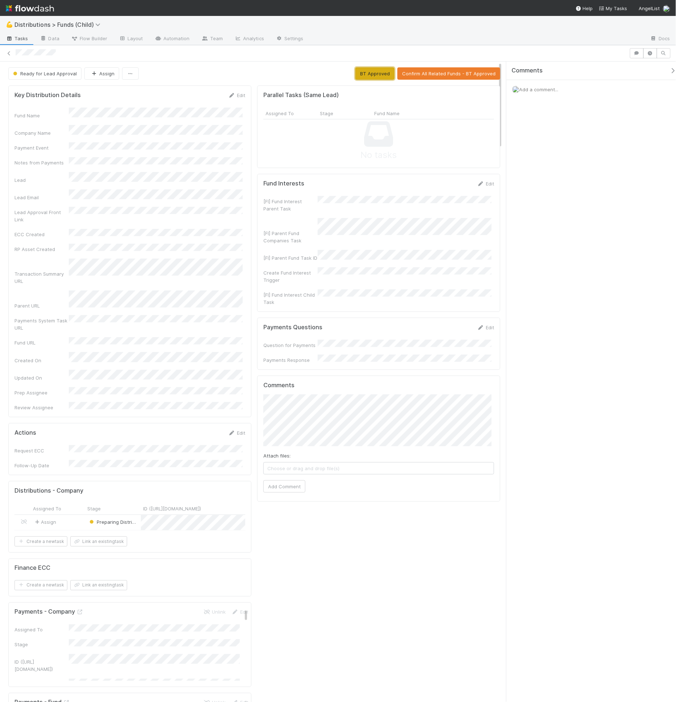
click at [378, 76] on button "BT Approved" at bounding box center [374, 73] width 39 height 12
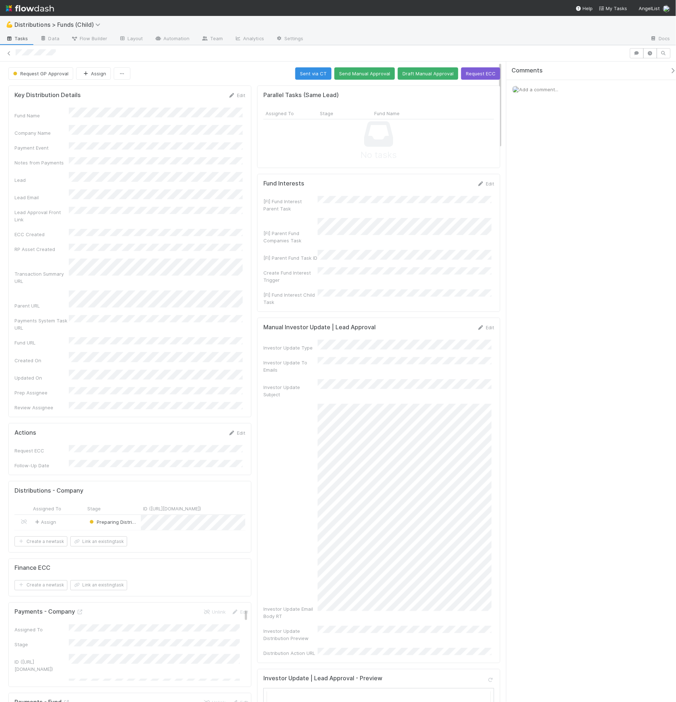
click at [348, 357] on div "Investor Update To Emails" at bounding box center [378, 365] width 231 height 16
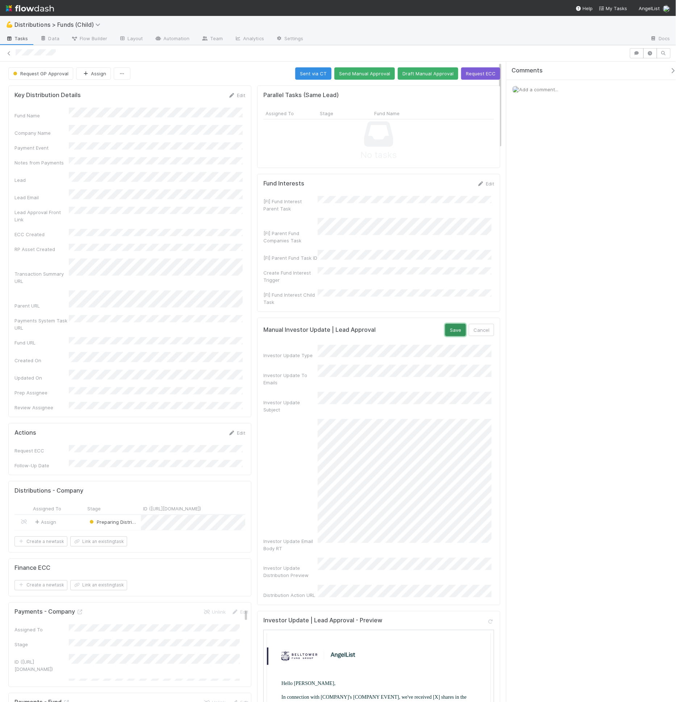
click at [449, 324] on button "Save" at bounding box center [455, 330] width 21 height 12
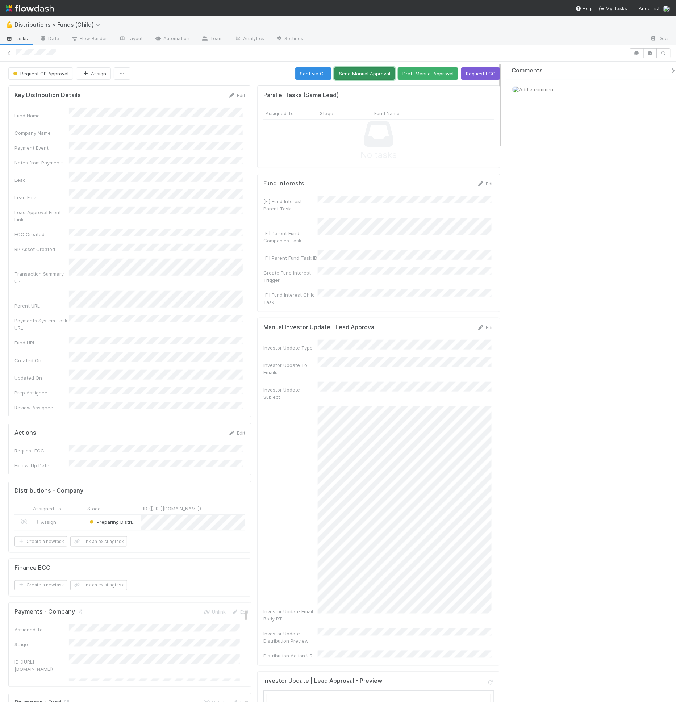
click at [359, 74] on button "Send Manual Approval" at bounding box center [364, 73] width 60 height 12
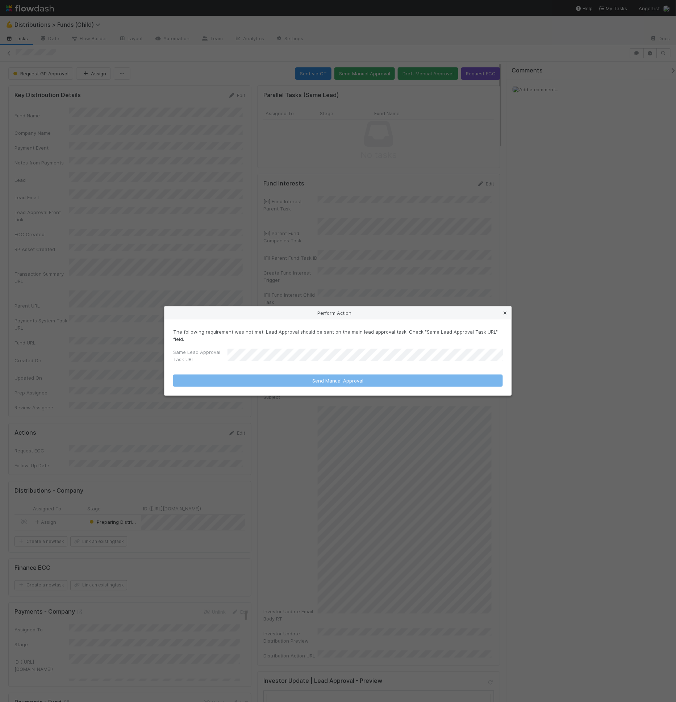
click at [507, 315] on icon at bounding box center [504, 313] width 7 height 5
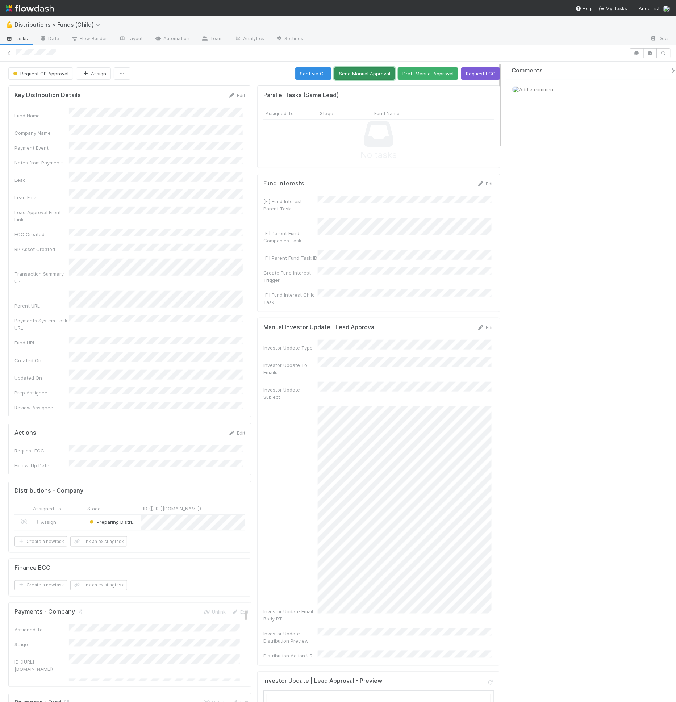
click at [377, 76] on button "Send Manual Approval" at bounding box center [364, 73] width 60 height 12
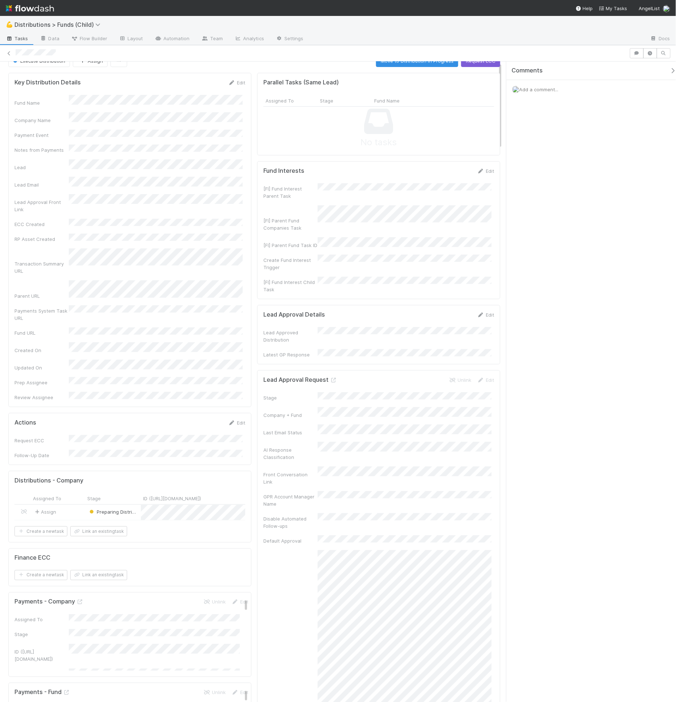
scroll to position [26, 0]
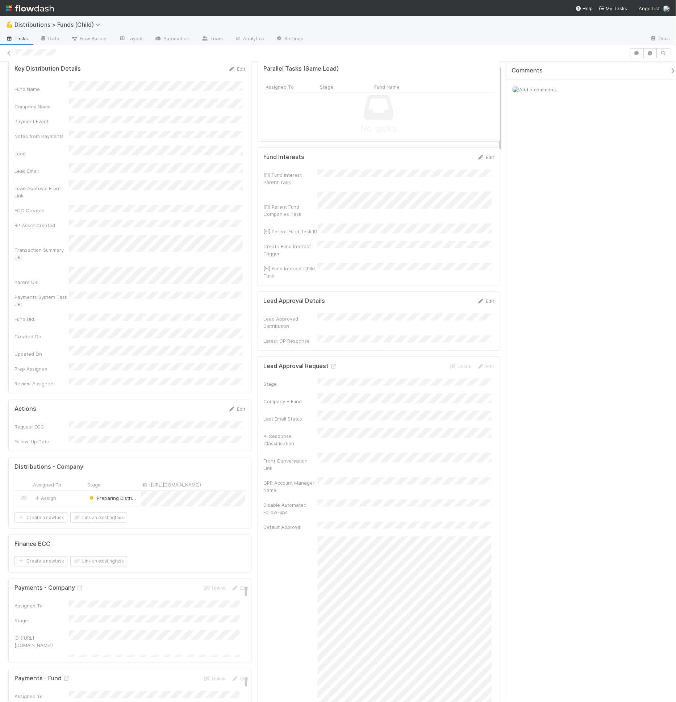
click at [347, 490] on div "Stage Company + Fund Last Email Status AI Response Classification Front Convers…" at bounding box center [378, 661] width 231 height 567
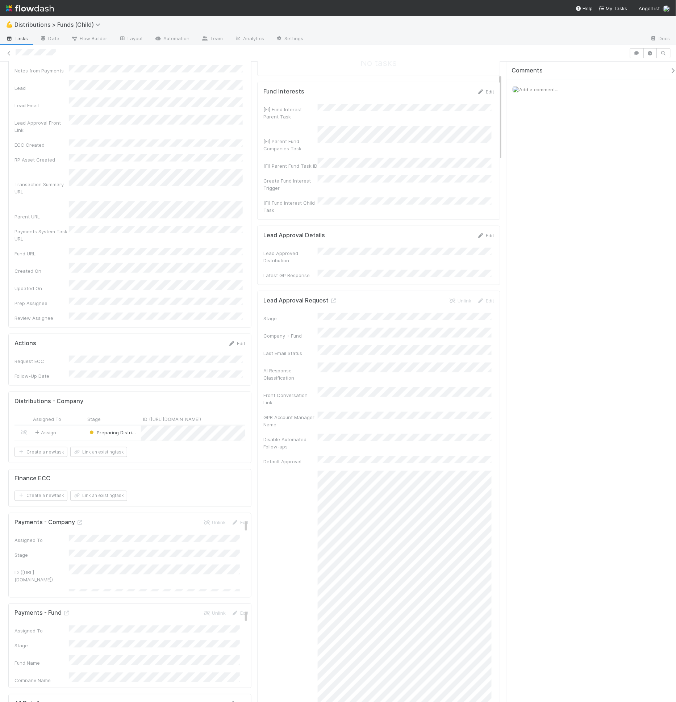
click at [424, 471] on div "Latest Message LT" at bounding box center [378, 636] width 231 height 330
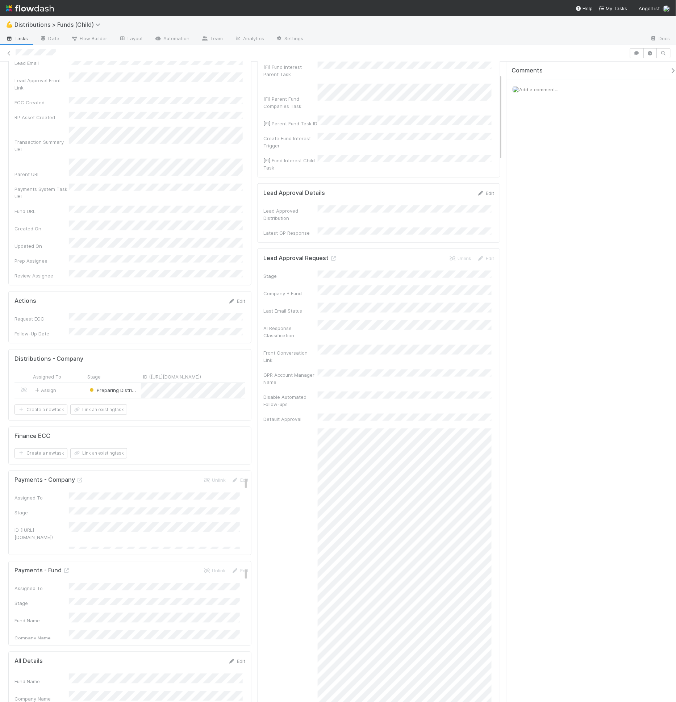
scroll to position [91, 0]
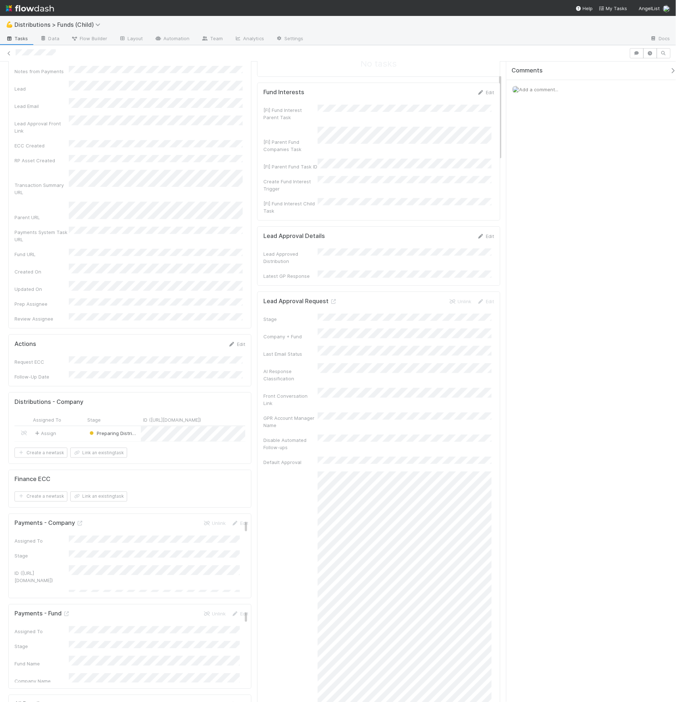
drag, startPoint x: 314, startPoint y: 429, endPoint x: 454, endPoint y: 425, distance: 139.8
click at [454, 425] on div "Stage Company + Fund Last Email Status AI Response Classification Front Convers…" at bounding box center [378, 597] width 231 height 567
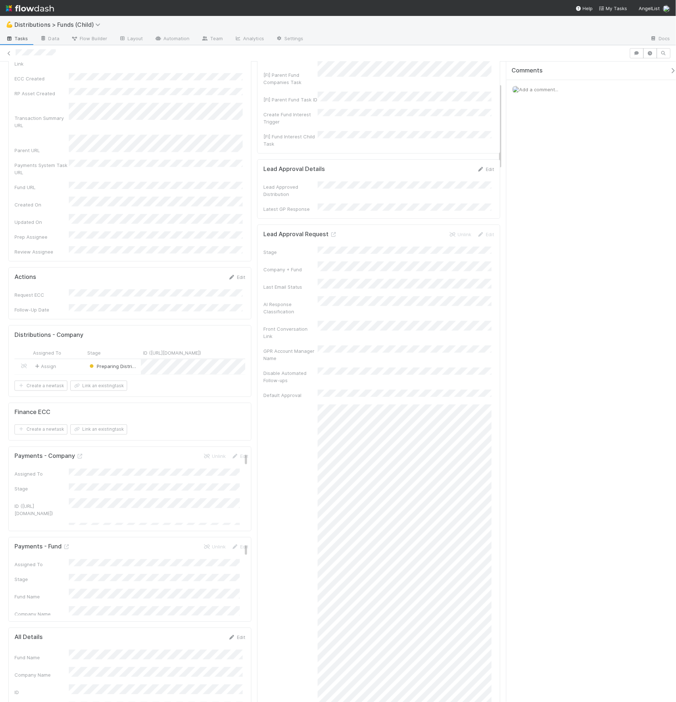
scroll to position [424, 0]
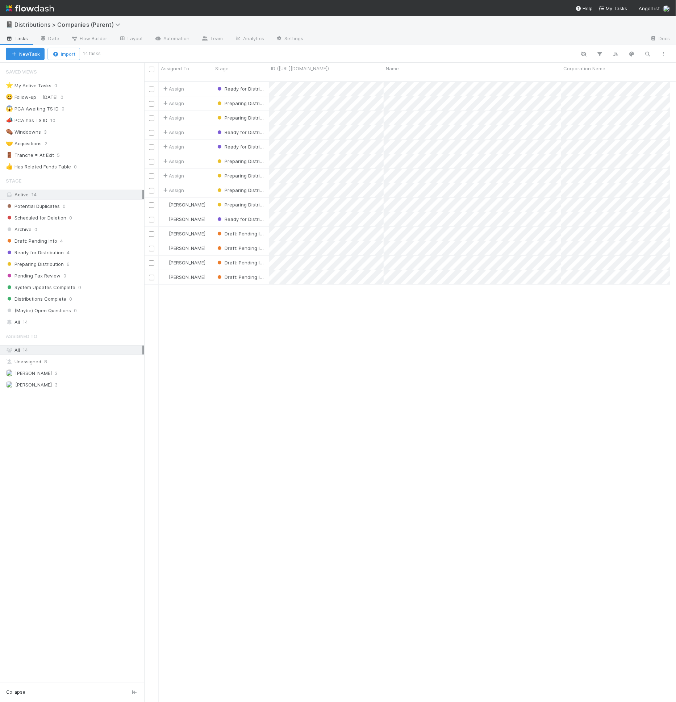
scroll to position [6, 6]
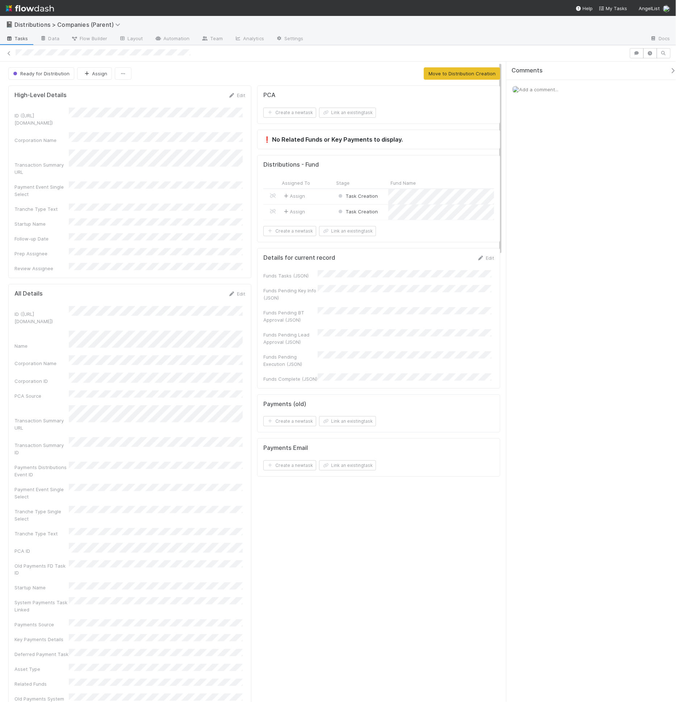
click at [274, 68] on div "Ready for Distribution Assign Move to Distribution Creation" at bounding box center [254, 73] width 492 height 12
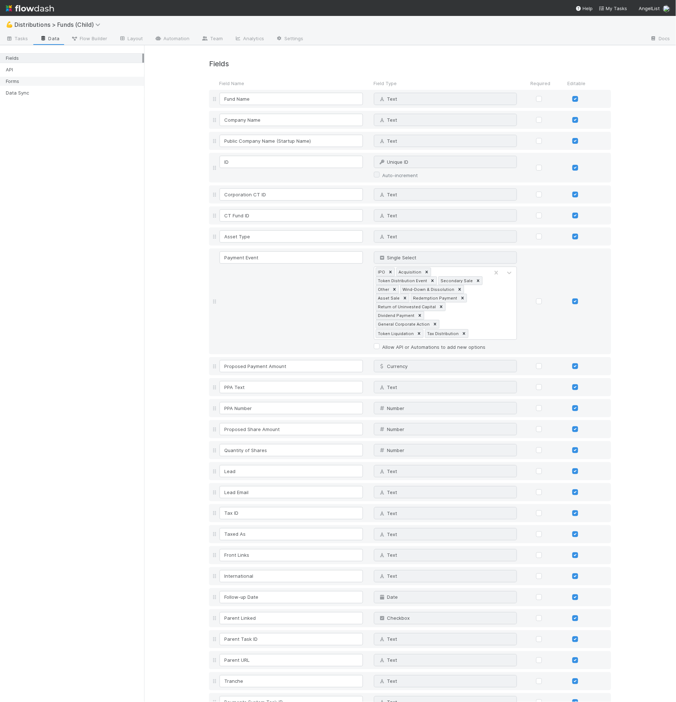
click at [34, 83] on div "Forms" at bounding box center [74, 81] width 136 height 9
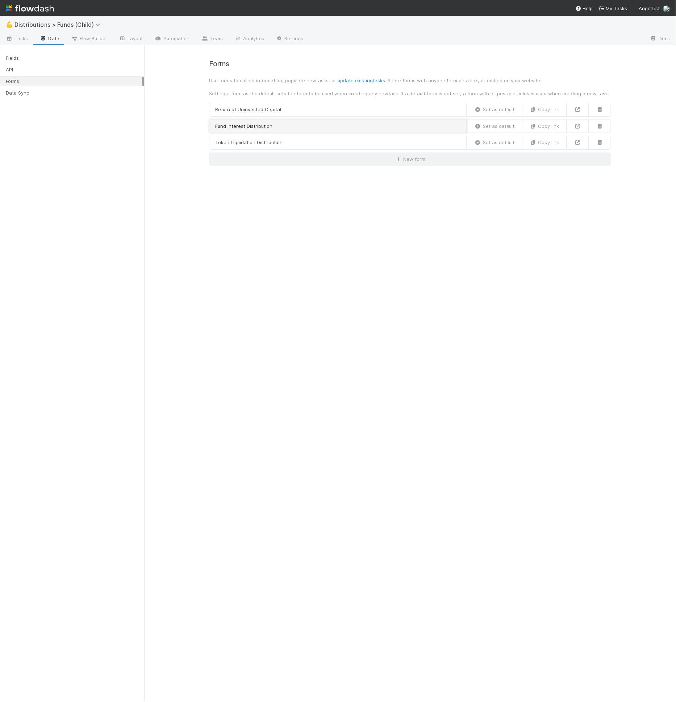
click at [296, 121] on link "Fund Interest Distribution" at bounding box center [338, 126] width 258 height 14
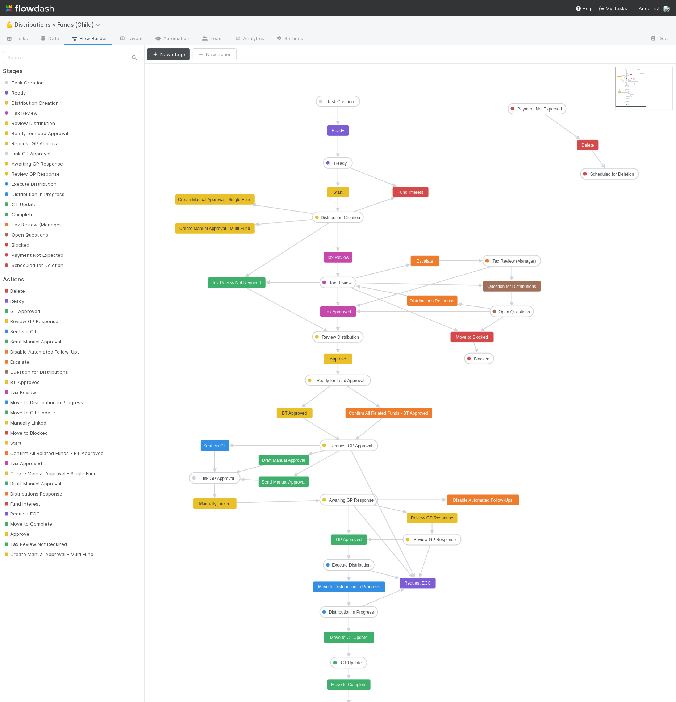
click at [282, 482] on text "Send Manual Approval" at bounding box center [284, 481] width 44 height 5
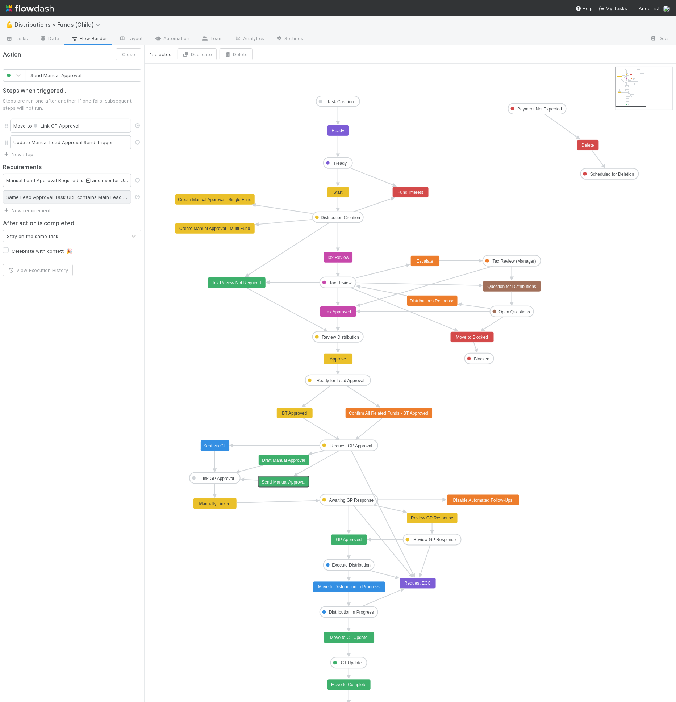
click at [105, 197] on div "Same Lead Approval Task URL contains Main Lead Approval Task" at bounding box center [67, 197] width 128 height 14
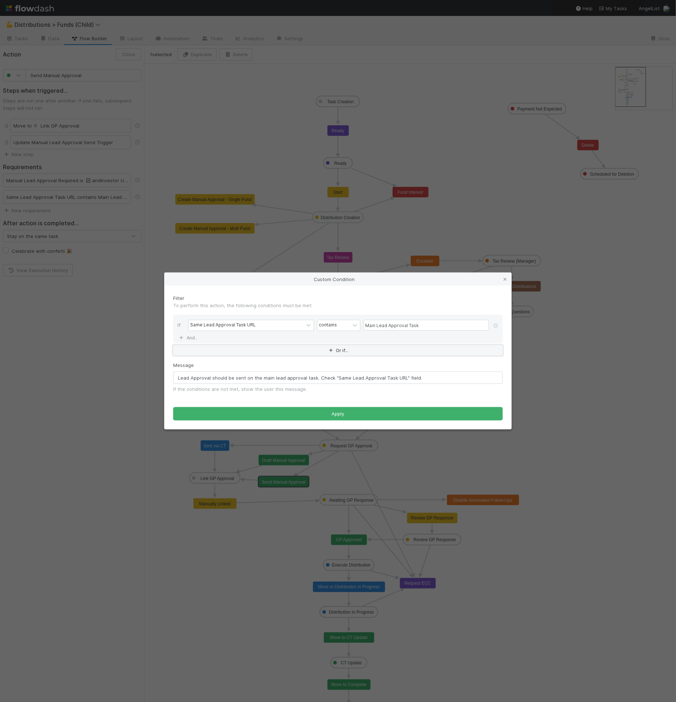
click at [291, 350] on button "Or if..." at bounding box center [337, 350] width 329 height 10
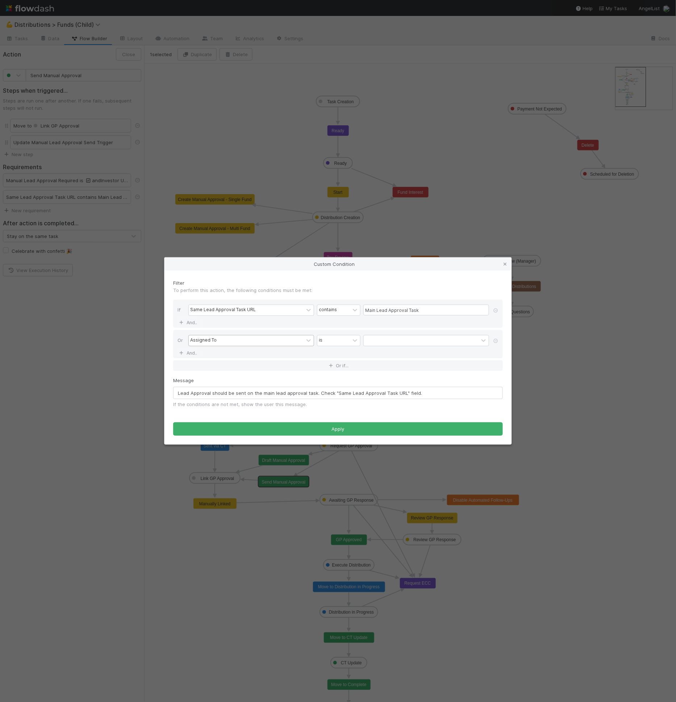
click at [259, 340] on div "Assigned To" at bounding box center [246, 340] width 115 height 10
type input "same lead"
click at [354, 340] on icon at bounding box center [354, 340] width 7 height 7
click at [335, 434] on div "is empty" at bounding box center [338, 437] width 43 height 12
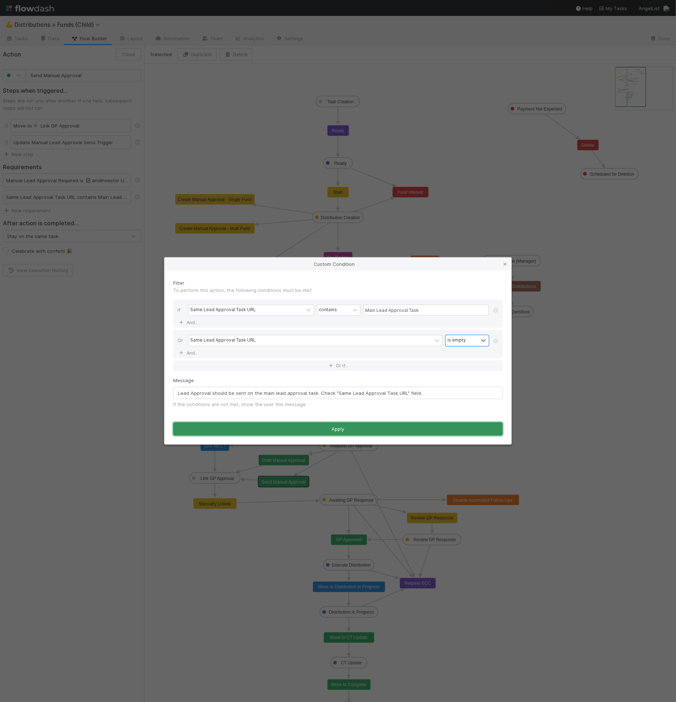
click at [335, 432] on button "Apply" at bounding box center [337, 429] width 329 height 14
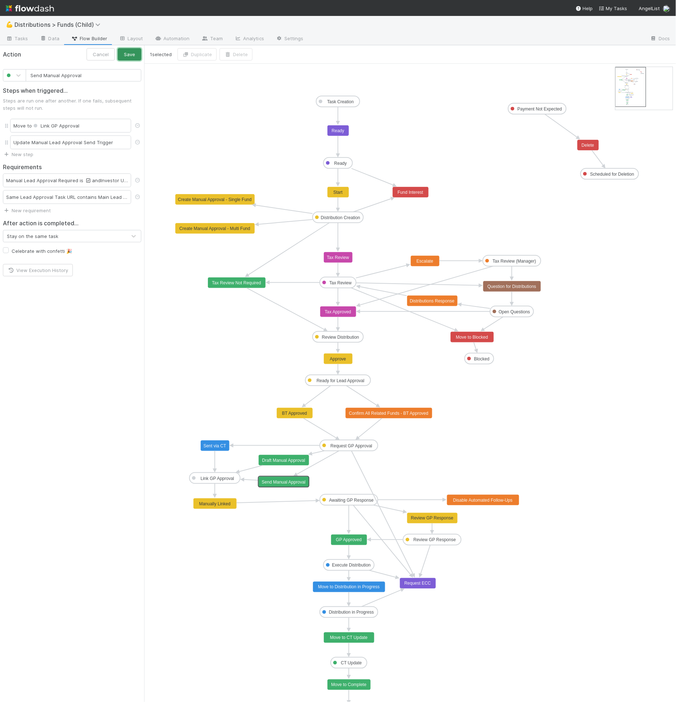
click at [123, 52] on button "Save" at bounding box center [130, 54] width 24 height 12
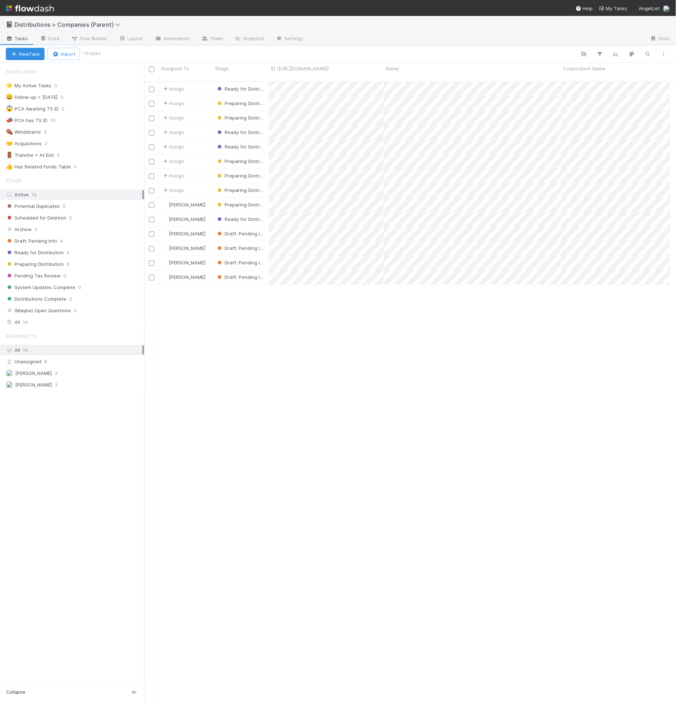
scroll to position [6, 6]
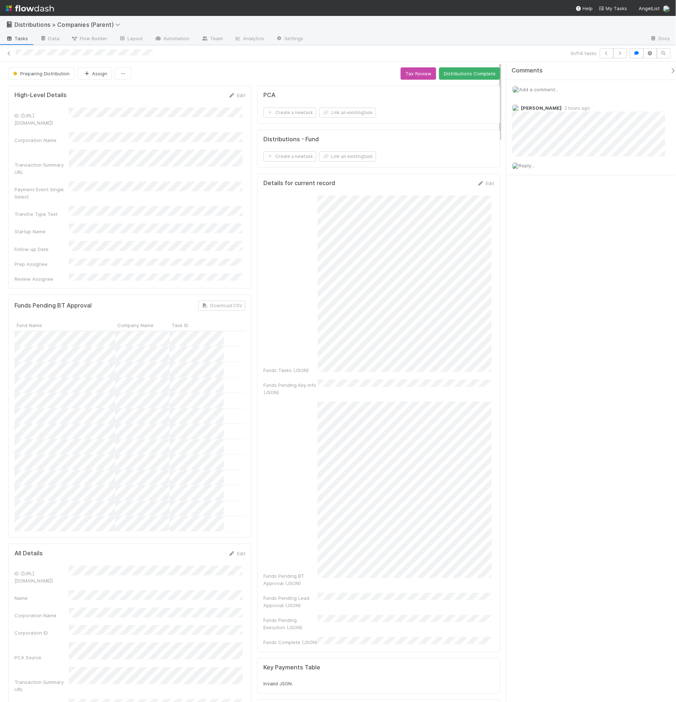
click at [344, 144] on form "Distributions - Fund Create a new task Link an existing task" at bounding box center [378, 149] width 231 height 26
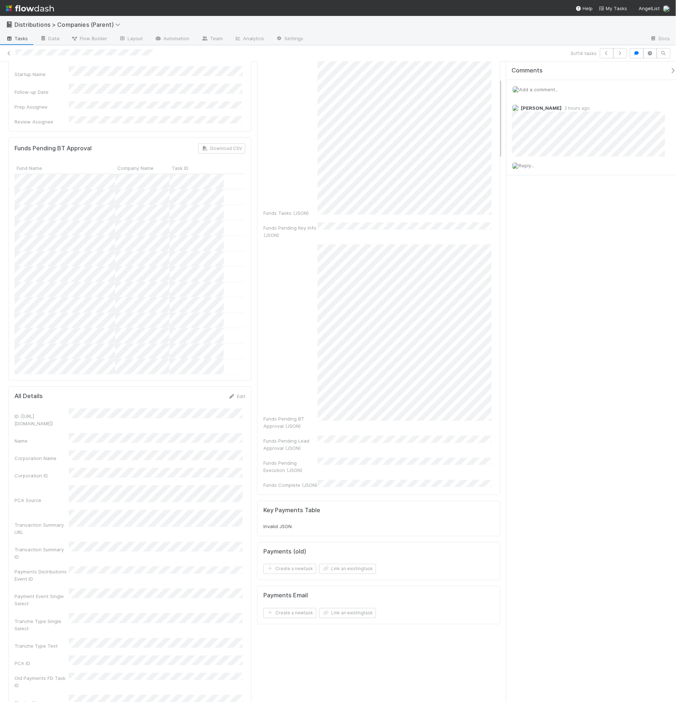
scroll to position [216, 0]
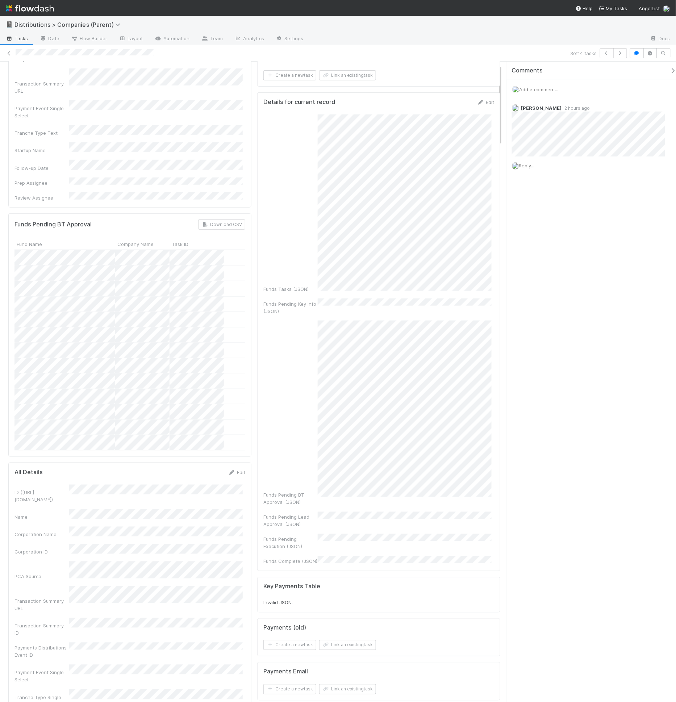
scroll to position [0, 0]
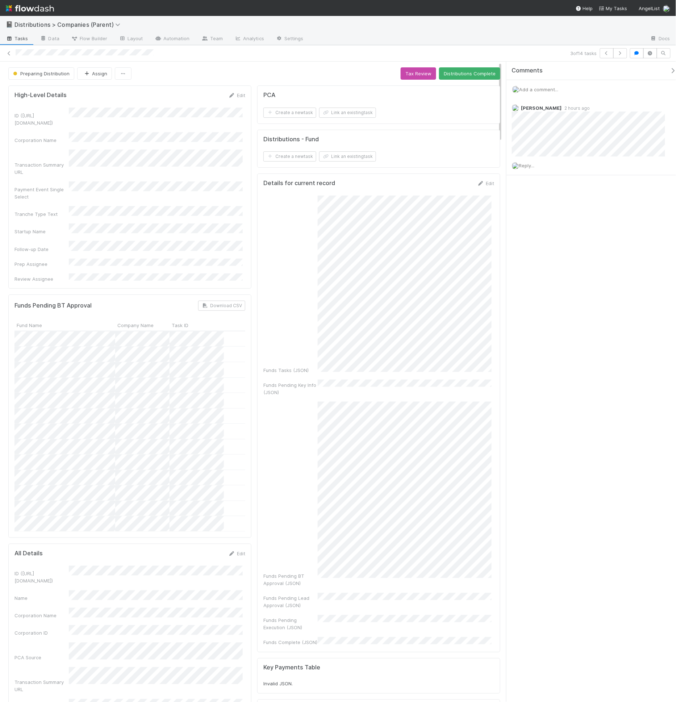
click at [146, 96] on div "High-Level Details Edit" at bounding box center [129, 95] width 231 height 7
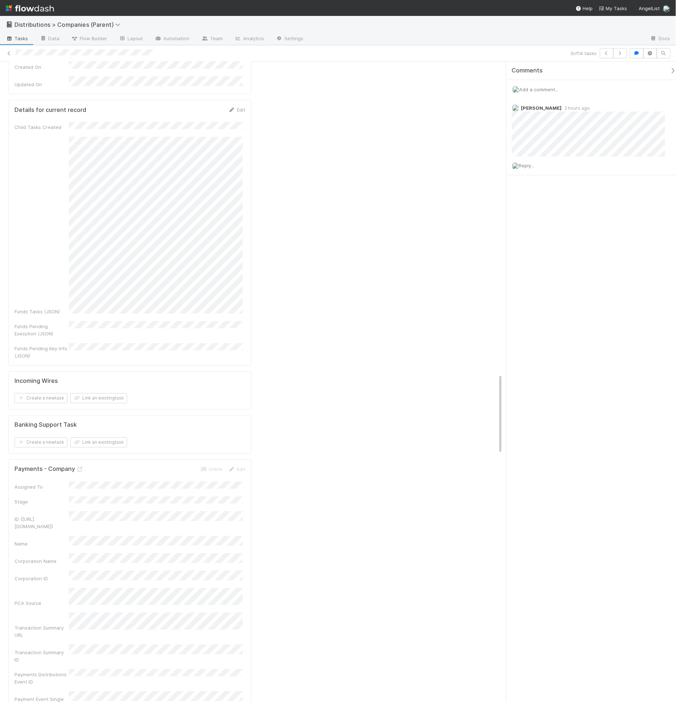
scroll to position [2484, 0]
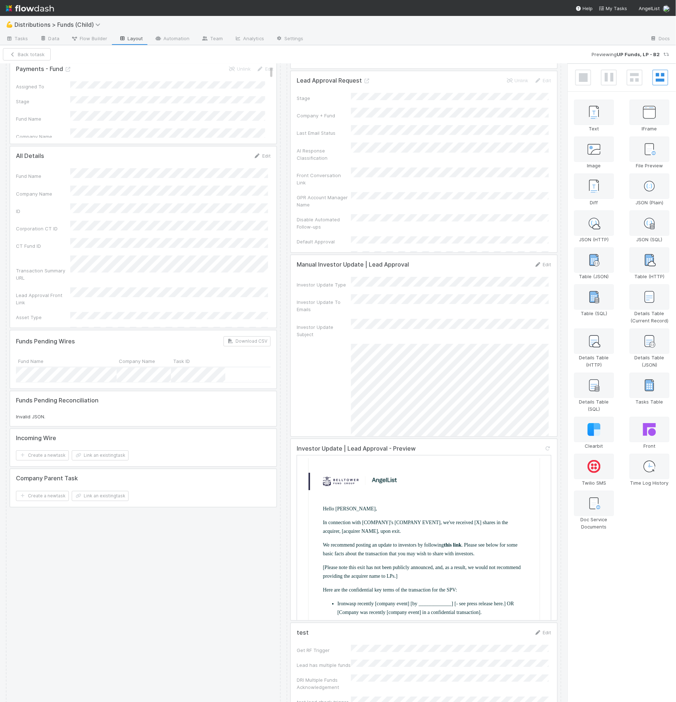
scroll to position [355, 0]
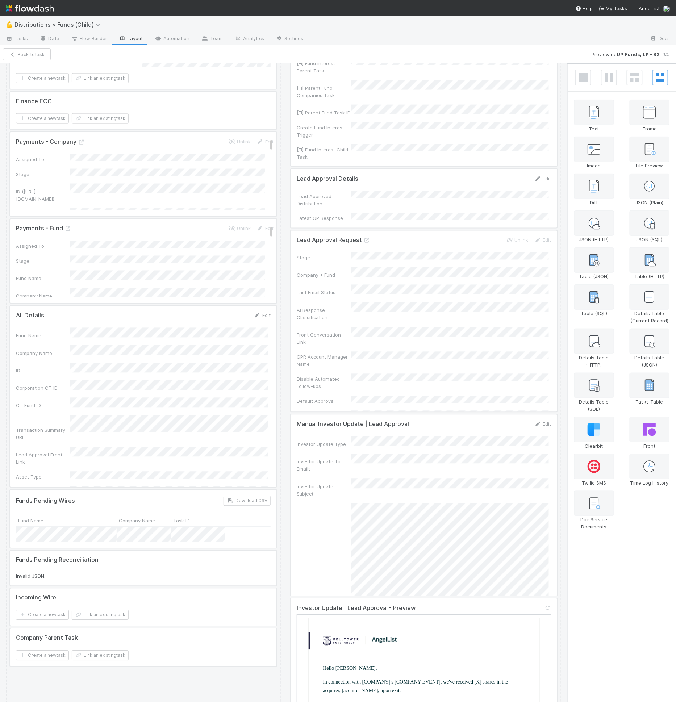
click at [400, 287] on div at bounding box center [424, 321] width 266 height 181
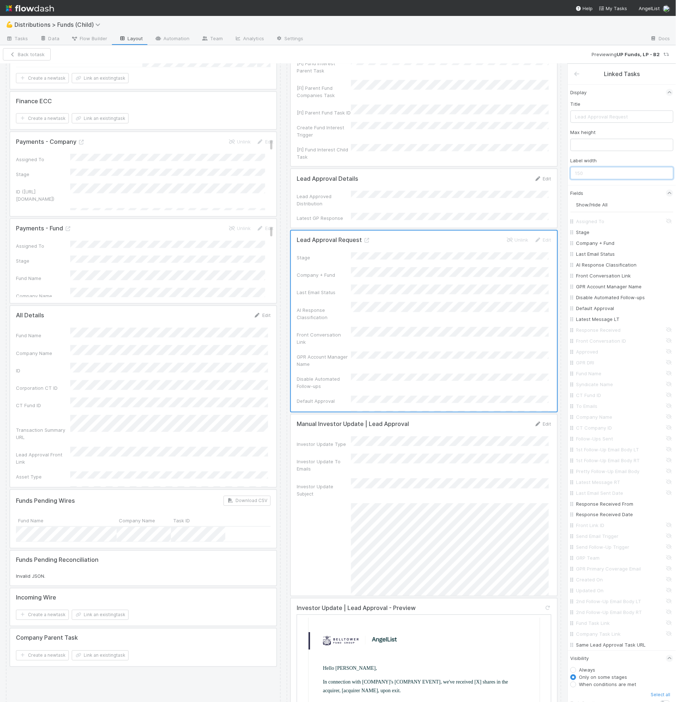
click at [609, 176] on input "text" at bounding box center [621, 173] width 103 height 12
type input "400"
click at [51, 54] on button "Save Changes" at bounding box center [54, 54] width 46 height 12
click at [611, 180] on div "Display Title Max height Label width 400 Fields Show/Hide All Assigned To Stage…" at bounding box center [621, 462] width 109 height 766
click at [610, 174] on input "400" at bounding box center [621, 173] width 103 height 12
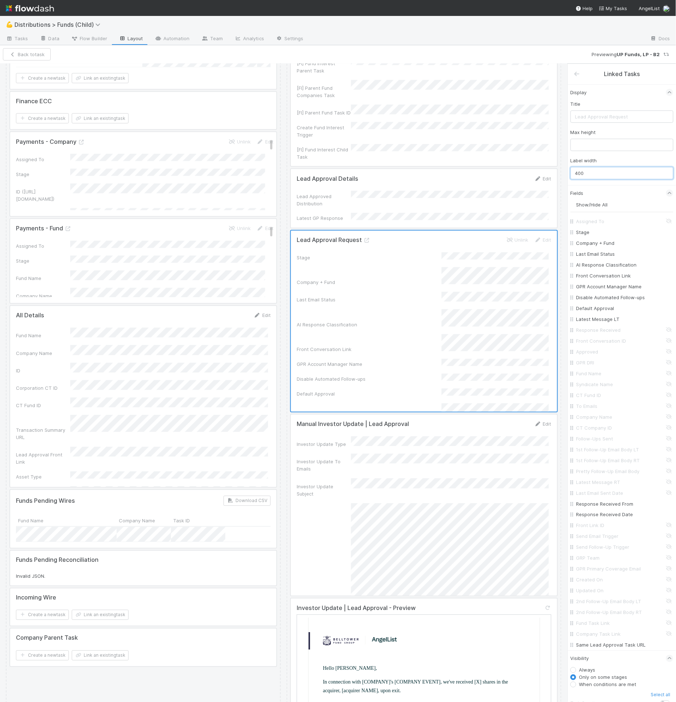
click at [610, 174] on input "400" at bounding box center [621, 173] width 103 height 12
click at [610, 139] on input "text" at bounding box center [621, 145] width 103 height 12
paste input "400"
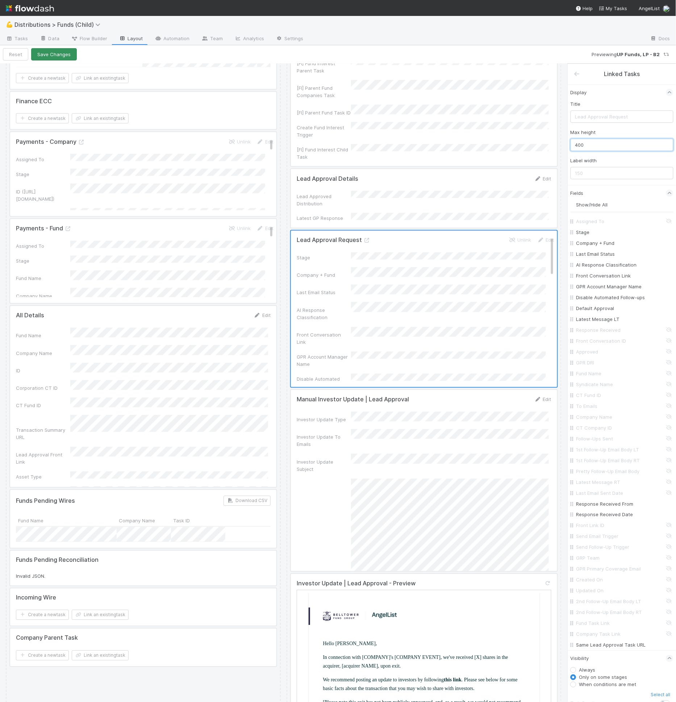
type input "400"
click at [59, 51] on button "Save Changes" at bounding box center [54, 54] width 46 height 12
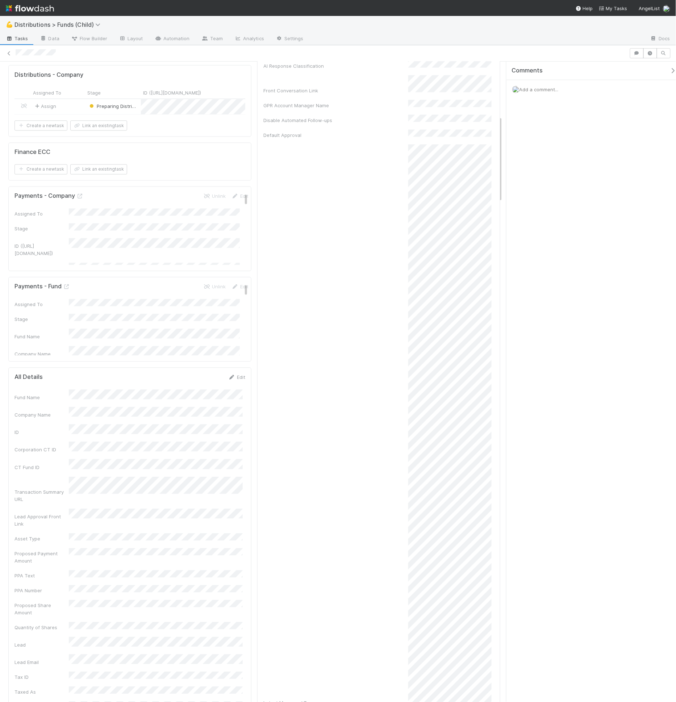
scroll to position [419, 0]
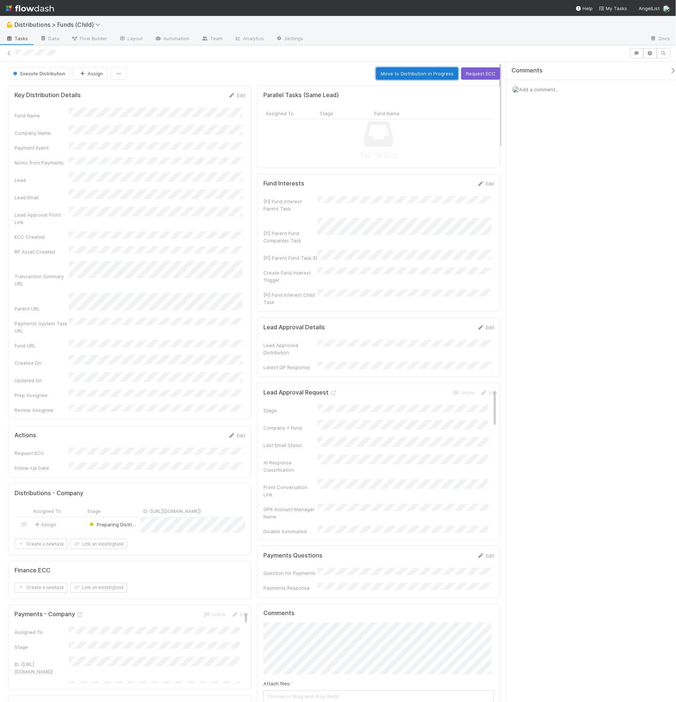
drag, startPoint x: 417, startPoint y: 72, endPoint x: 424, endPoint y: 51, distance: 22.2
click at [424, 51] on div "Execute Distribution Assign Move to Distribution in Progress Request ECC Key Di…" at bounding box center [338, 373] width 676 height 657
click at [408, 71] on button "Move to Distribution in Progress" at bounding box center [417, 73] width 82 height 12
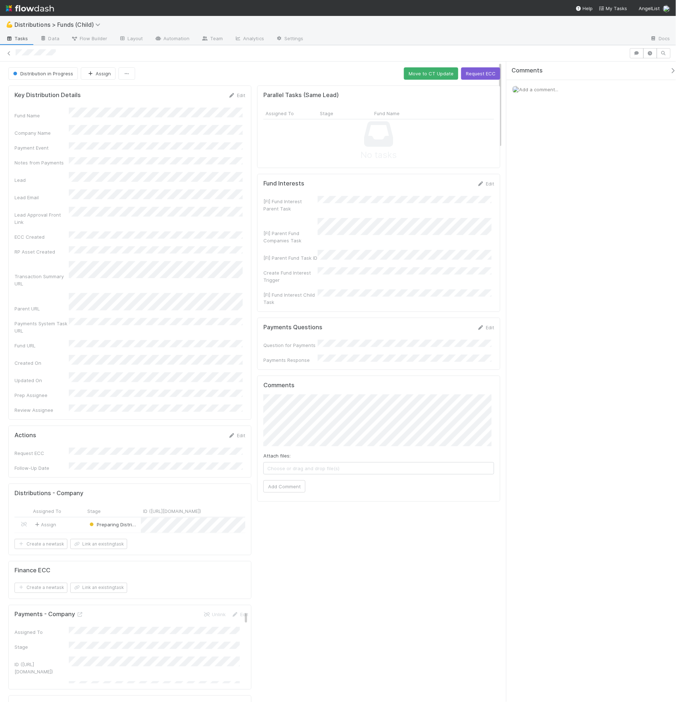
click at [296, 78] on div "Distribution in Progress Assign Move to CT Update Request ECC" at bounding box center [254, 73] width 492 height 12
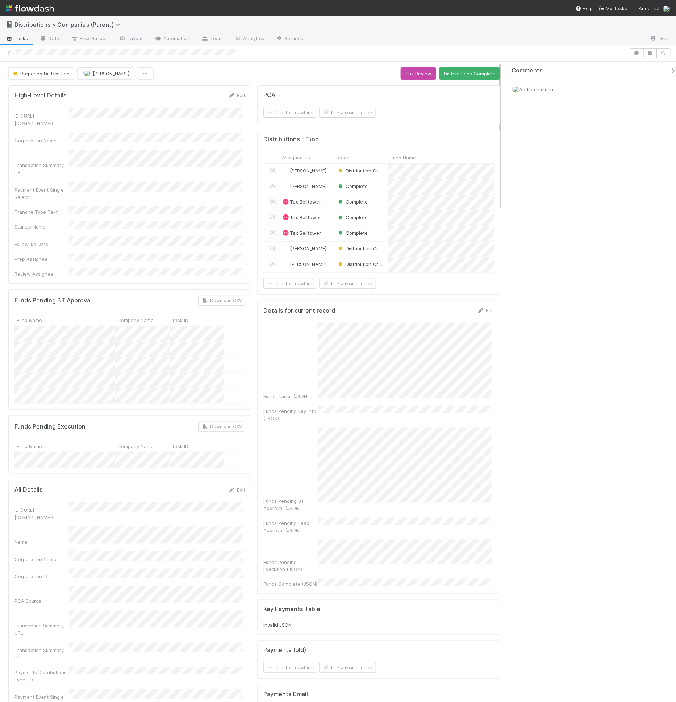
click at [561, 54] on div at bounding box center [321, 53] width 611 height 8
click at [326, 77] on div "Preparing Distribution Allison Donlevy Tax Review Distributions Complete" at bounding box center [254, 73] width 492 height 12
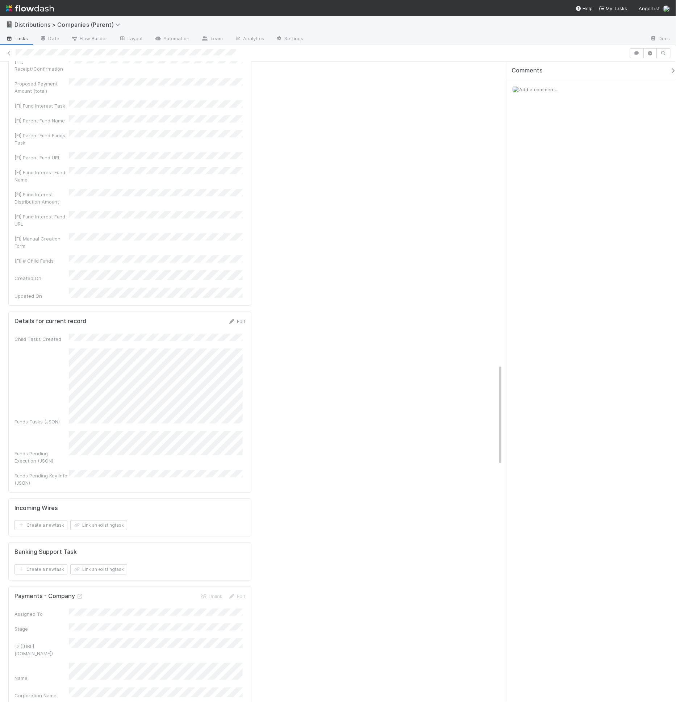
scroll to position [1974, 0]
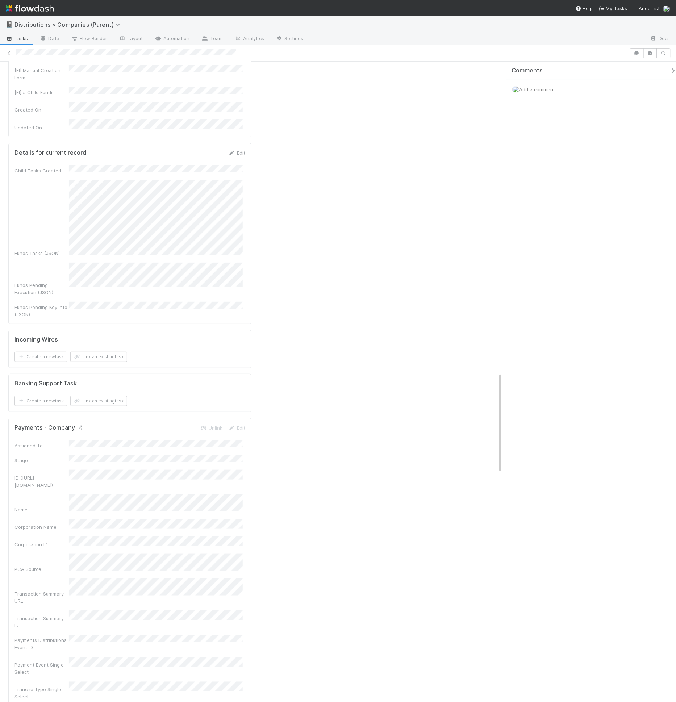
click at [80, 425] on icon at bounding box center [79, 427] width 7 height 5
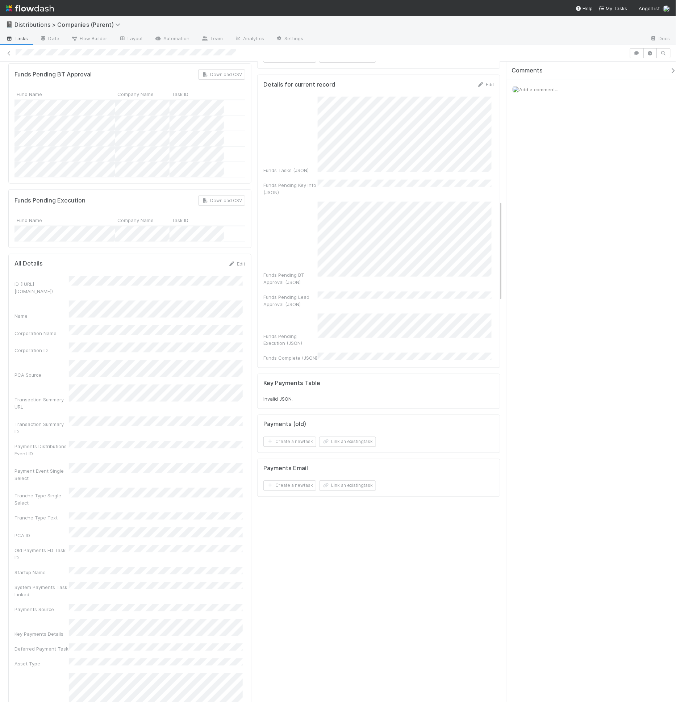
scroll to position [0, 0]
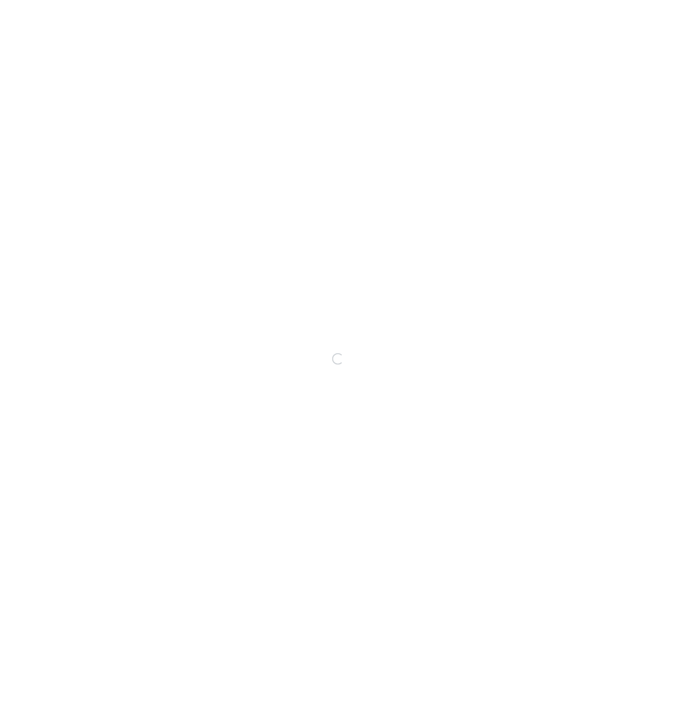
click at [405, 39] on div "Loading..." at bounding box center [338, 359] width 676 height 686
click at [407, 60] on div "Loading..." at bounding box center [338, 359] width 676 height 686
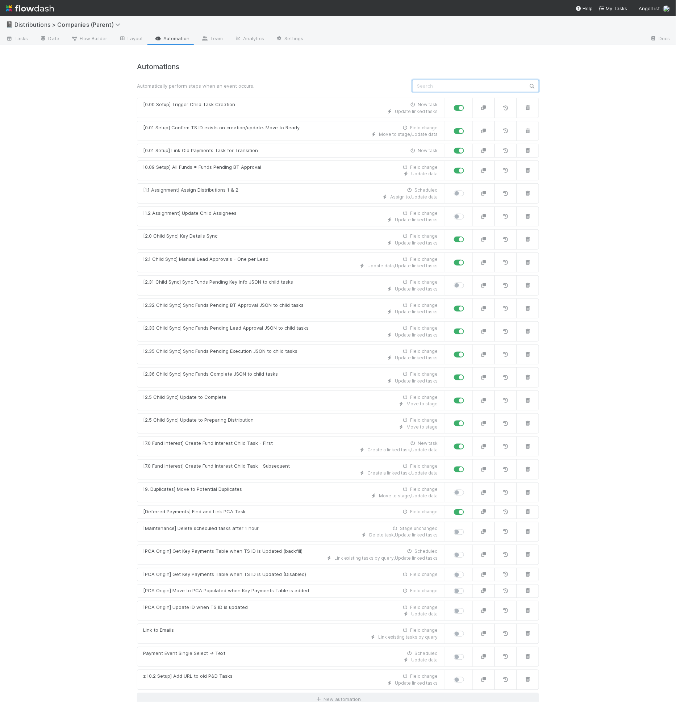
click at [425, 92] on input "text" at bounding box center [475, 86] width 127 height 12
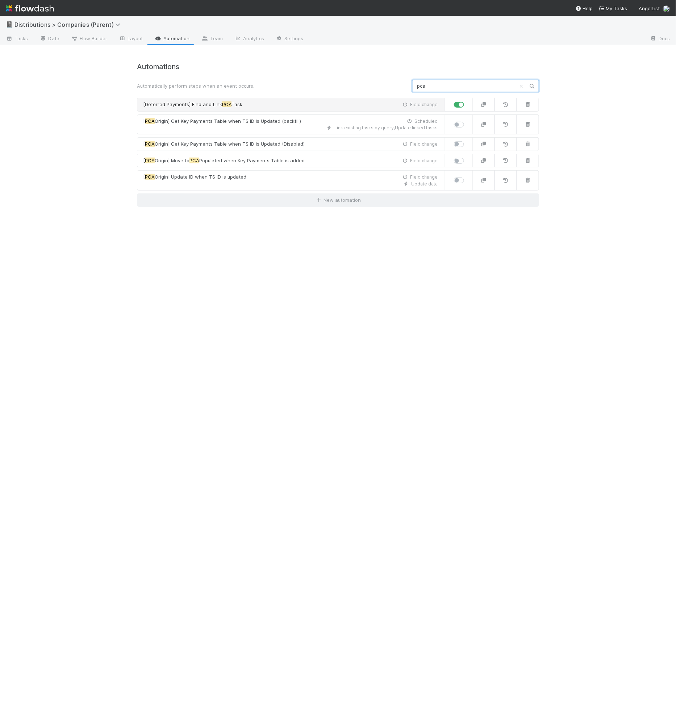
type input "pca"
click at [227, 109] on link "[Deferred Payments] Find and Link PCA Task Field change" at bounding box center [291, 105] width 308 height 14
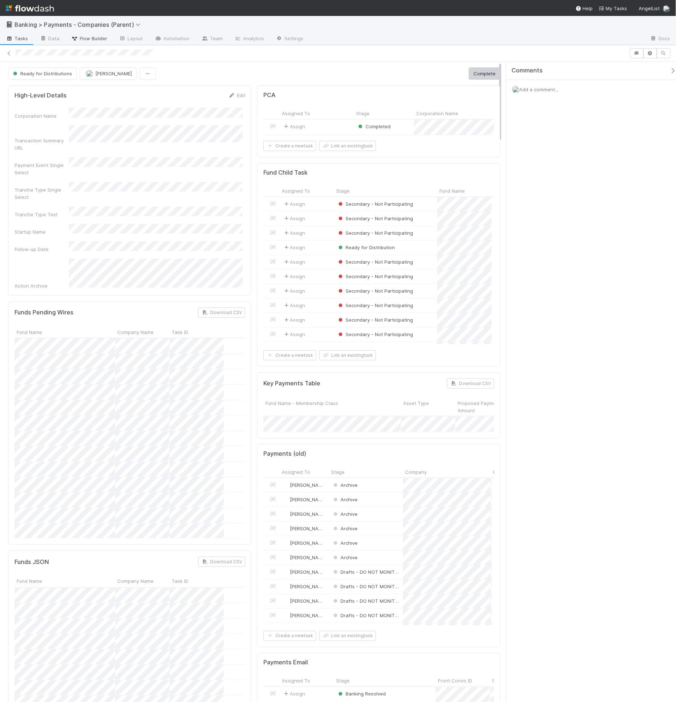
click at [87, 38] on span "Flow Builder" at bounding box center [89, 38] width 36 height 7
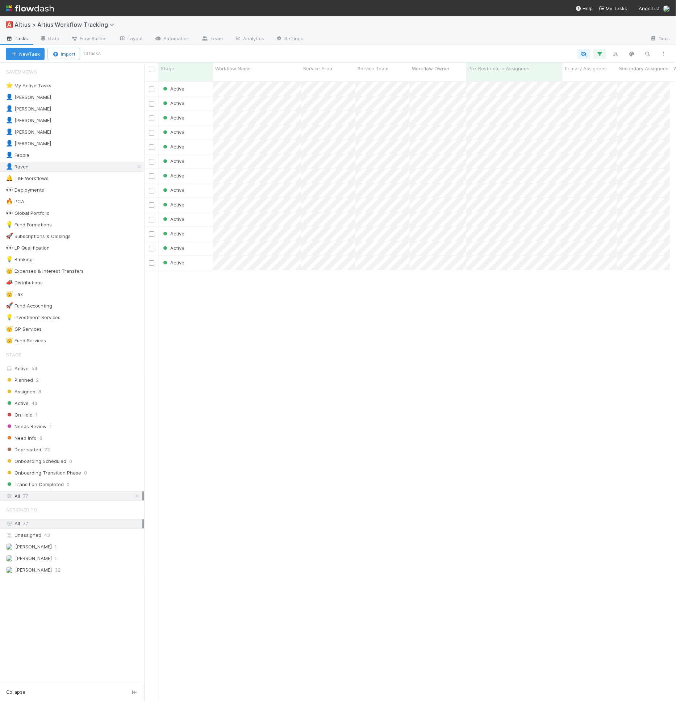
scroll to position [620, 520]
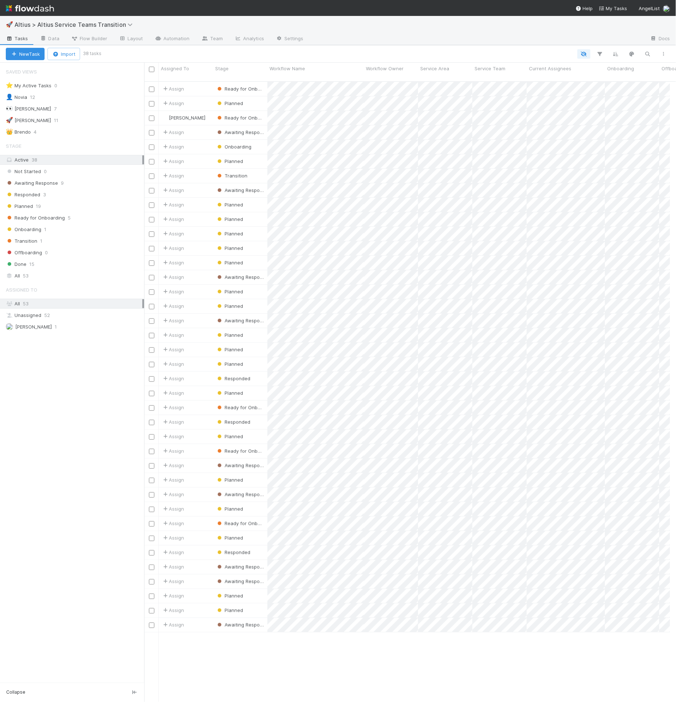
scroll to position [6, 6]
